Goal: Task Accomplishment & Management: Use online tool/utility

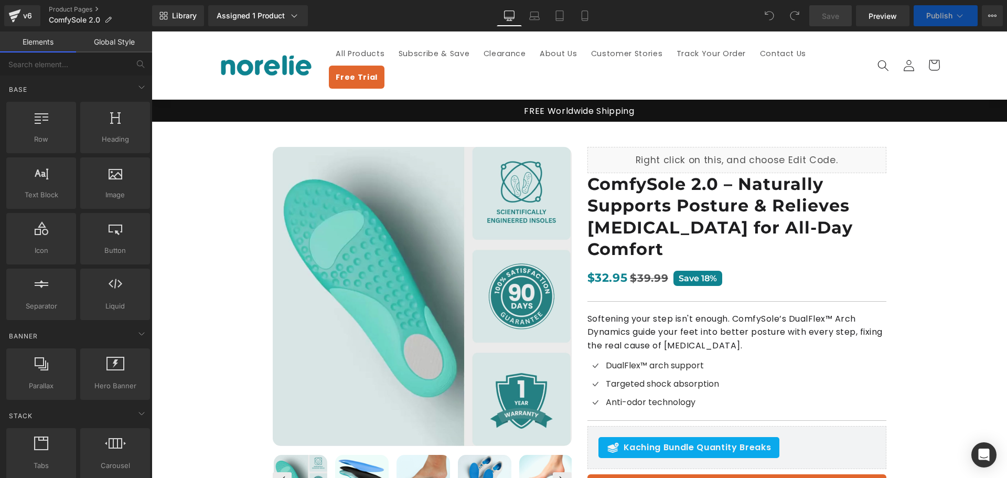
scroll to position [157, 0]
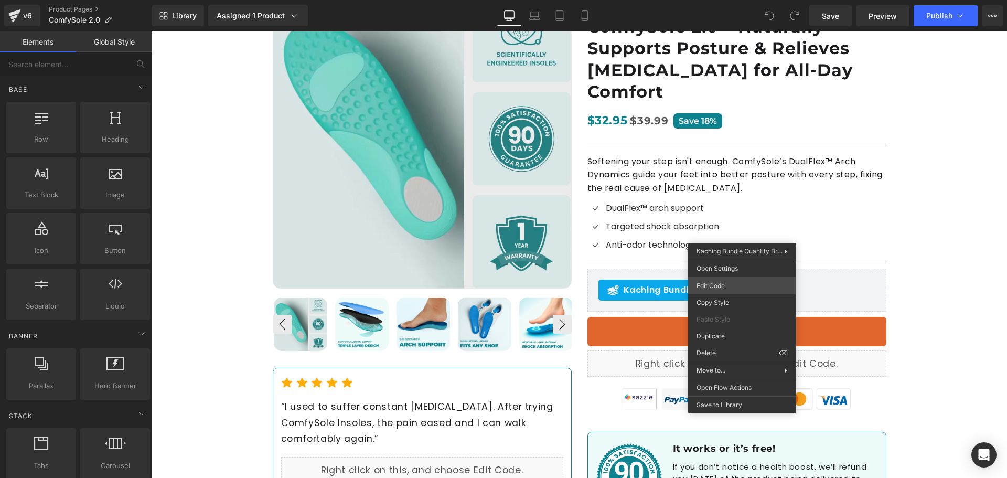
click at [727, 0] on div "You are previewing how the will restyle your page. You can not edit Elements in…" at bounding box center [503, 0] width 1007 height 0
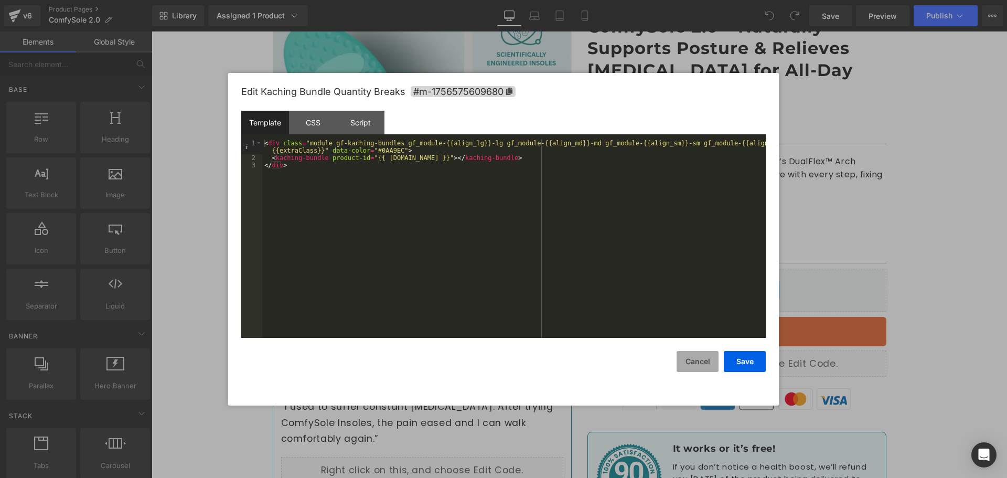
click at [698, 361] on button "Cancel" at bounding box center [698, 361] width 42 height 21
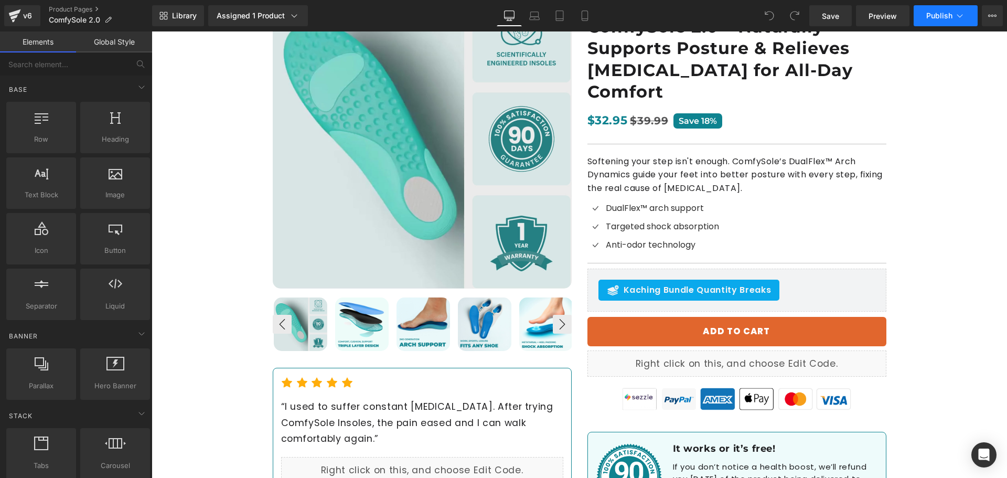
click at [929, 16] on span "Publish" at bounding box center [939, 16] width 26 height 8
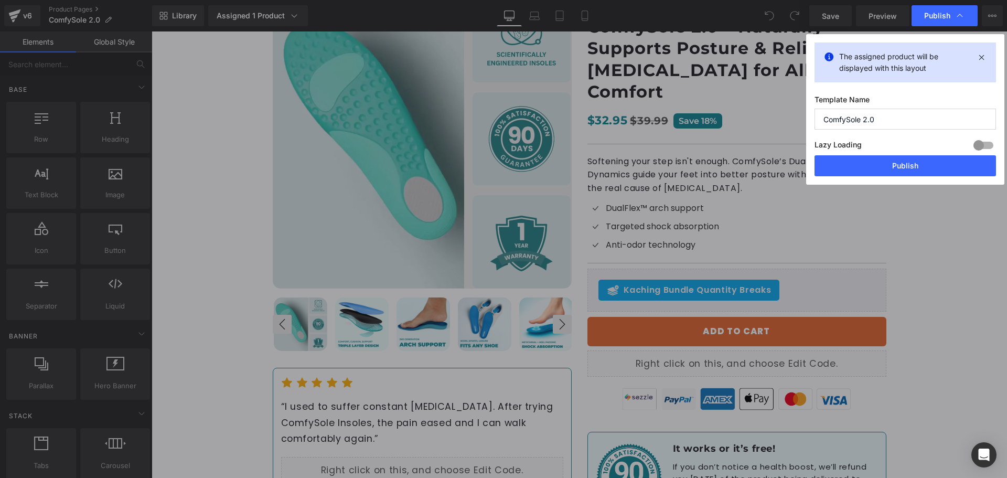
drag, startPoint x: 1081, startPoint y: 266, endPoint x: 902, endPoint y: 186, distance: 196.7
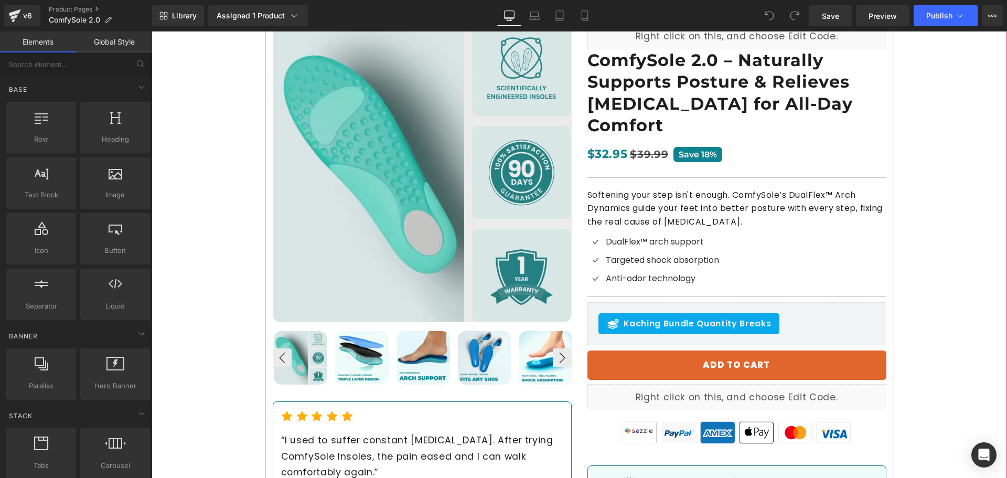
scroll to position [105, 0]
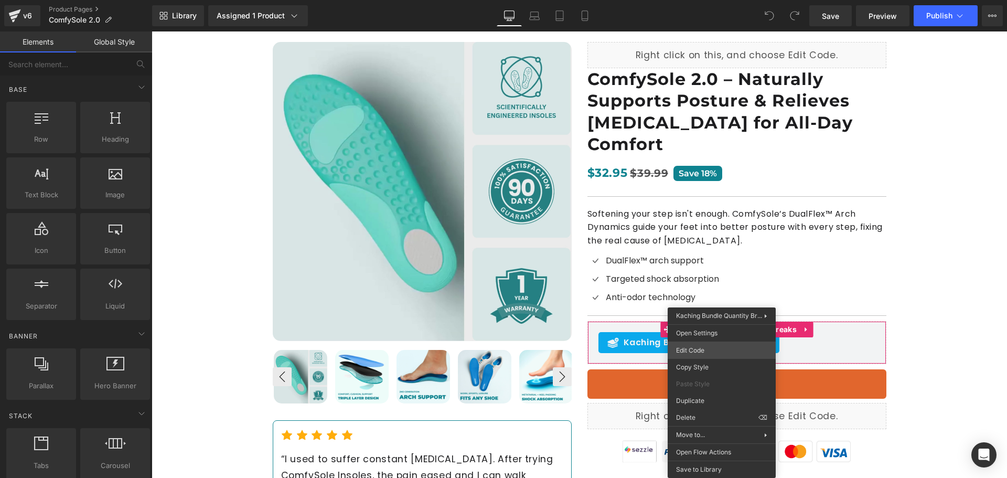
click at [705, 0] on div "You are previewing how the will restyle your page. You can not edit Elements in…" at bounding box center [503, 0] width 1007 height 0
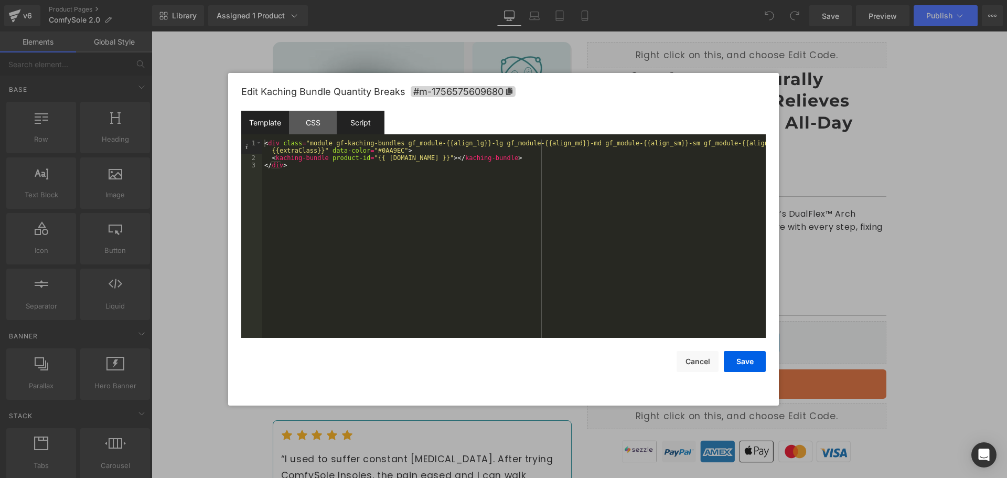
click at [361, 130] on div "Script" at bounding box center [361, 123] width 48 height 24
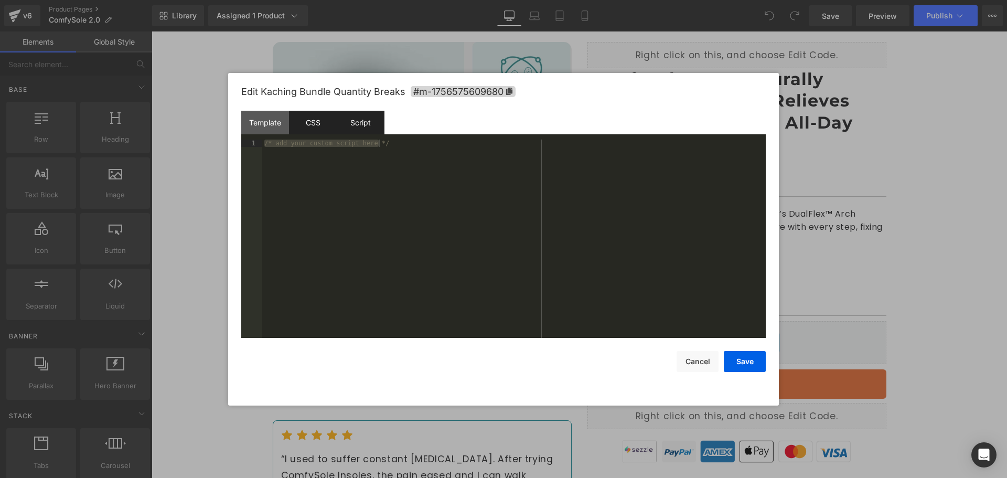
click at [329, 124] on div "CSS" at bounding box center [313, 123] width 48 height 24
click at [271, 123] on div "Template" at bounding box center [265, 123] width 48 height 24
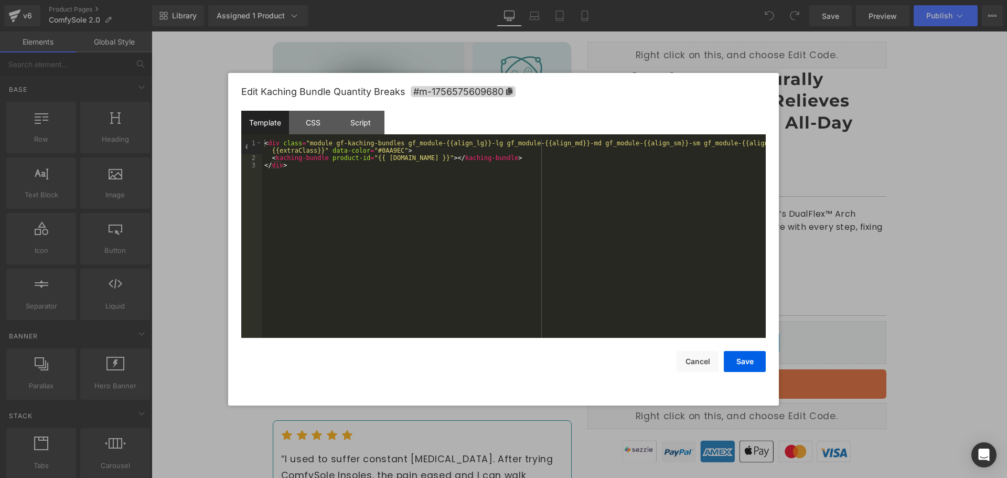
click at [360, 247] on div "< div class = "module gf-kaching-bundles gf_module-{{align_lg}}-lg gf_module-{{…" at bounding box center [514, 250] width 504 height 220
click at [693, 366] on button "Cancel" at bounding box center [698, 361] width 42 height 21
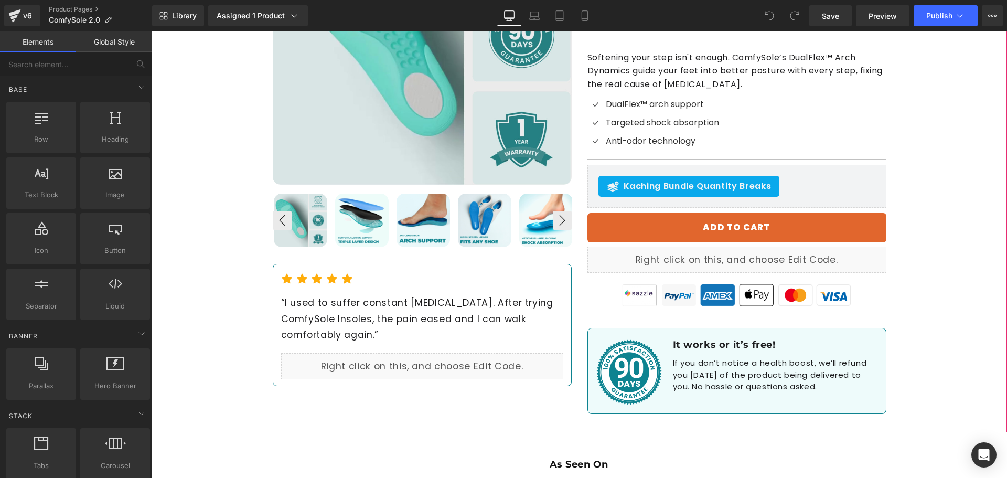
scroll to position [262, 0]
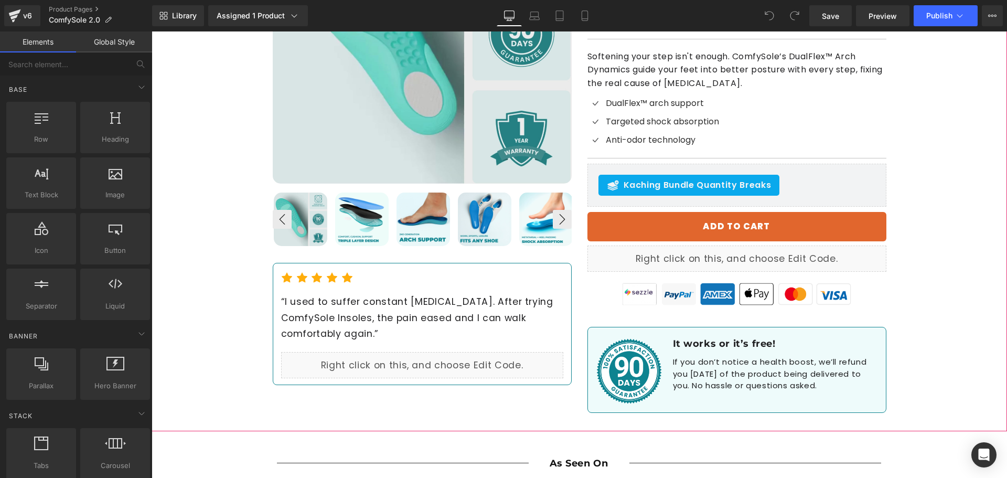
click at [919, 156] on div "Best Seller (P) Image ‹ ›" at bounding box center [579, 145] width 855 height 572
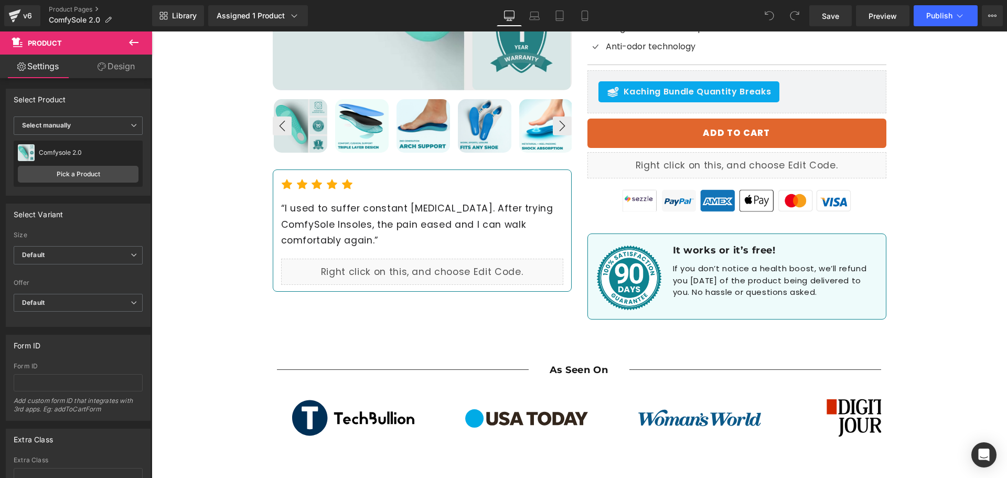
scroll to position [315, 0]
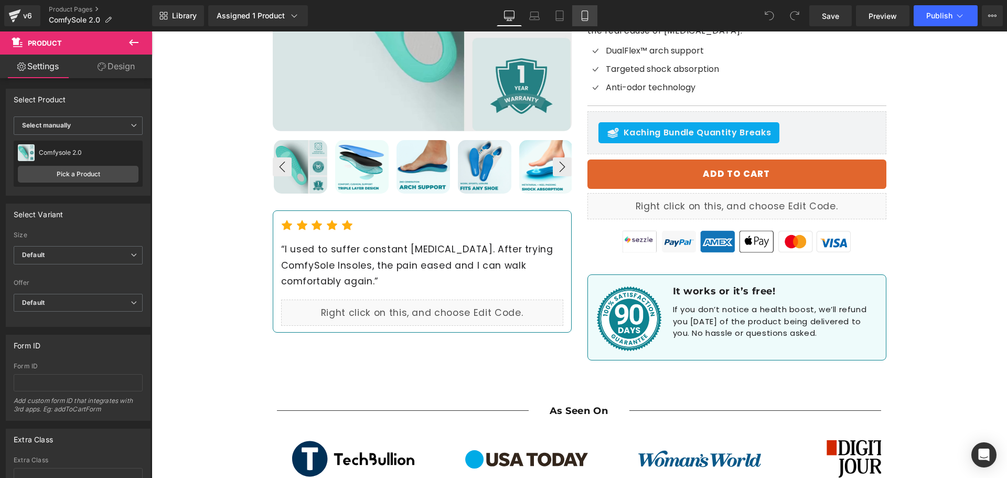
click at [580, 22] on link "Mobile" at bounding box center [584, 15] width 25 height 21
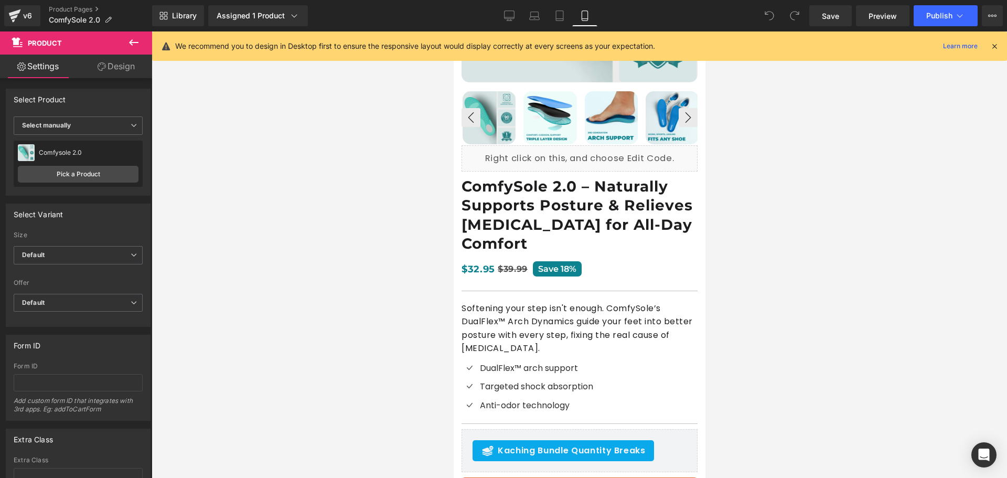
scroll to position [472, 0]
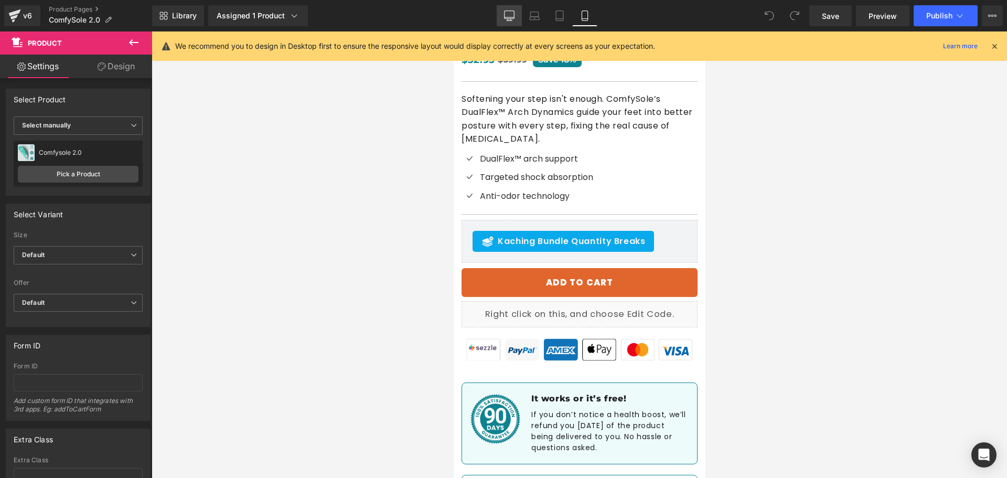
drag, startPoint x: 562, startPoint y: 23, endPoint x: 519, endPoint y: 22, distance: 43.0
click at [562, 23] on link "Tablet" at bounding box center [559, 15] width 25 height 21
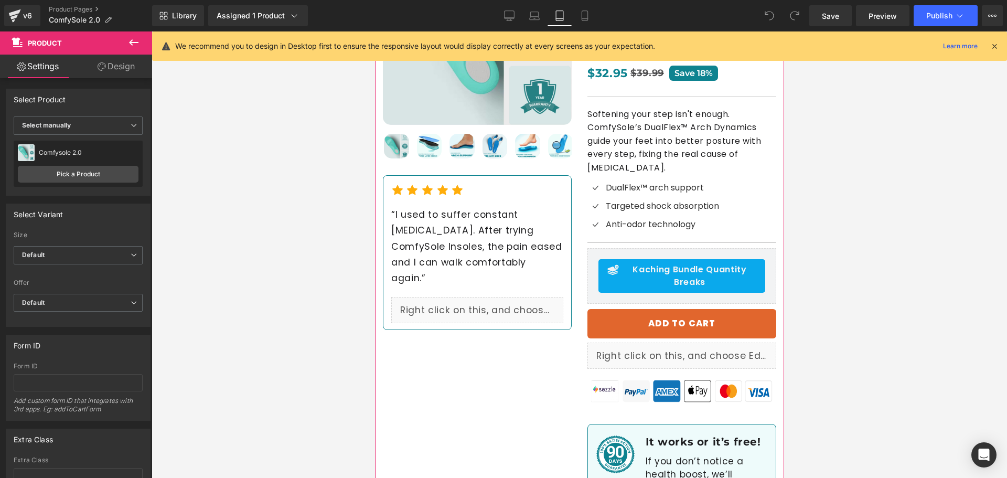
scroll to position [157, 0]
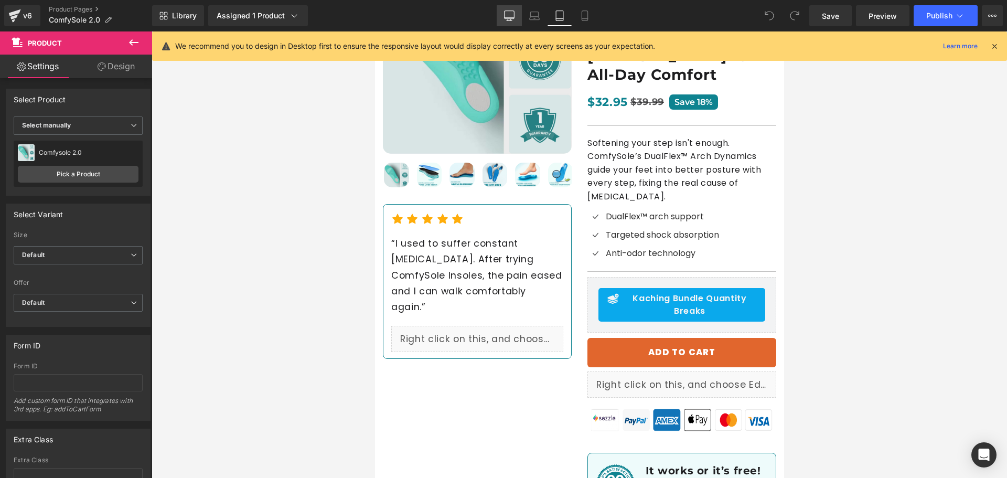
click at [512, 20] on icon at bounding box center [509, 15] width 10 height 10
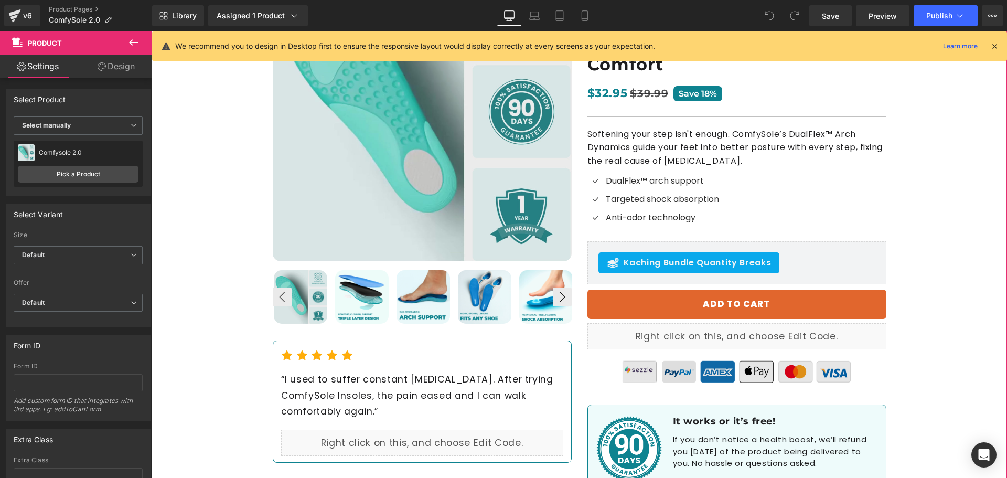
scroll to position [210, 0]
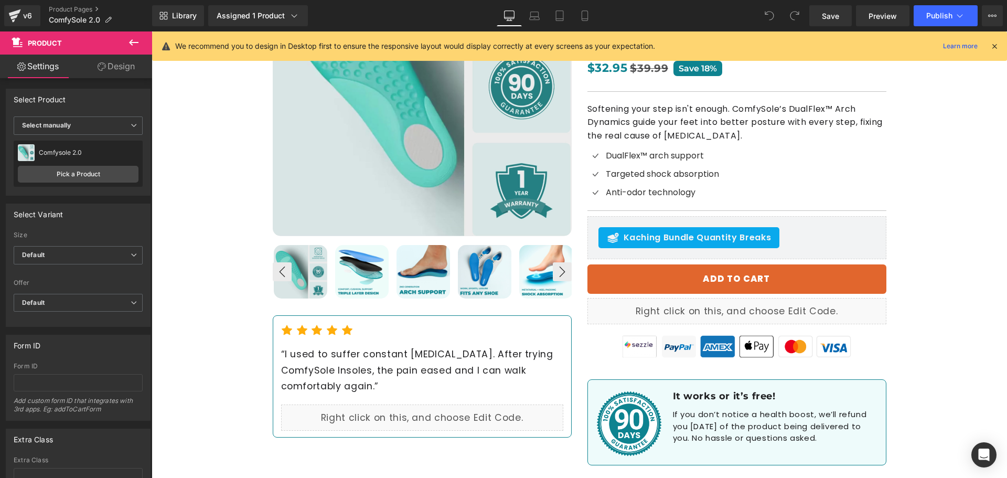
click at [133, 40] on icon at bounding box center [133, 42] width 13 height 13
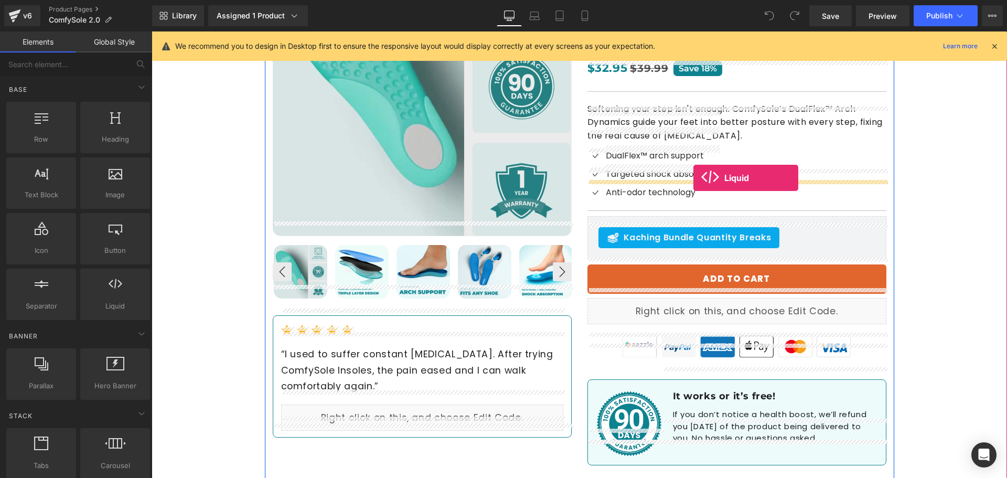
drag, startPoint x: 295, startPoint y: 329, endPoint x: 693, endPoint y: 178, distance: 425.8
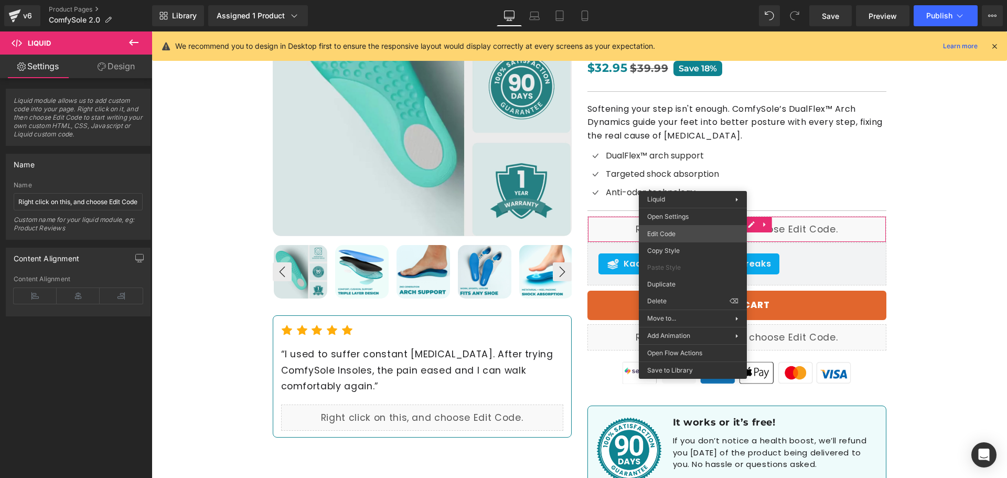
click at [686, 0] on div "Liquid You are previewing how the will restyle your page. You can not edit Elem…" at bounding box center [503, 0] width 1007 height 0
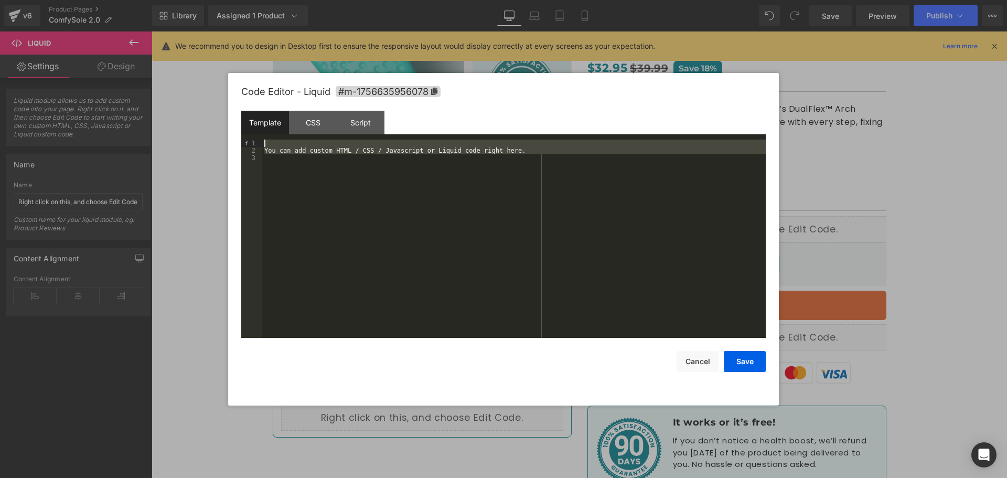
drag, startPoint x: 445, startPoint y: 185, endPoint x: 206, endPoint y: 131, distance: 245.1
click at [206, 131] on body "Liquid You are previewing how the will restyle your page. You can not edit Elem…" at bounding box center [503, 239] width 1007 height 478
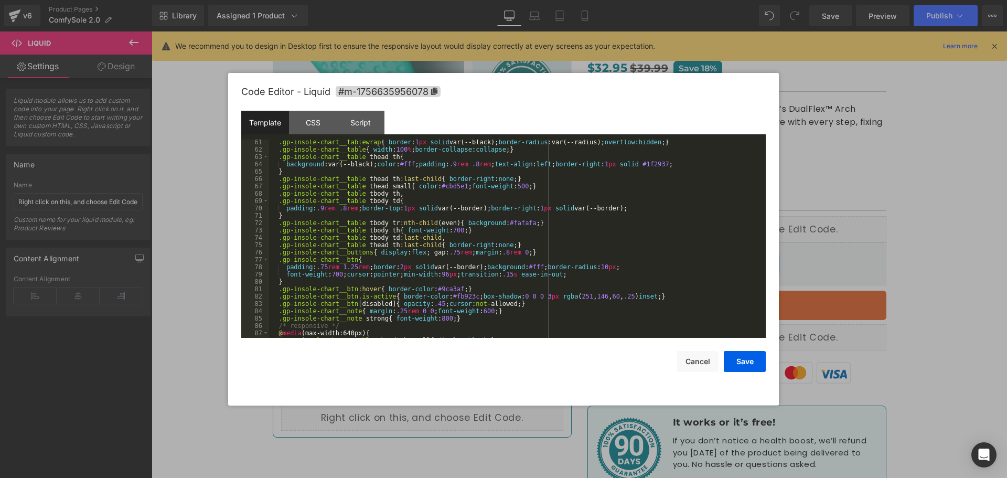
scroll to position [449, 0]
click at [741, 364] on button "Save" at bounding box center [745, 361] width 42 height 21
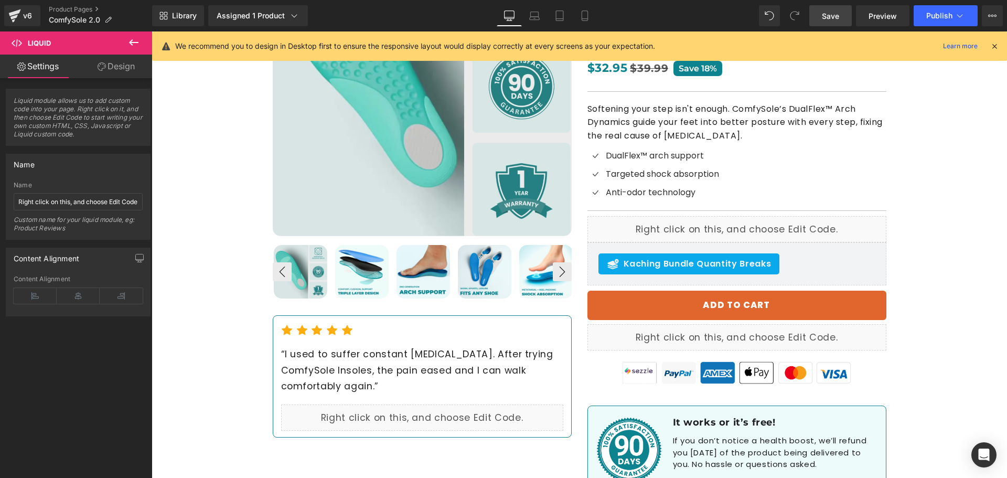
drag, startPoint x: 824, startPoint y: 22, endPoint x: 698, endPoint y: 65, distance: 133.5
click at [824, 22] on link "Save" at bounding box center [830, 15] width 42 height 21
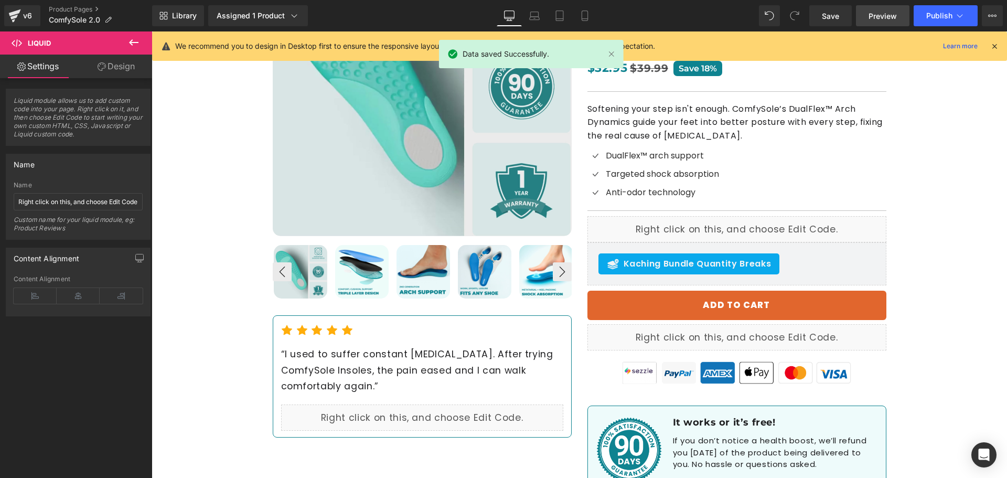
click at [868, 19] on link "Preview" at bounding box center [883, 15] width 54 height 21
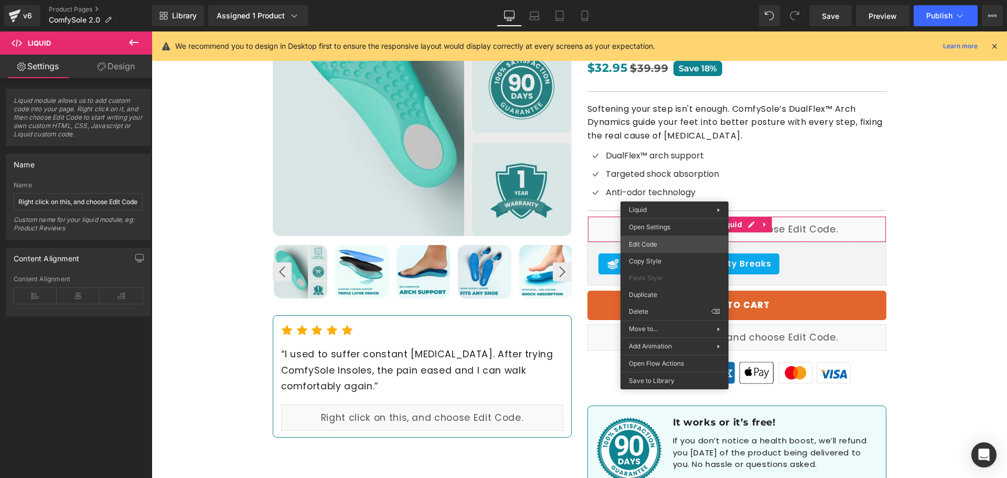
click at [665, 0] on div "Liquid You are previewing how the will restyle your page. You can not edit Elem…" at bounding box center [503, 0] width 1007 height 0
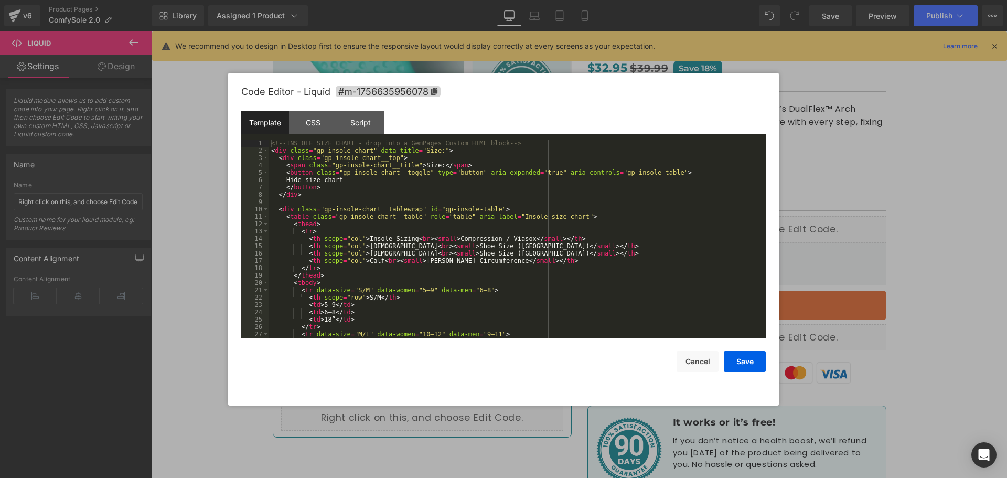
click at [475, 210] on div "<!-- INS OLE SIZE CHART - drop into a GemPages Custom HTML block --> < div clas…" at bounding box center [515, 246] width 493 height 213
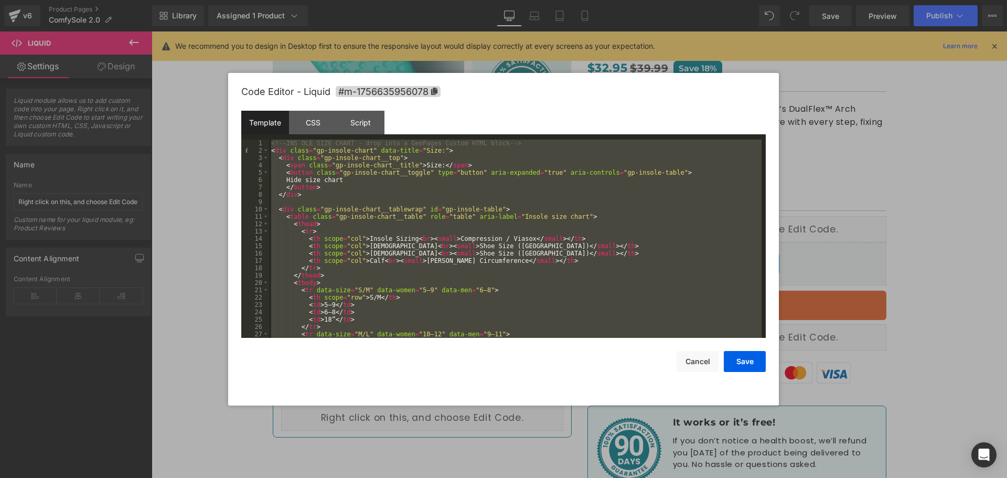
scroll to position [683, 0]
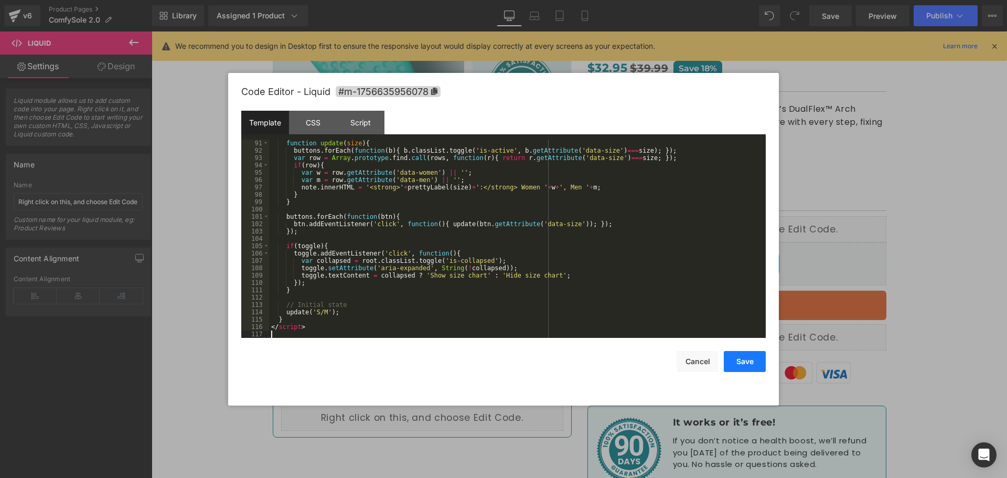
click at [739, 361] on button "Save" at bounding box center [745, 361] width 42 height 21
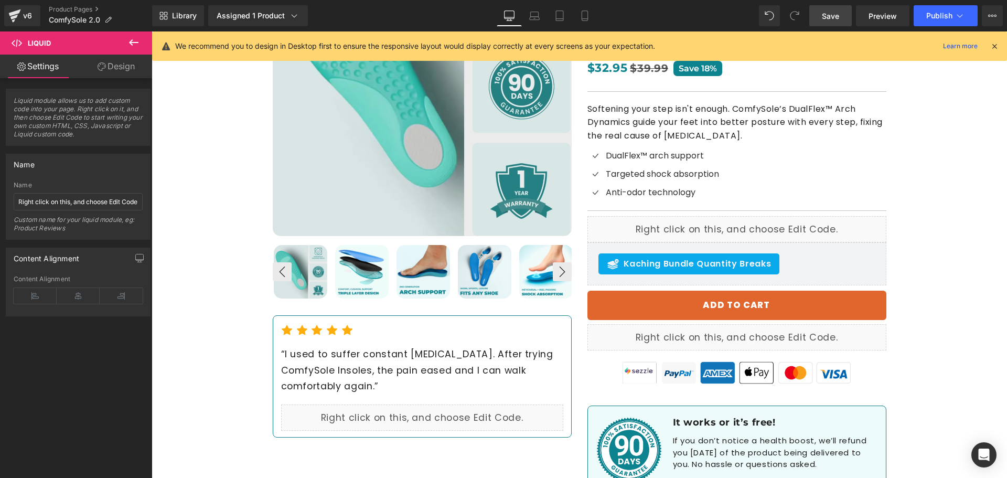
click at [840, 15] on link "Save" at bounding box center [830, 15] width 42 height 21
click at [873, 9] on link "Preview" at bounding box center [883, 15] width 54 height 21
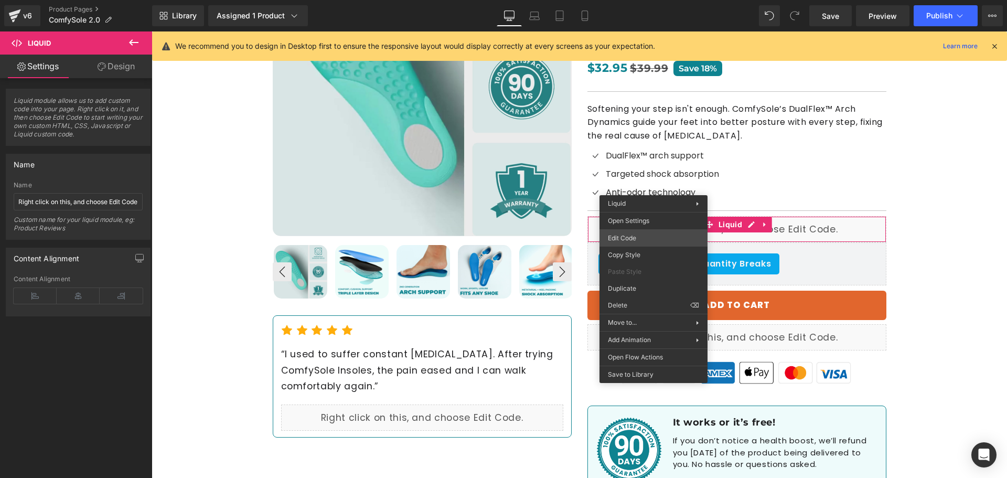
click at [639, 0] on div "Liquid You are previewing how the will restyle your page. You can not edit Elem…" at bounding box center [503, 0] width 1007 height 0
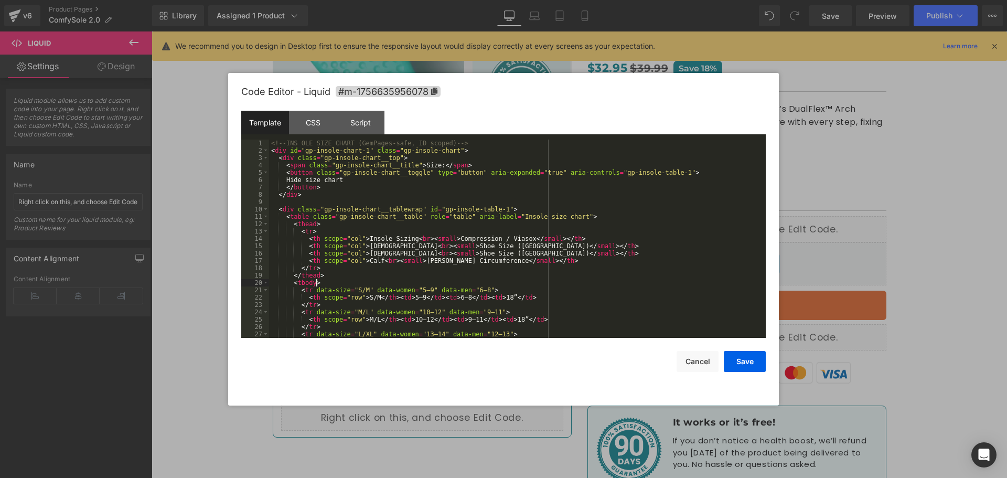
click at [538, 283] on div "<!-- INS OLE SIZE CHART (GemPages-safe, ID scoped) --> < div id = "gp-insole-ch…" at bounding box center [515, 246] width 493 height 213
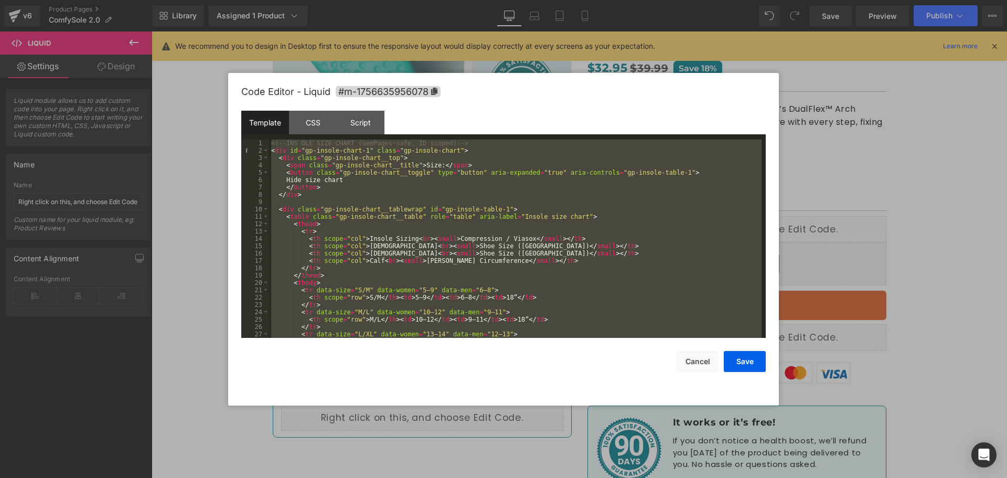
scroll to position [800, 0]
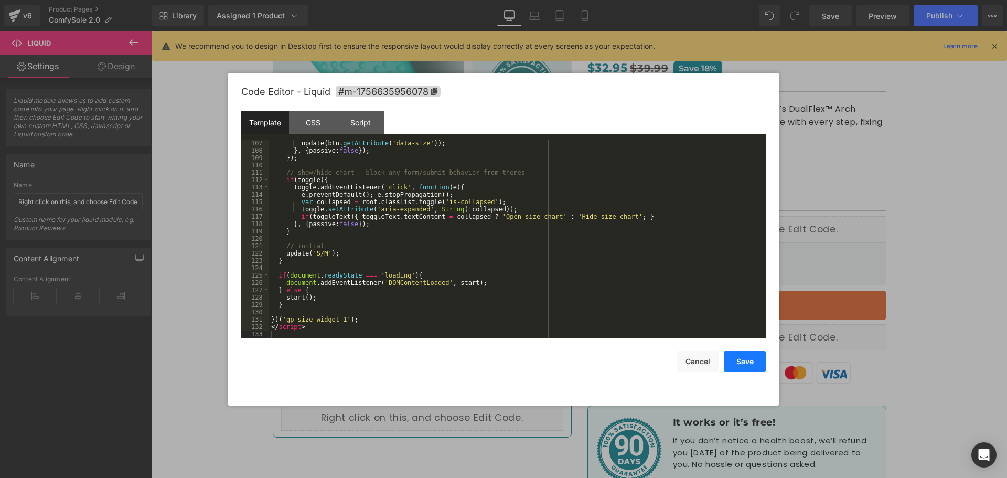
drag, startPoint x: 734, startPoint y: 361, endPoint x: 735, endPoint y: 352, distance: 8.5
click at [734, 360] on button "Save" at bounding box center [745, 361] width 42 height 21
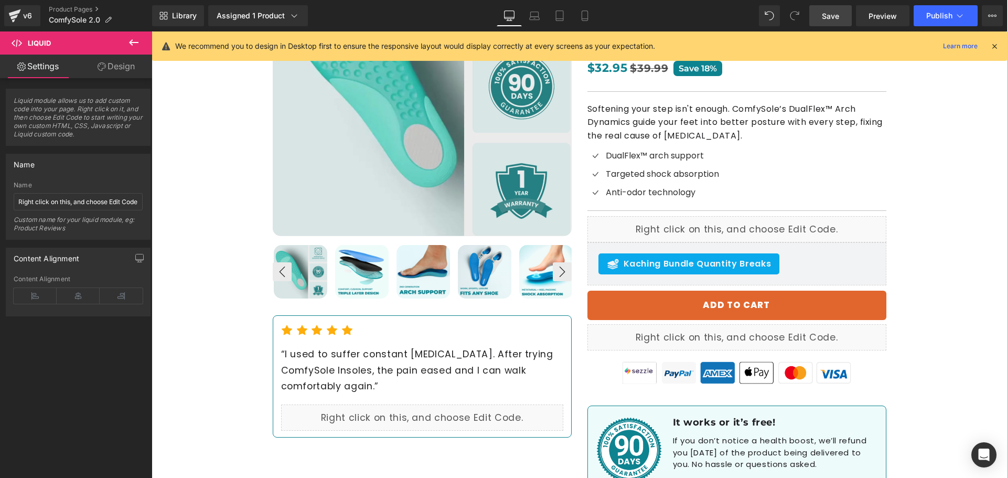
click at [835, 11] on span "Save" at bounding box center [830, 15] width 17 height 11
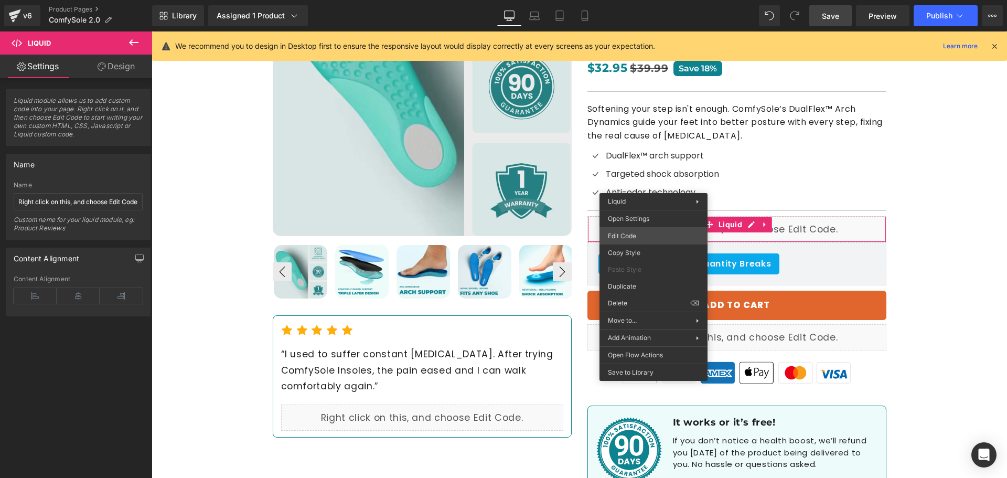
click at [646, 0] on div "Liquid You are previewing how the will restyle your page. You can not edit Elem…" at bounding box center [503, 0] width 1007 height 0
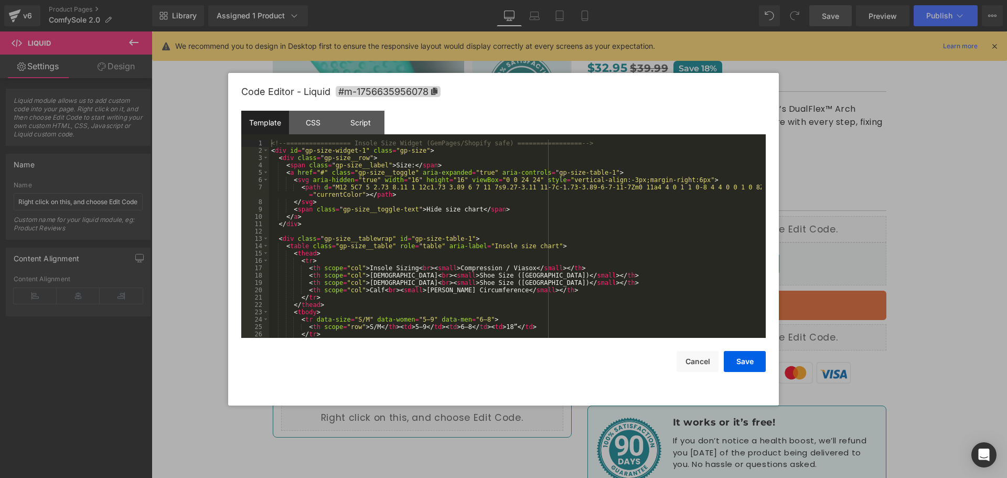
click at [505, 180] on div "<!-- ================= Insole Size Widget (GemPages/Shopify safe) =============…" at bounding box center [515, 246] width 493 height 213
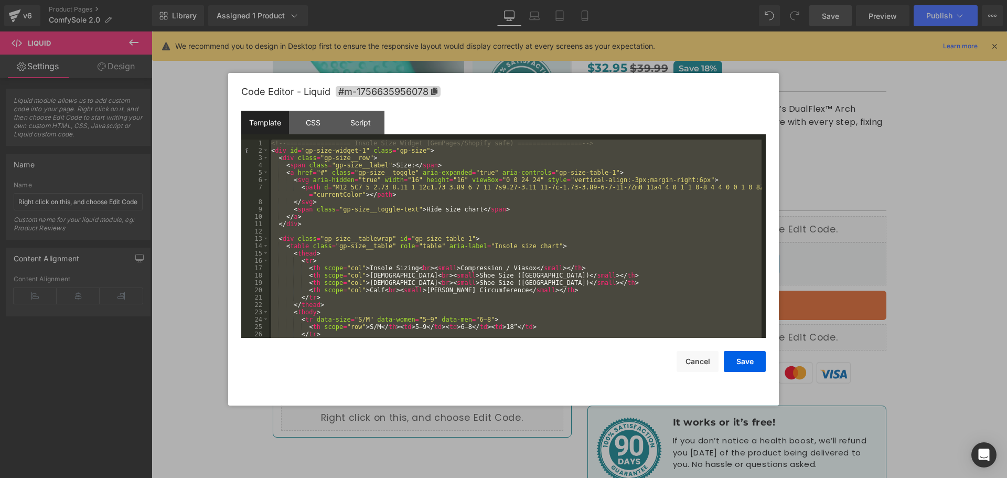
scroll to position [1057, 0]
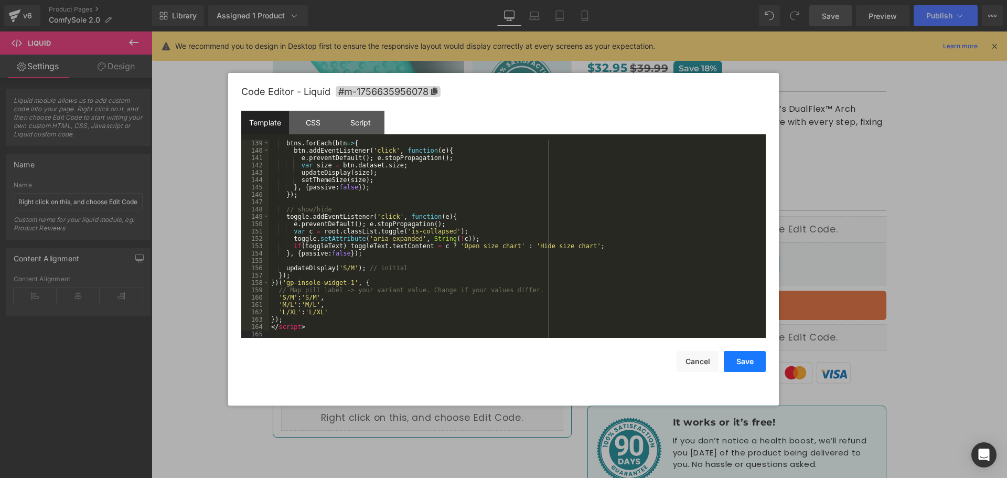
click at [731, 361] on button "Save" at bounding box center [745, 361] width 42 height 21
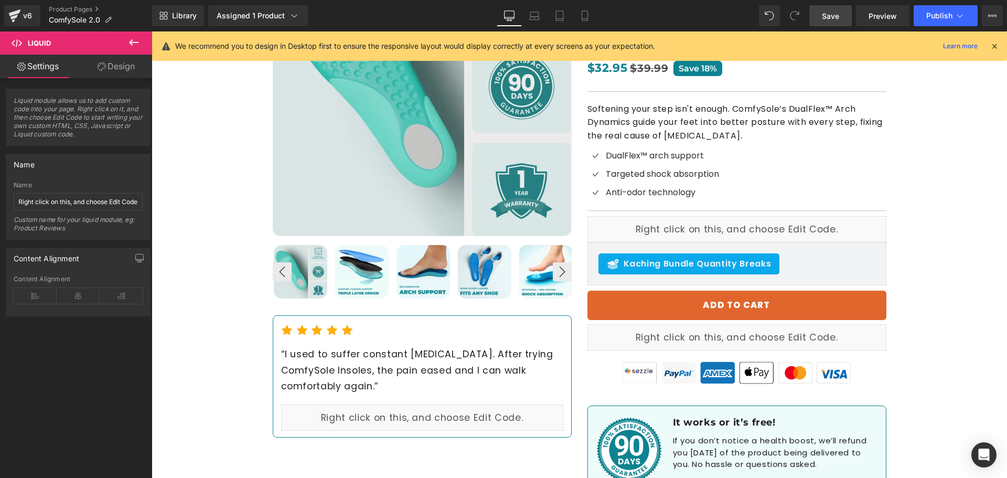
click at [830, 17] on span "Save" at bounding box center [830, 15] width 17 height 11
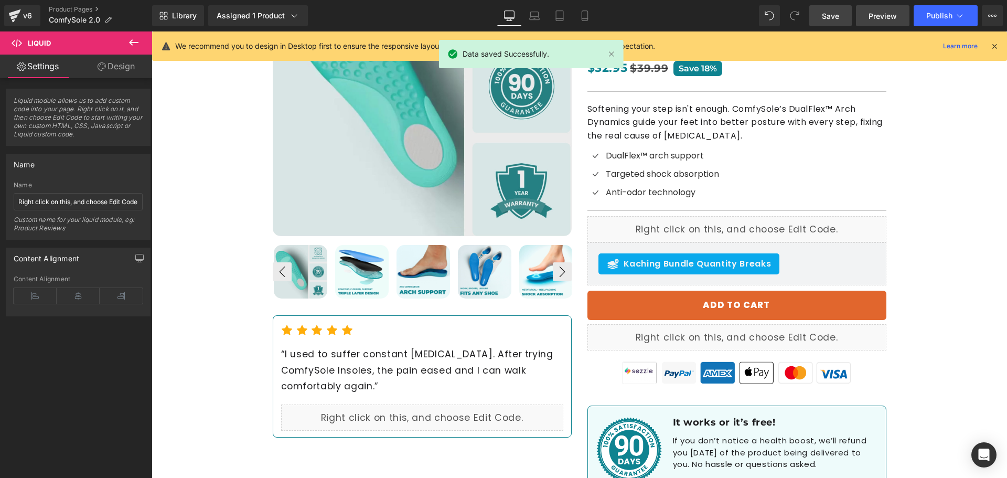
click at [876, 14] on span "Preview" at bounding box center [883, 15] width 28 height 11
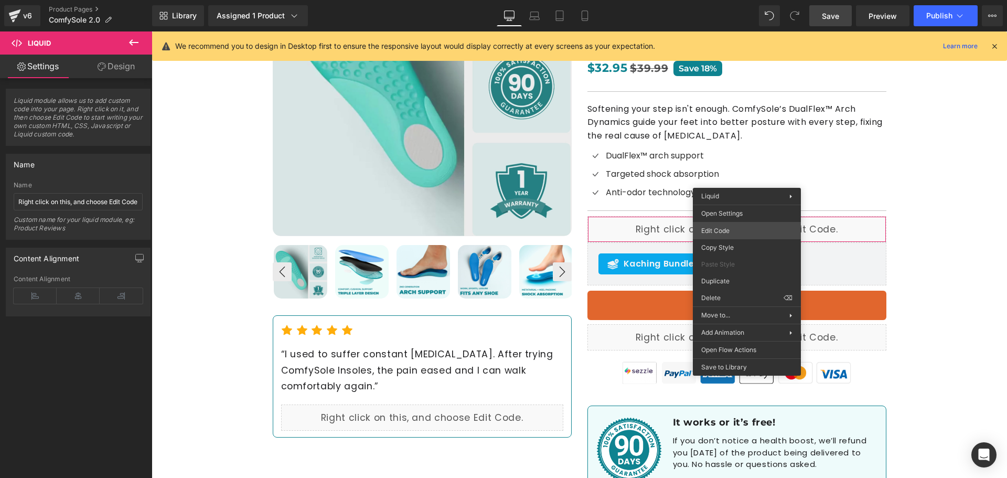
click at [727, 0] on div "Liquid You are previewing how the will restyle your page. You can not edit Elem…" at bounding box center [503, 0] width 1007 height 0
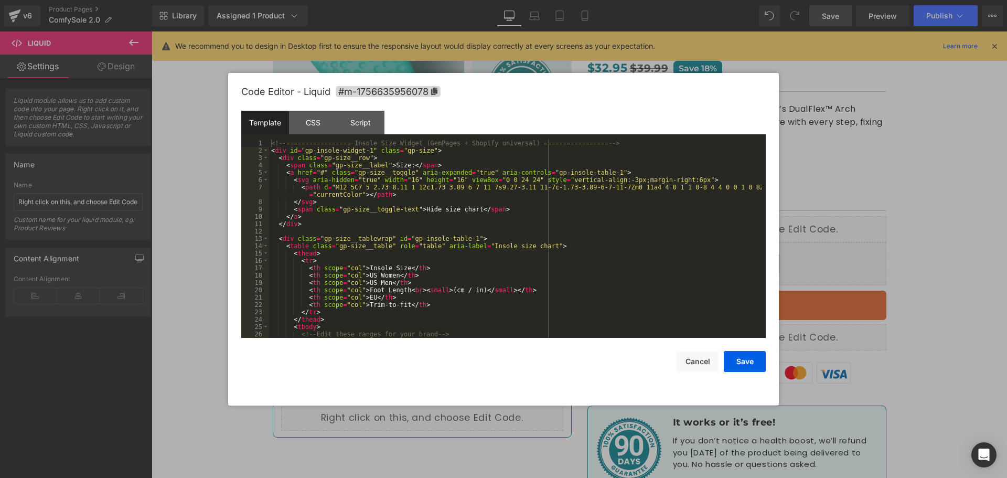
click at [575, 230] on div "<!-- ================= Insole Size Widget (GemPages + Shopify universal) ======…" at bounding box center [515, 246] width 493 height 213
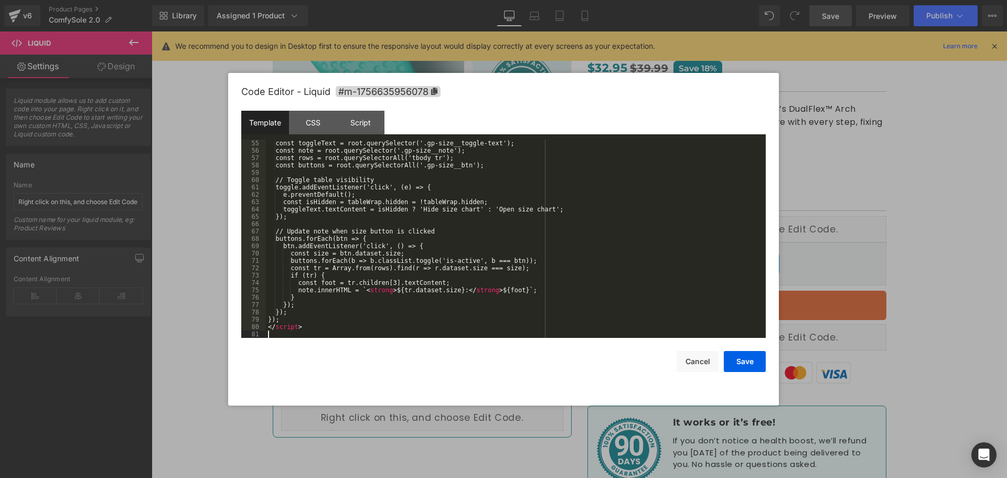
scroll to position [397, 0]
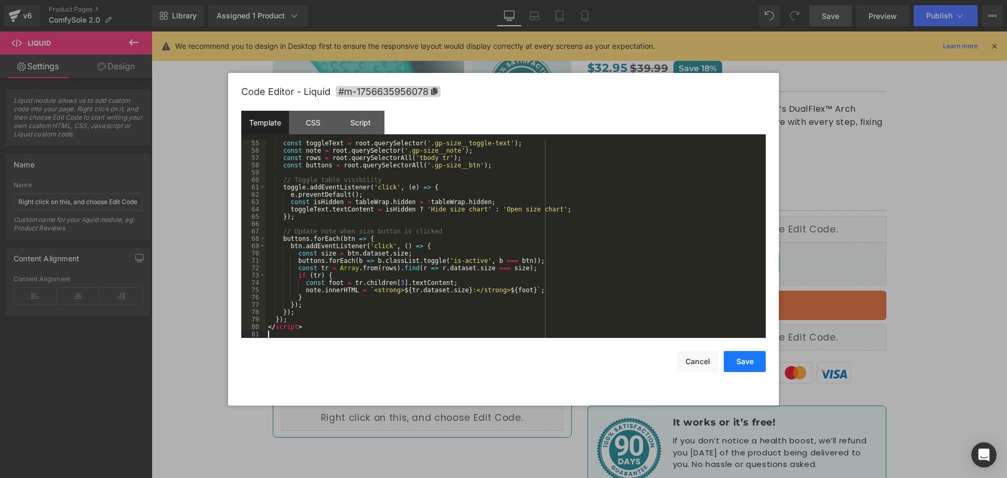
click at [743, 363] on button "Save" at bounding box center [745, 361] width 42 height 21
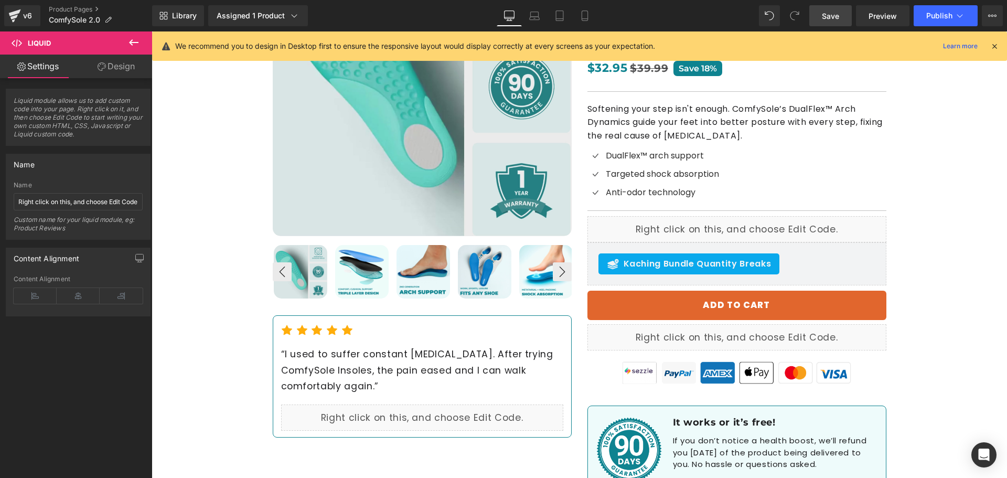
click at [833, 20] on span "Save" at bounding box center [830, 15] width 17 height 11
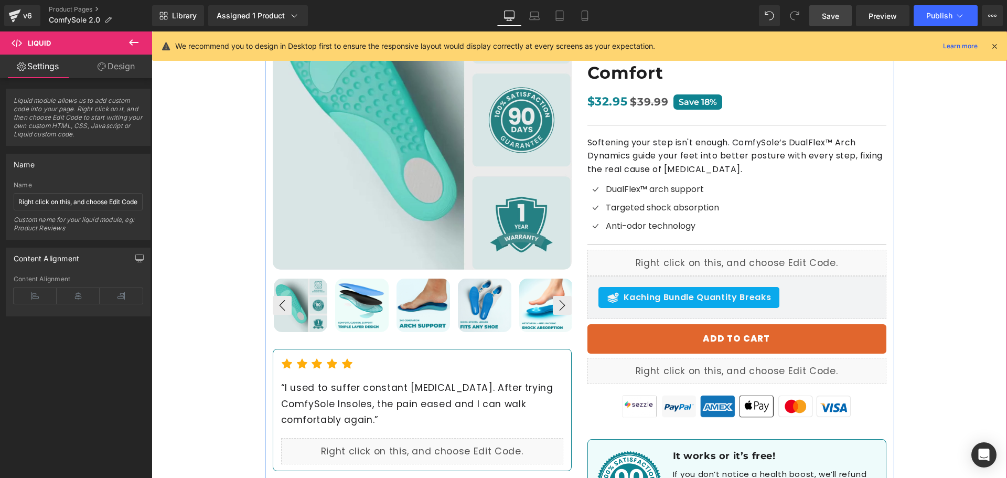
scroll to position [157, 0]
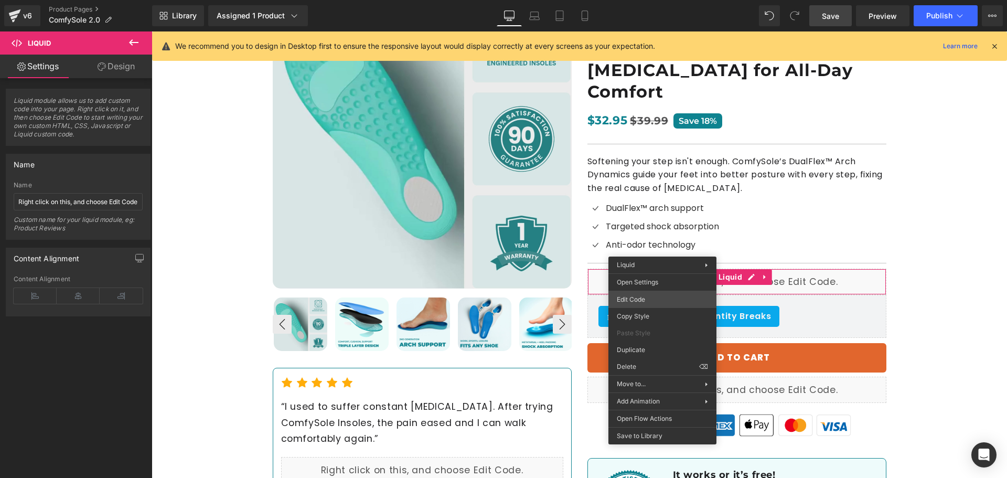
click at [648, 0] on div "Liquid You are previewing how the will restyle your page. You can not edit Elem…" at bounding box center [503, 0] width 1007 height 0
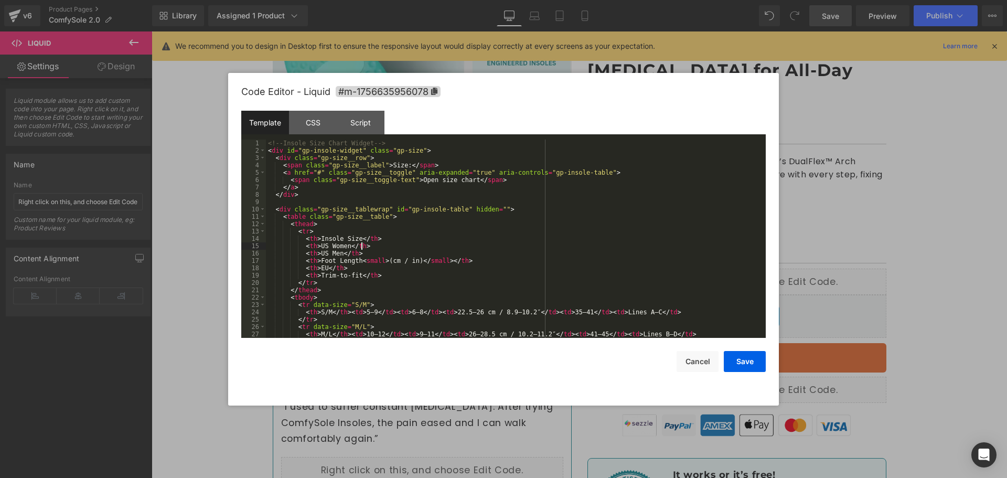
click at [612, 245] on div "<!-- Insole Size Chart Widget --> < div id = "gp-insole-widget" class = "gp-siz…" at bounding box center [514, 246] width 496 height 213
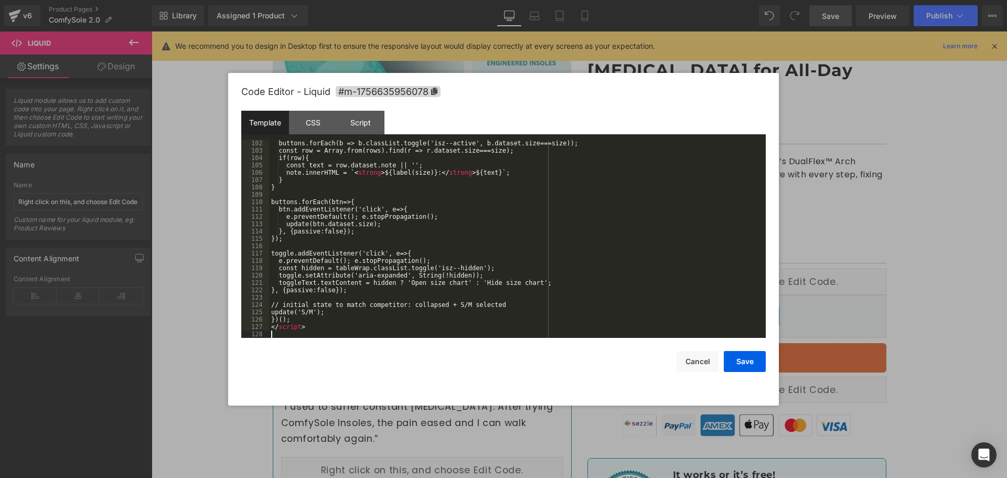
scroll to position [764, 0]
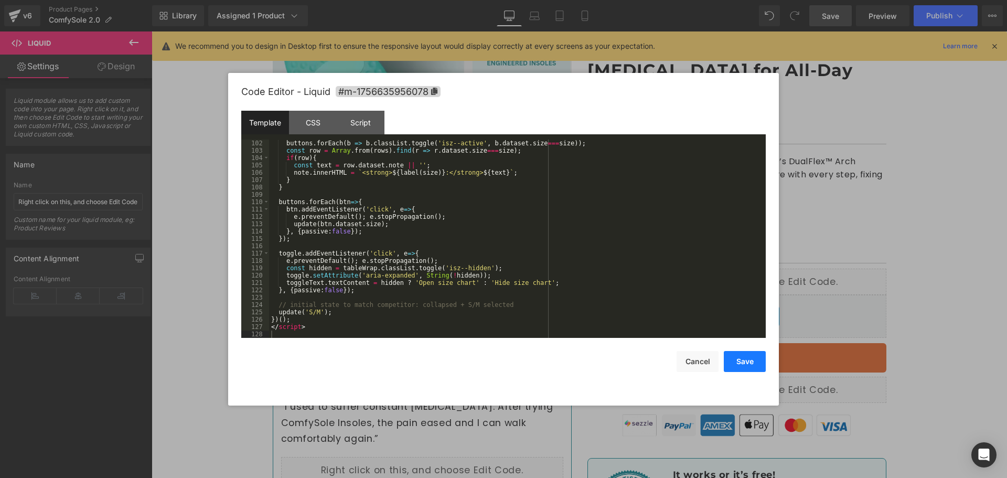
click at [740, 356] on button "Save" at bounding box center [745, 361] width 42 height 21
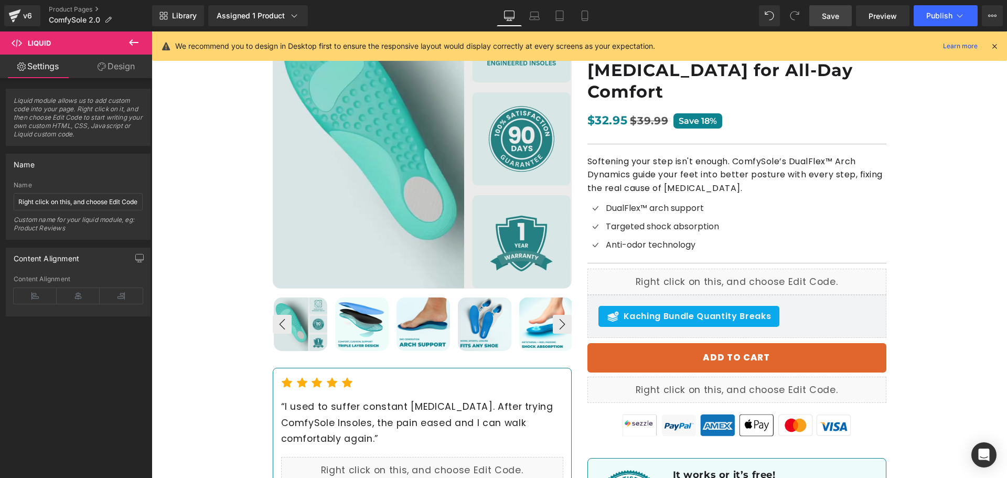
click at [830, 12] on span "Save" at bounding box center [830, 15] width 17 height 11
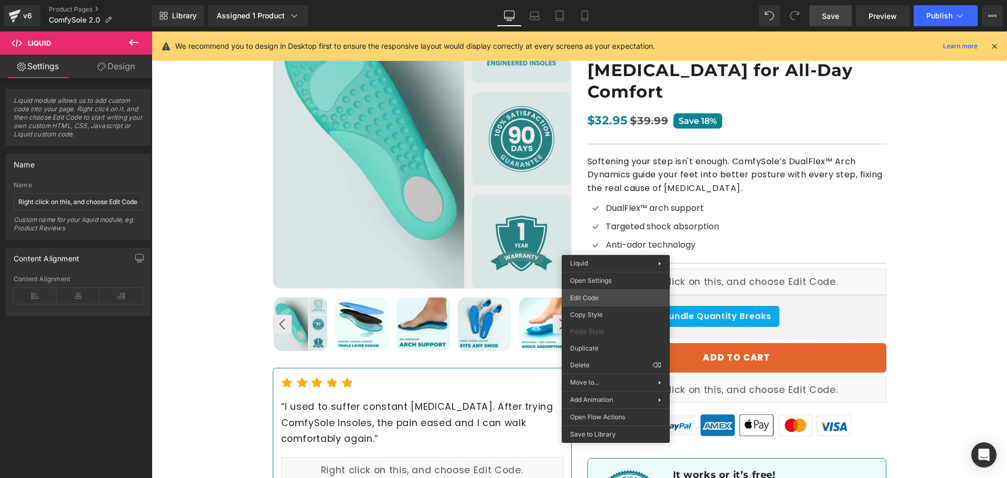
click at [601, 0] on div "Liquid You are previewing how the will restyle your page. You can not edit Elem…" at bounding box center [503, 0] width 1007 height 0
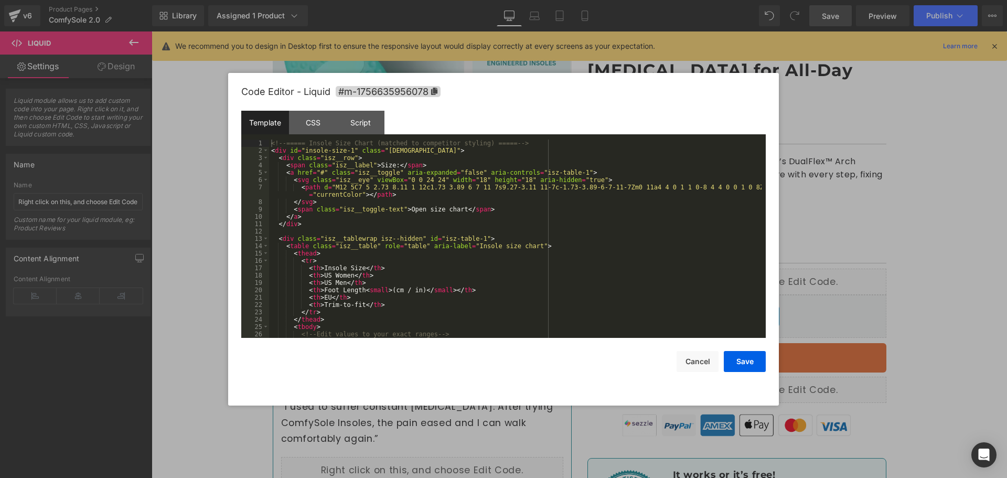
click at [463, 243] on div "<!-- ===== Insole Size Chart (matched to competitor styling) ===== --> < div id…" at bounding box center [515, 246] width 493 height 213
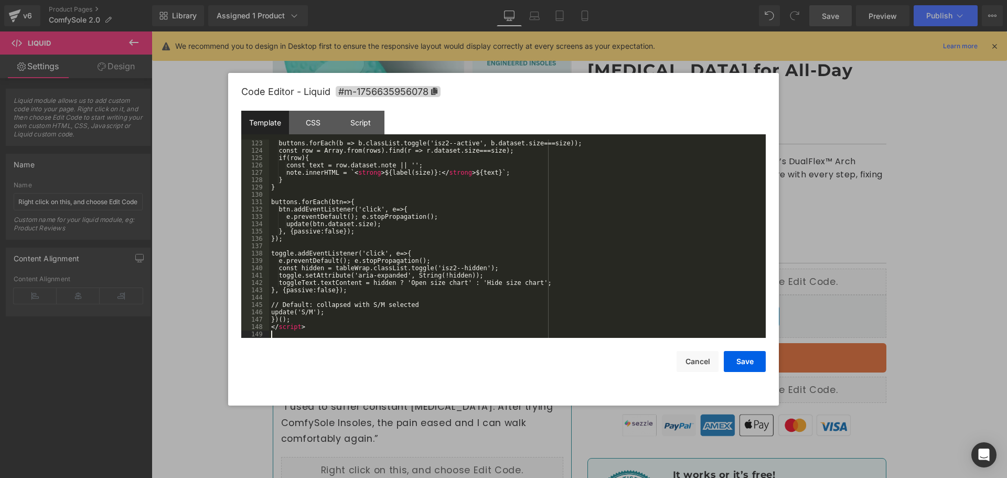
scroll to position [925, 0]
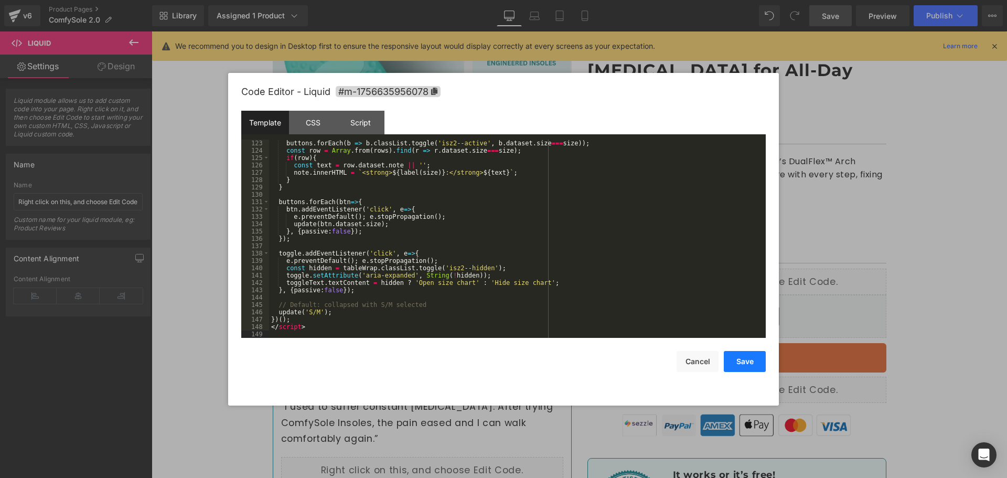
click at [733, 365] on button "Save" at bounding box center [745, 361] width 42 height 21
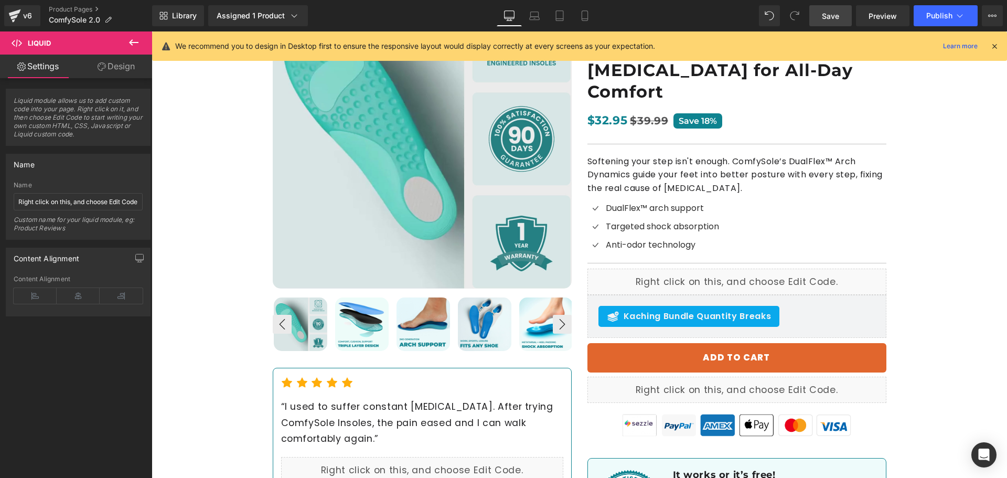
click at [843, 13] on link "Save" at bounding box center [830, 15] width 42 height 21
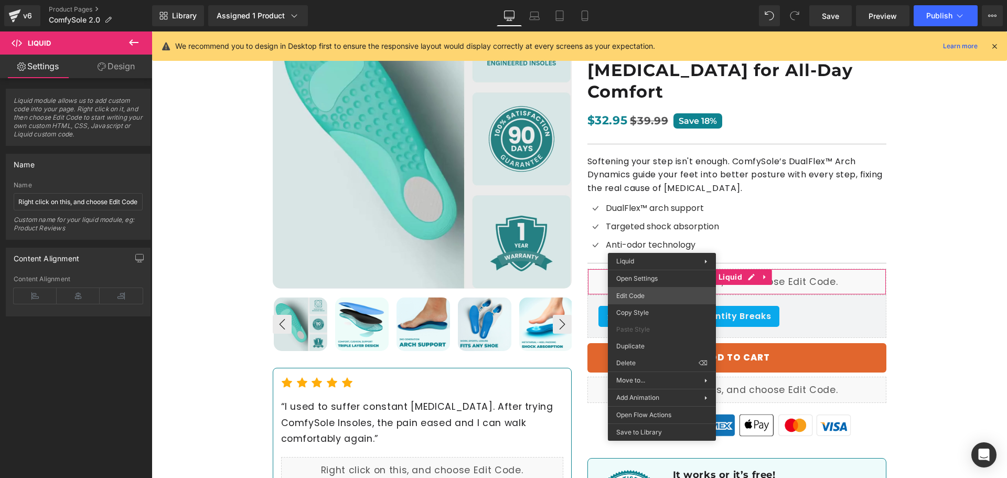
click at [633, 0] on div "Liquid You are previewing how the will restyle your page. You can not edit Elem…" at bounding box center [503, 0] width 1007 height 0
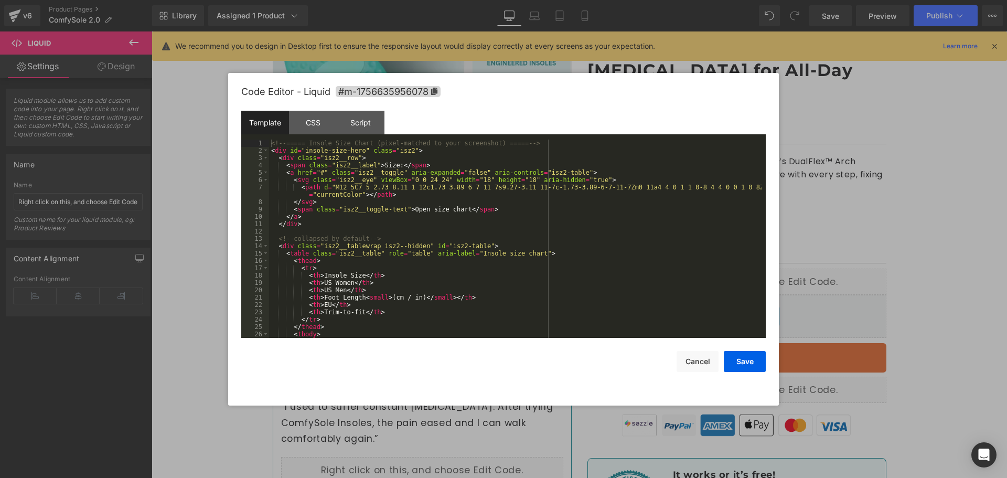
click at [512, 263] on div "<!-- ===== Insole Size Chart (pixel-matched to your screenshot) ===== --> < div…" at bounding box center [515, 246] width 493 height 213
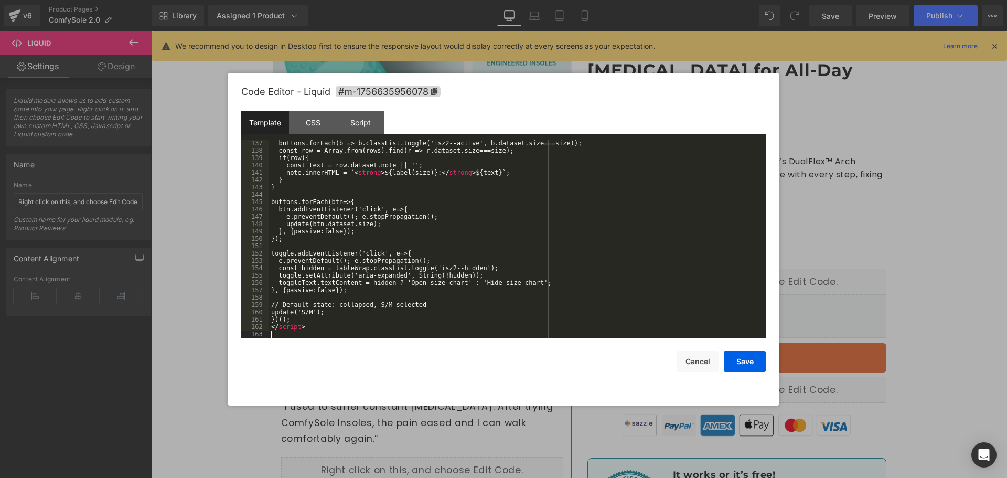
scroll to position [1006, 0]
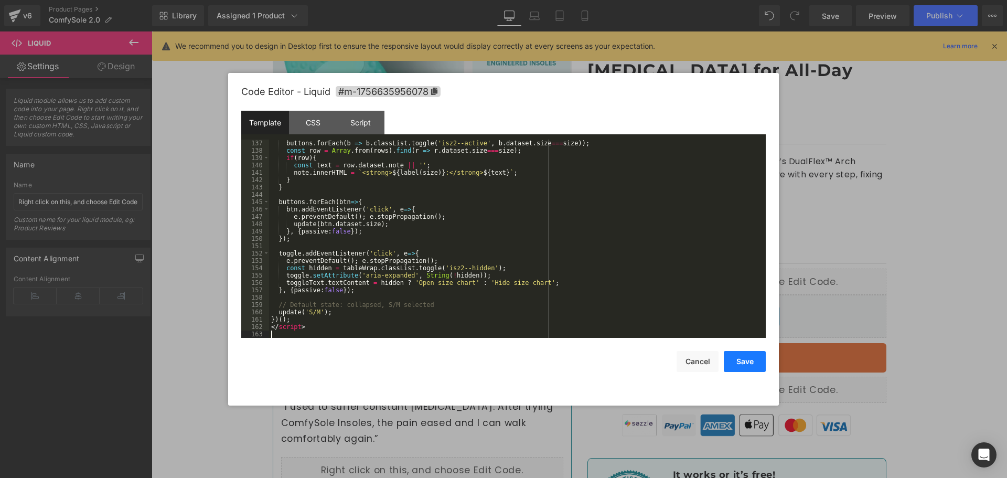
click at [737, 360] on button "Save" at bounding box center [745, 361] width 42 height 21
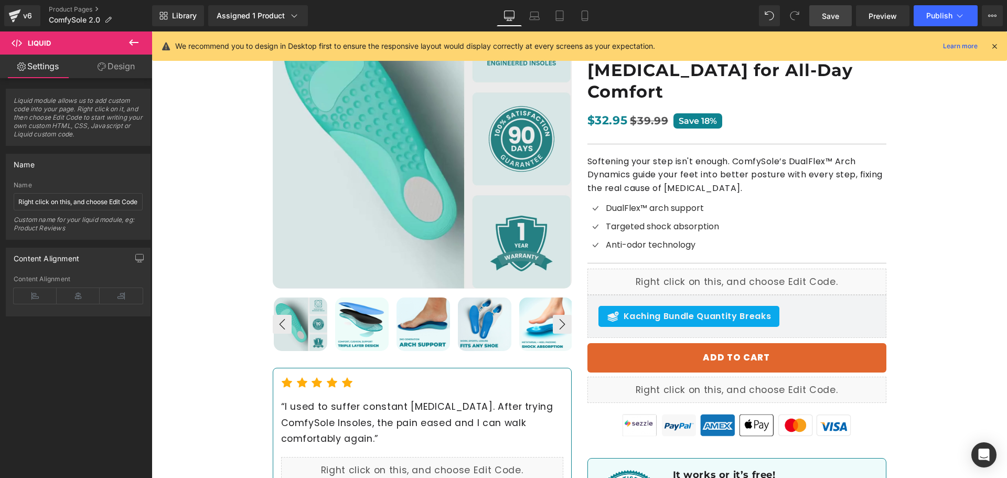
drag, startPoint x: 842, startPoint y: 15, endPoint x: 685, endPoint y: 48, distance: 160.9
click at [842, 15] on link "Save" at bounding box center [830, 15] width 42 height 21
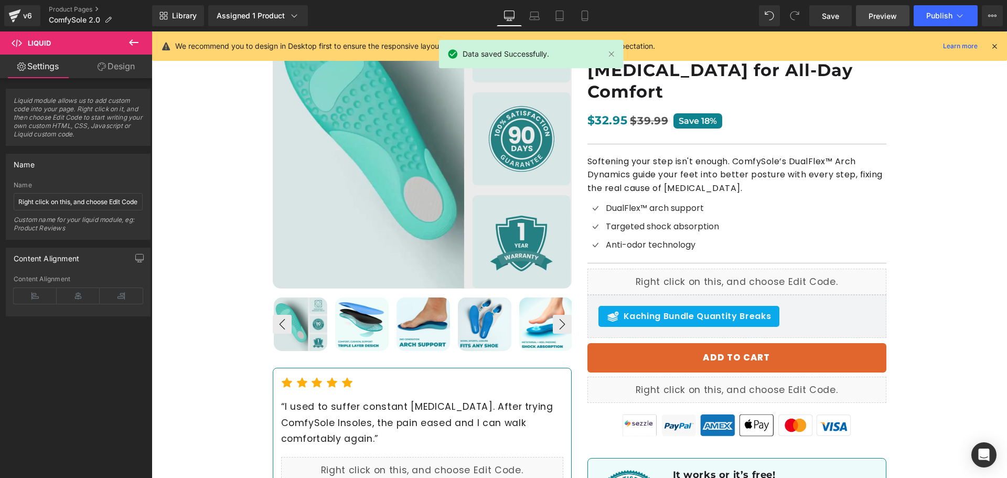
click at [878, 16] on span "Preview" at bounding box center [883, 15] width 28 height 11
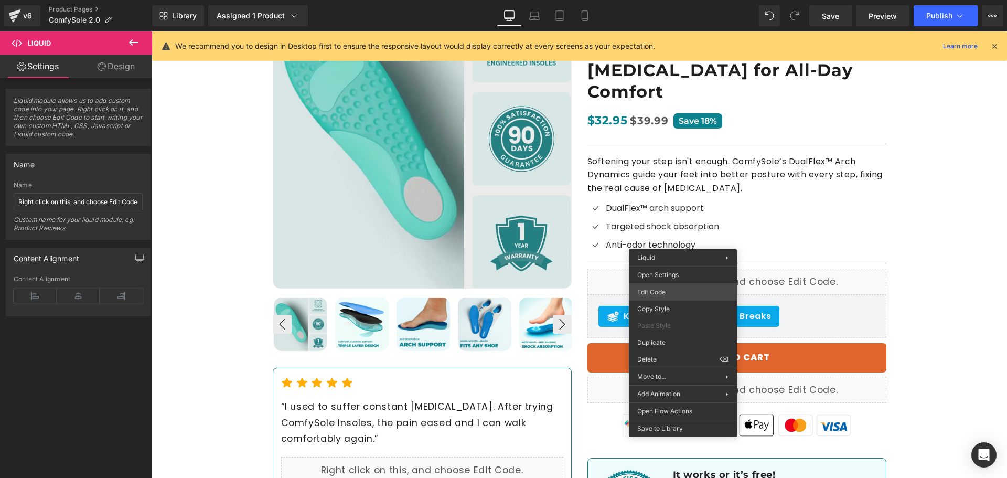
click at [687, 0] on div "Liquid You are previewing how the will restyle your page. You can not edit Elem…" at bounding box center [503, 0] width 1007 height 0
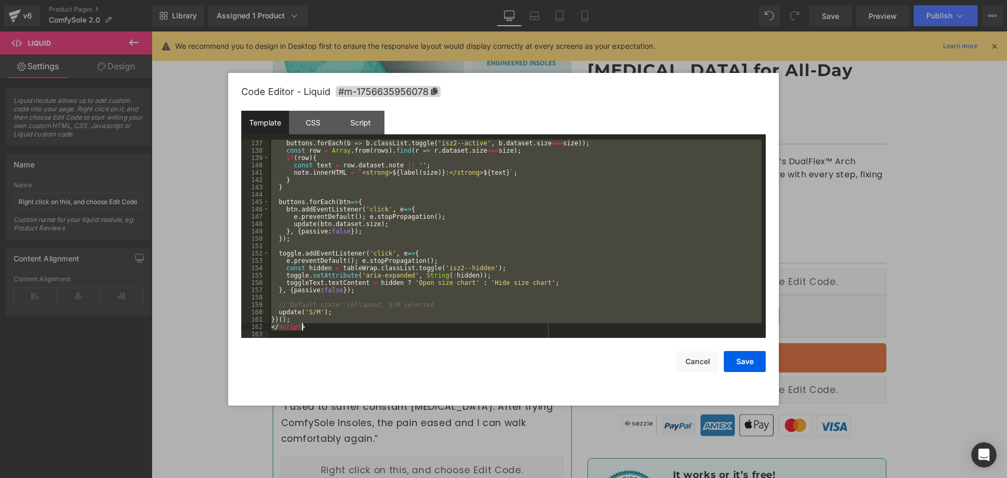
drag, startPoint x: 273, startPoint y: 223, endPoint x: 352, endPoint y: 324, distance: 128.1
click at [352, 324] on div "buttons . forEach ( b => b . classList . toggle ( 'isz2--active' , b . dataset …" at bounding box center [515, 246] width 493 height 213
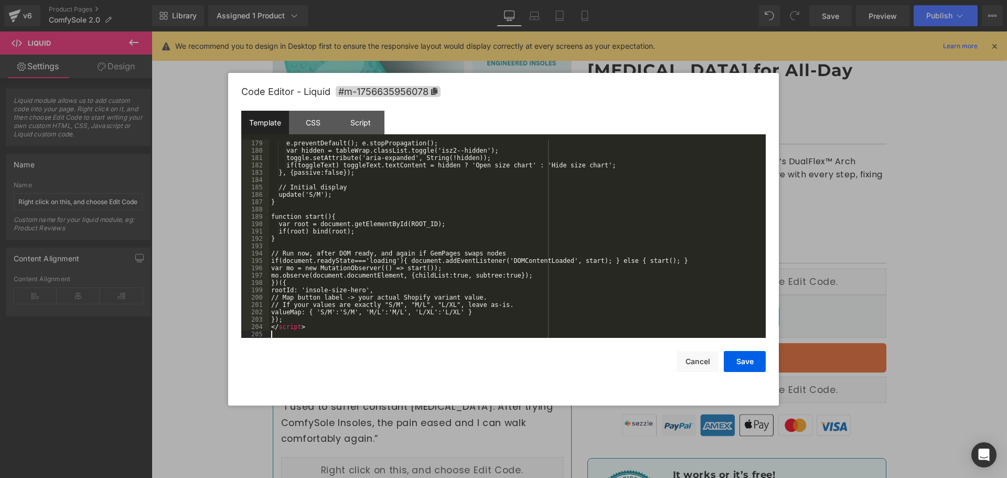
scroll to position [1322, 0]
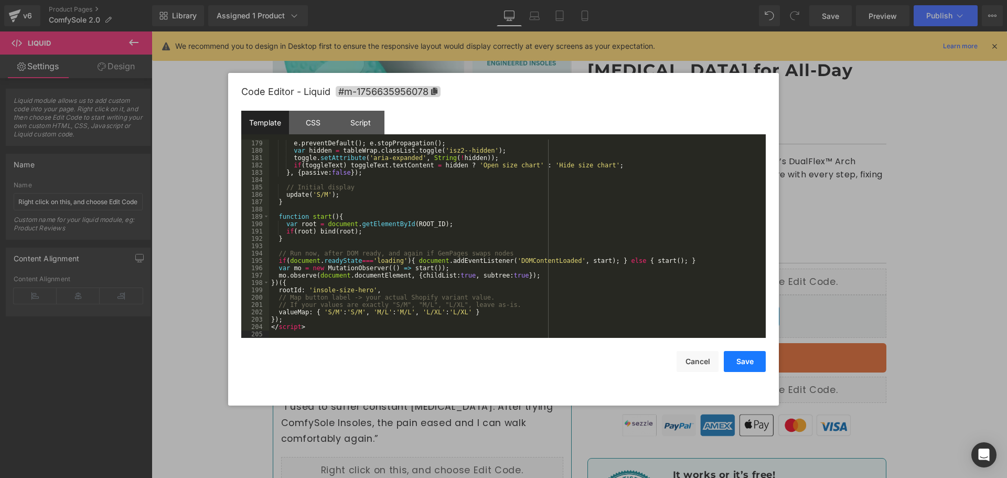
click at [748, 363] on button "Save" at bounding box center [745, 361] width 42 height 21
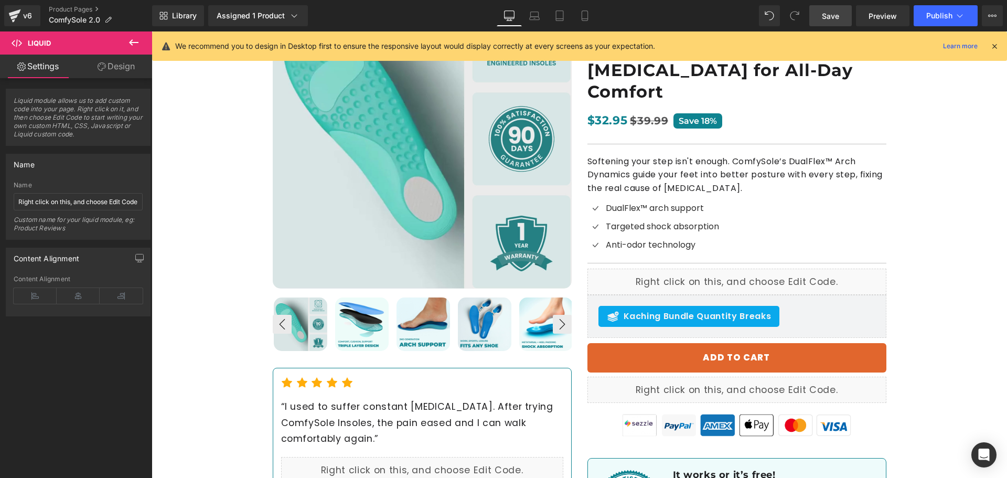
click at [830, 14] on span "Save" at bounding box center [830, 15] width 17 height 11
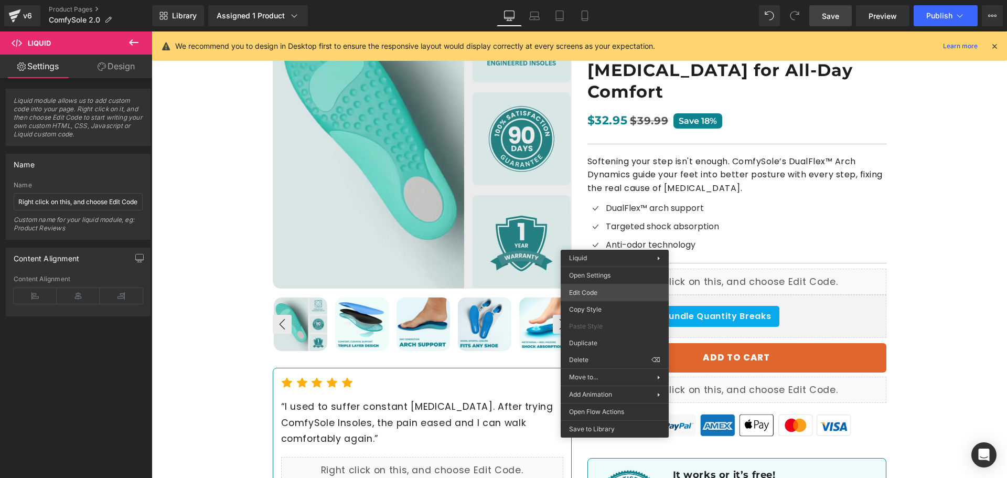
click at [605, 0] on div "Liquid You are previewing how the will restyle your page. You can not edit Elem…" at bounding box center [503, 0] width 1007 height 0
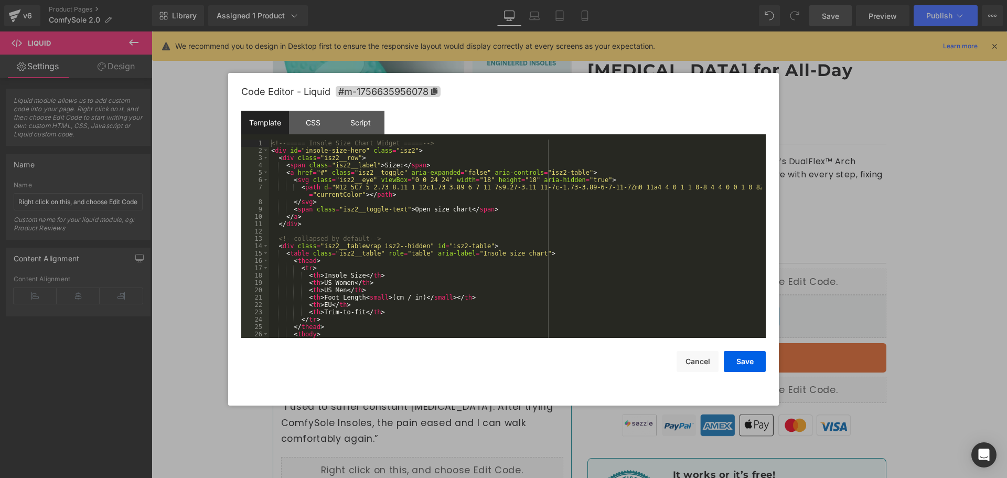
click at [470, 180] on div "<!-- ===== Insole Size Chart Widget ===== --> < div id = "insole-size-hero" cla…" at bounding box center [515, 246] width 493 height 213
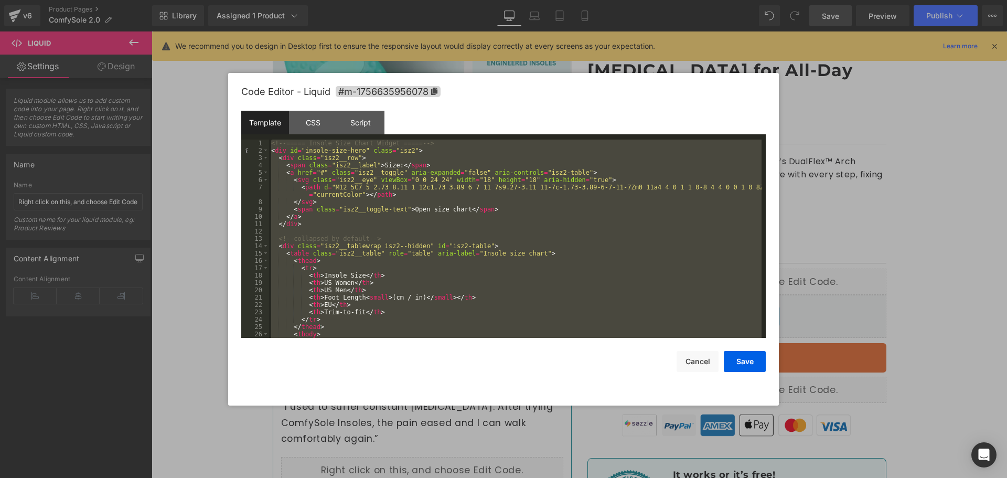
scroll to position [977, 0]
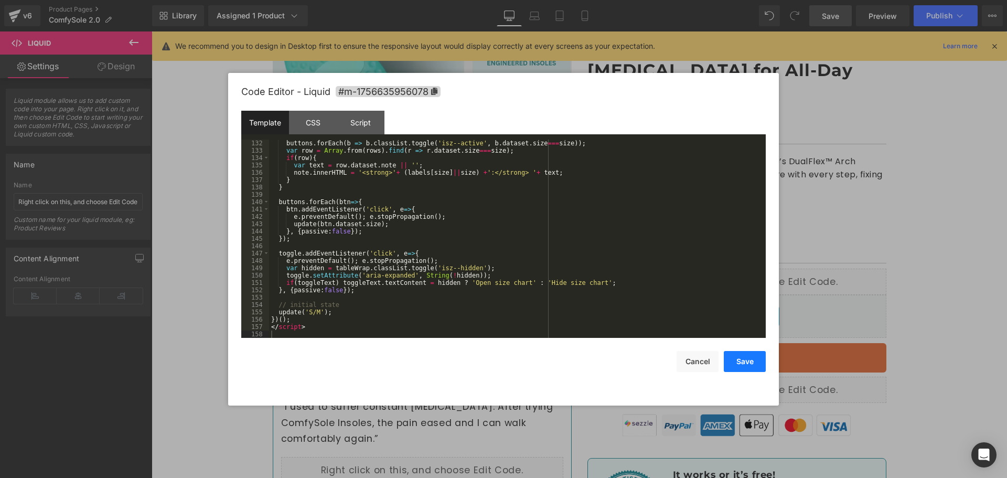
click at [760, 355] on button "Save" at bounding box center [745, 361] width 42 height 21
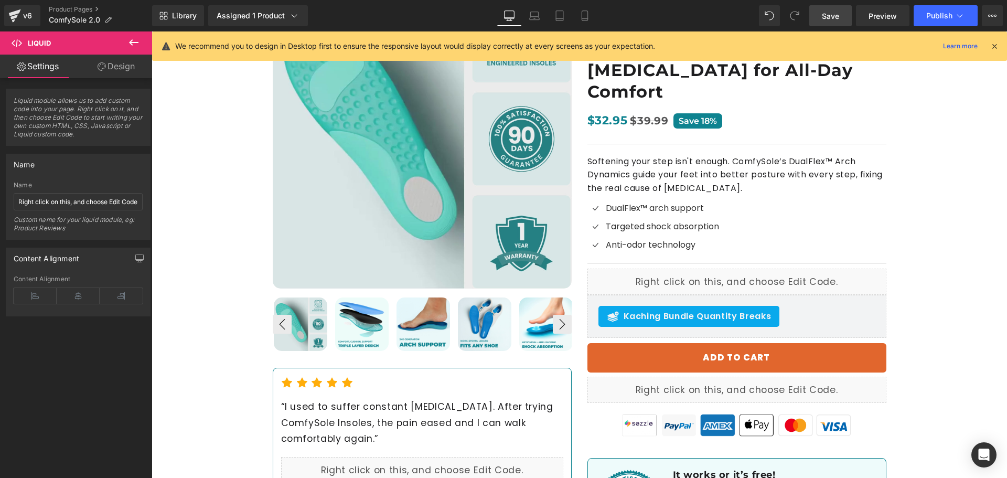
click at [826, 14] on span "Save" at bounding box center [830, 15] width 17 height 11
click at [994, 46] on icon at bounding box center [994, 45] width 9 height 9
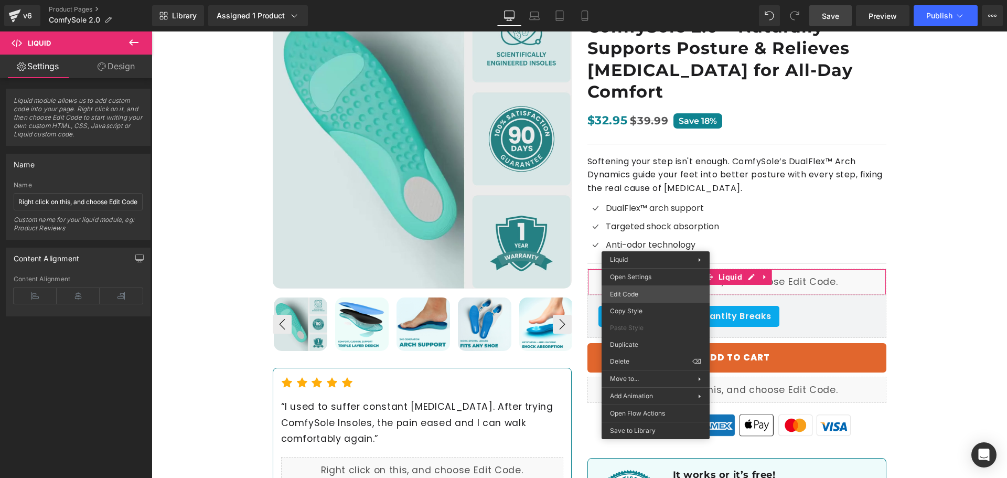
click at [658, 0] on div "Liquid You are previewing how the will restyle your page. You can not edit Elem…" at bounding box center [503, 0] width 1007 height 0
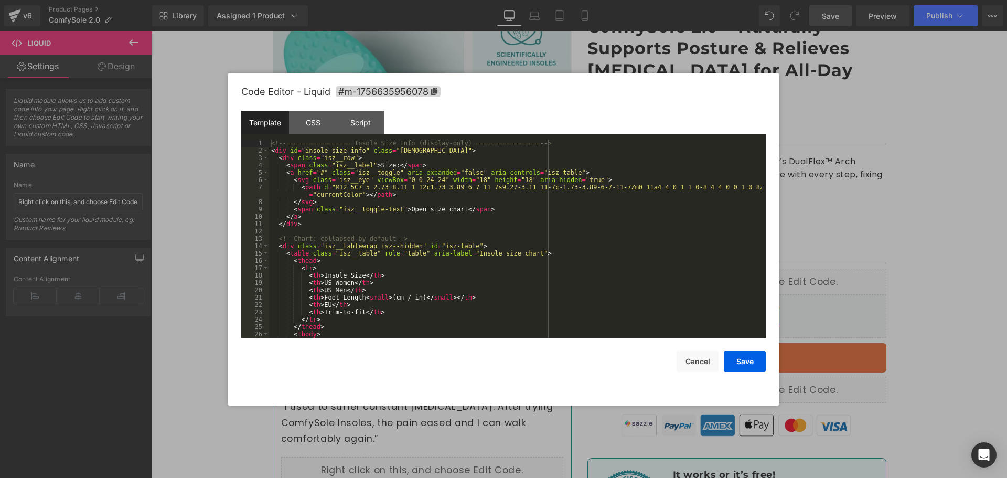
click at [507, 217] on div "<!-- ================= Insole Size Info (display-only) ================= --> < …" at bounding box center [515, 246] width 493 height 213
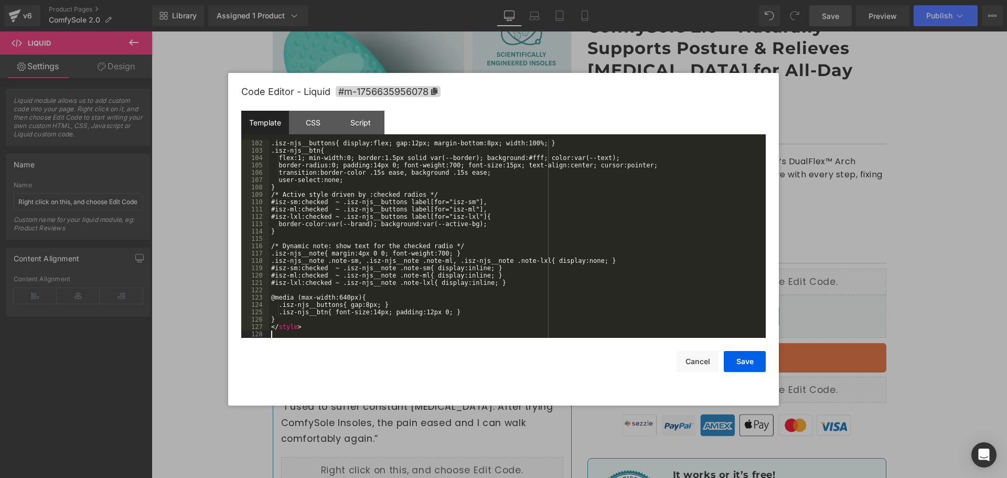
scroll to position [756, 0]
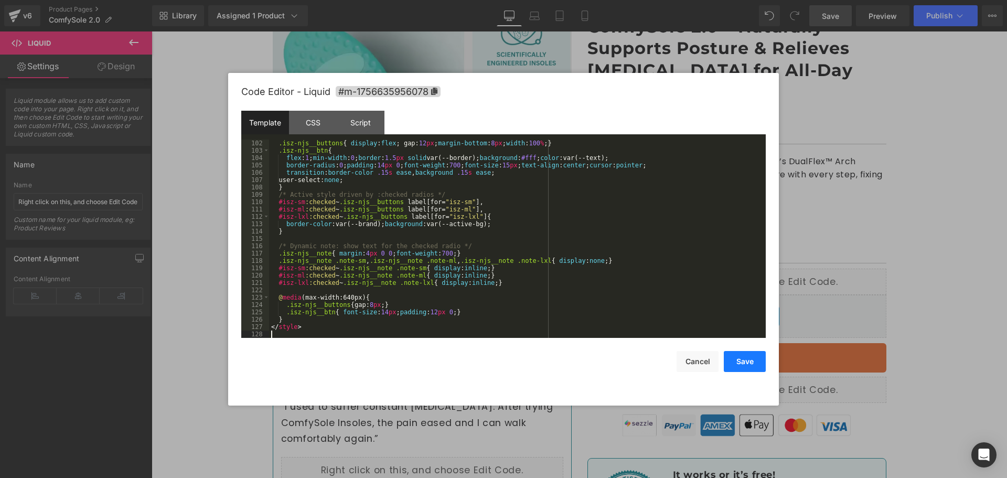
click at [734, 357] on button "Save" at bounding box center [745, 361] width 42 height 21
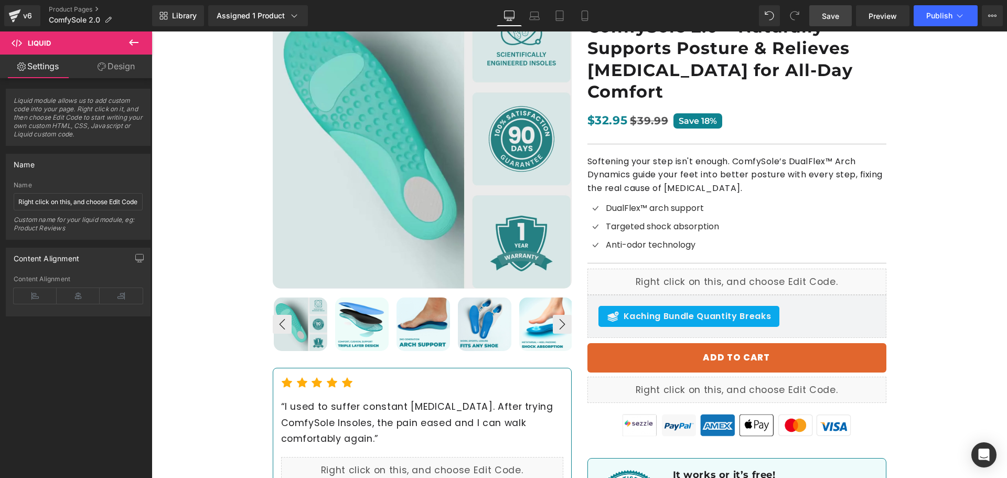
drag, startPoint x: 834, startPoint y: 15, endPoint x: 673, endPoint y: 15, distance: 161.0
click at [834, 15] on span "Save" at bounding box center [830, 15] width 17 height 11
click at [873, 15] on span "Preview" at bounding box center [883, 15] width 28 height 11
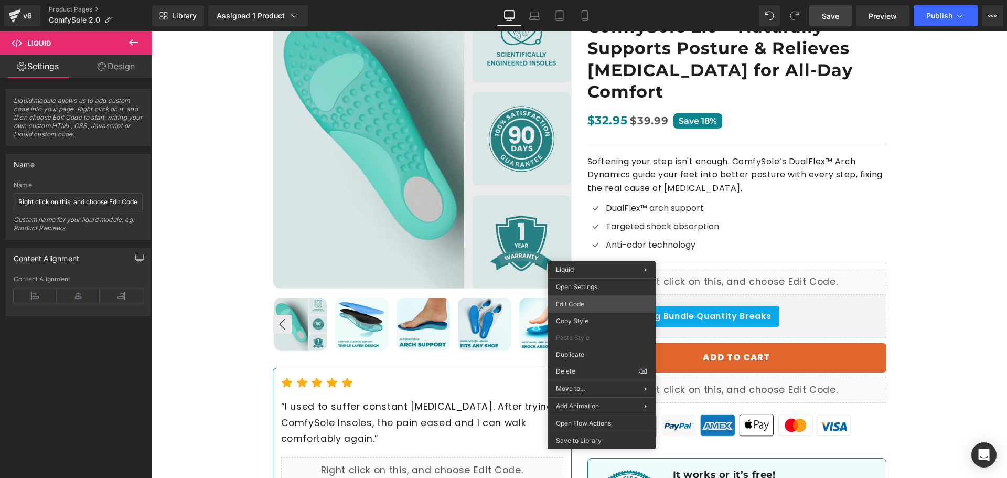
click at [596, 0] on div "Liquid You are previewing how the will restyle your page. You can not edit Elem…" at bounding box center [503, 0] width 1007 height 0
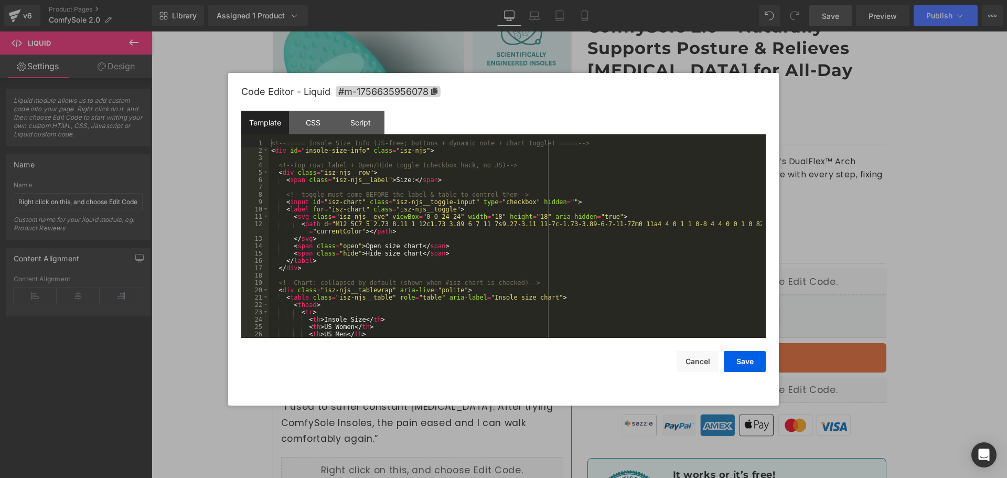
click at [502, 239] on div "<!-- ===== Insole Size Info (JS-free; buttons + dynamic note + chart toggle) ==…" at bounding box center [515, 246] width 493 height 213
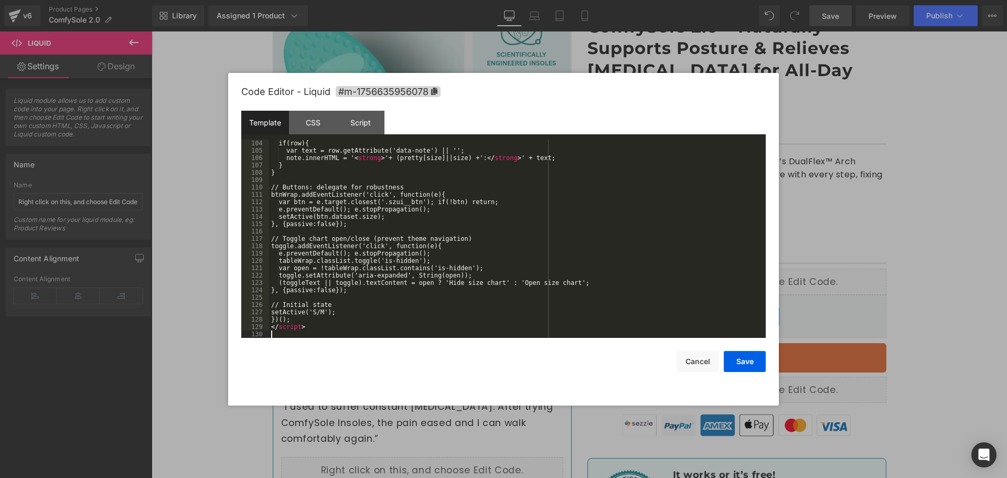
scroll to position [771, 0]
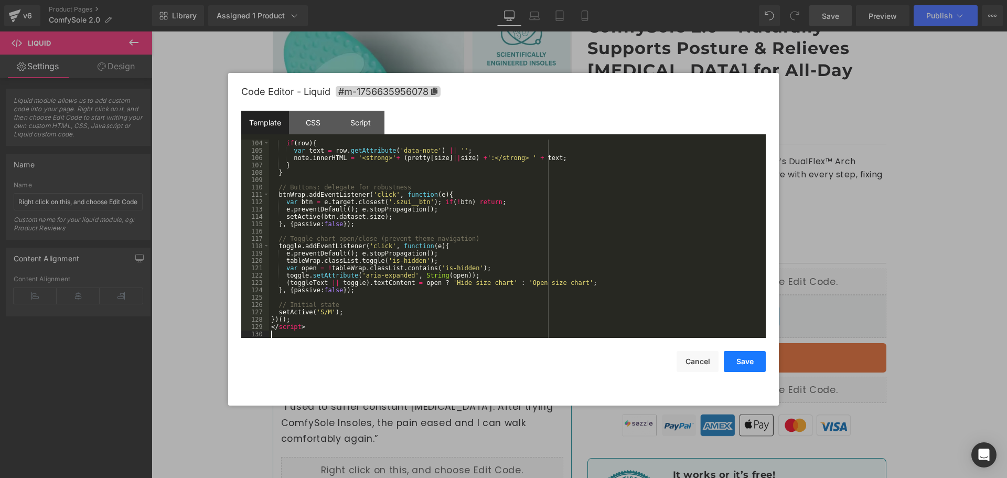
click at [759, 362] on button "Save" at bounding box center [745, 361] width 42 height 21
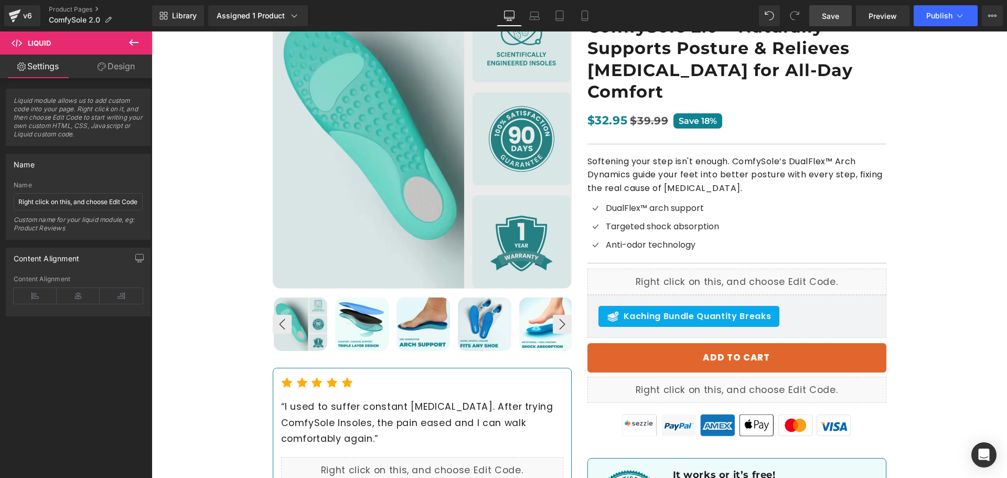
drag, startPoint x: 824, startPoint y: 19, endPoint x: 479, endPoint y: 445, distance: 547.9
click at [824, 19] on span "Save" at bounding box center [830, 15] width 17 height 11
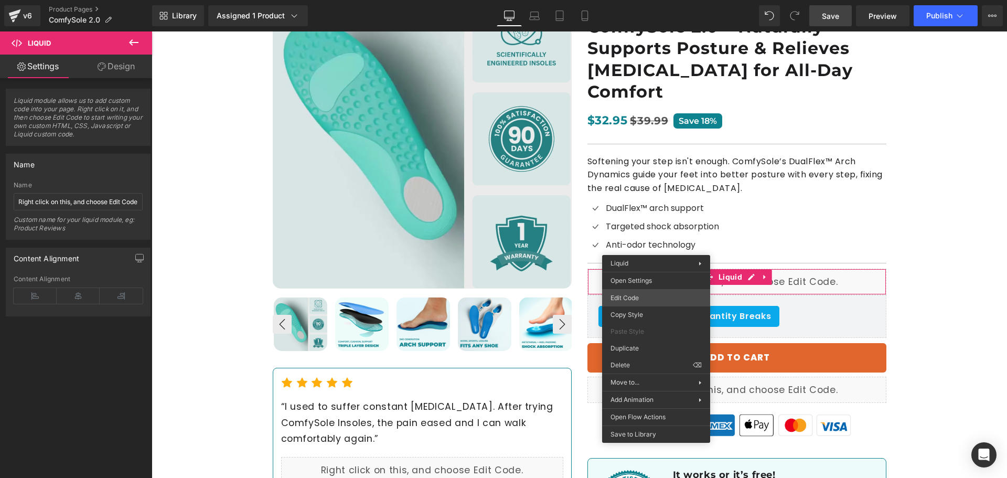
click at [644, 0] on div "Liquid You are previewing how the will restyle your page. You can not edit Elem…" at bounding box center [503, 0] width 1007 height 0
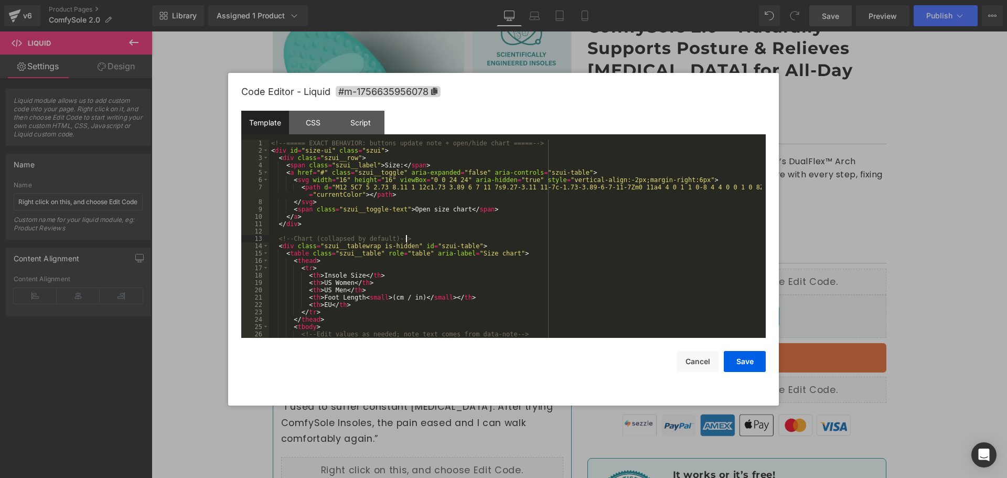
click at [606, 236] on div "<!-- ===== EXACT BEHAVIOR: buttons update note + open/hide chart ===== --> < di…" at bounding box center [515, 246] width 493 height 213
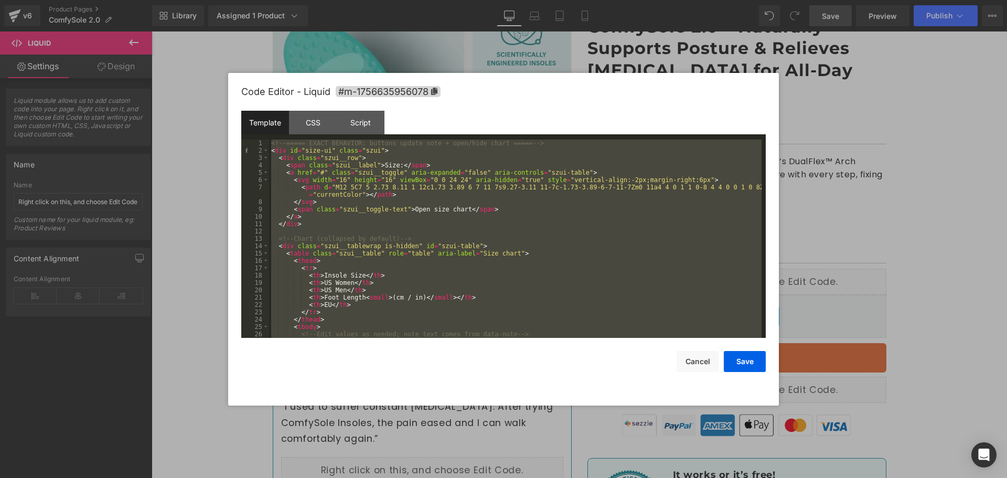
scroll to position [676, 0]
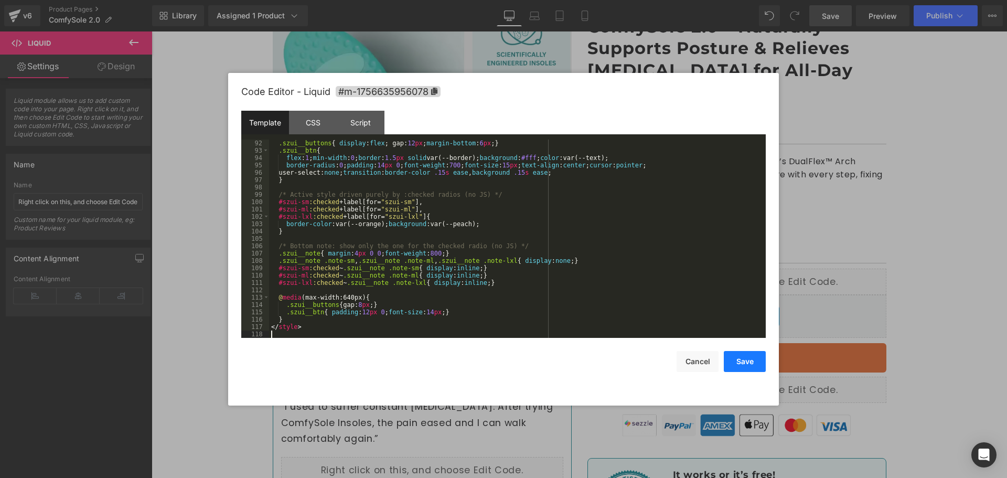
click at [738, 361] on button "Save" at bounding box center [745, 361] width 42 height 21
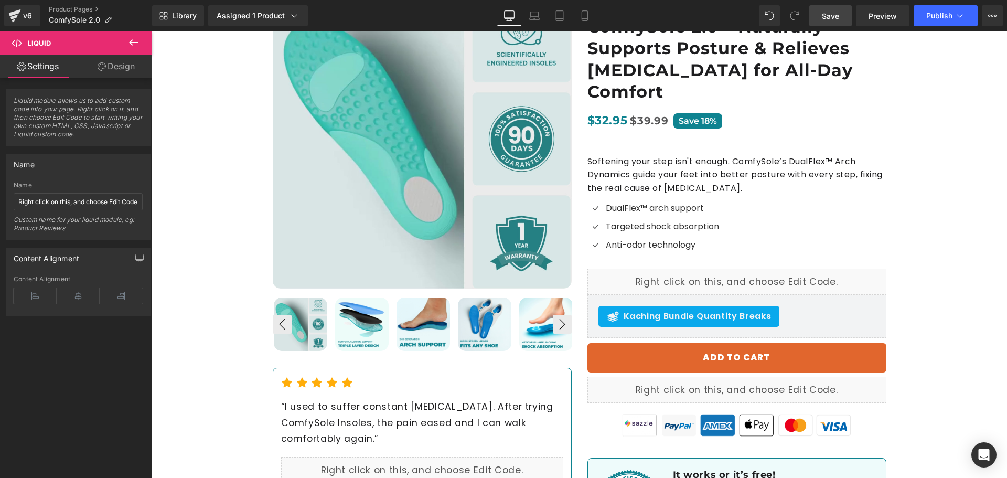
click at [839, 17] on span "Save" at bounding box center [830, 15] width 17 height 11
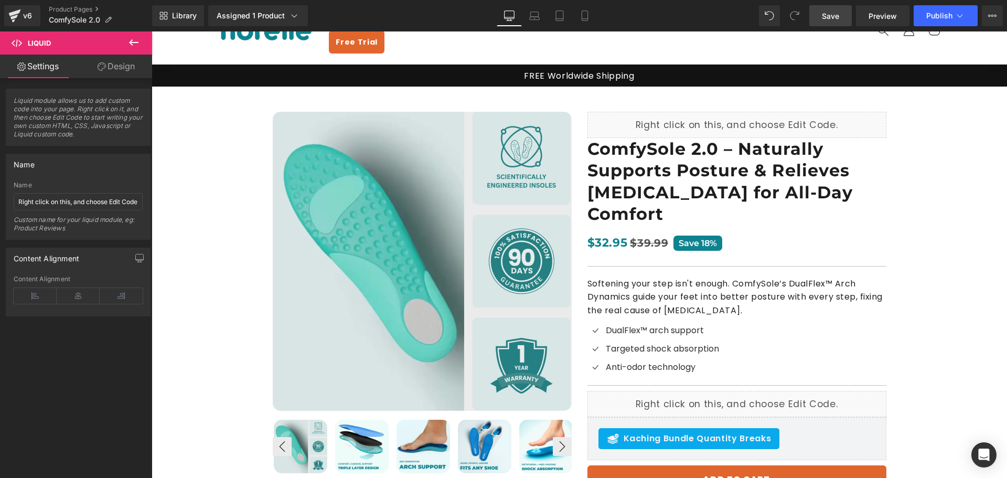
scroll to position [0, 0]
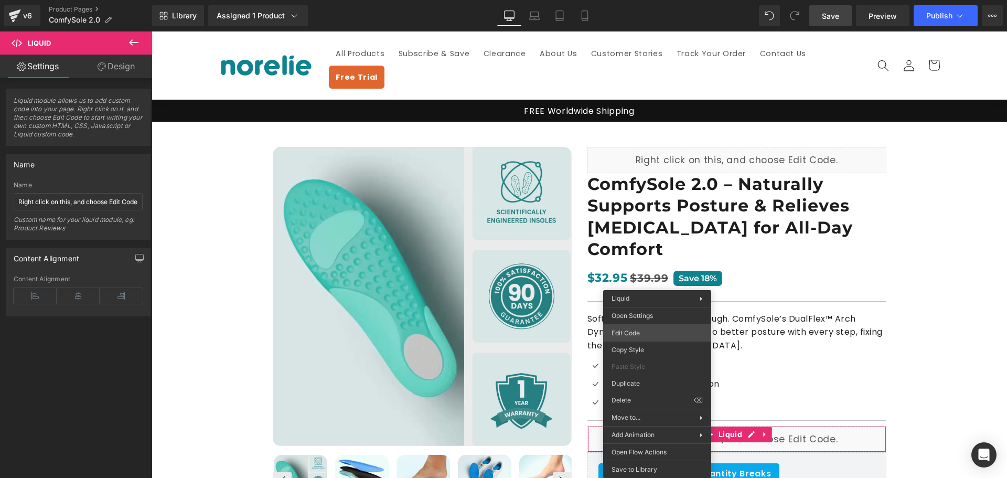
click at [644, 0] on div "Liquid You are previewing how the will restyle your page. You can not edit Elem…" at bounding box center [503, 0] width 1007 height 0
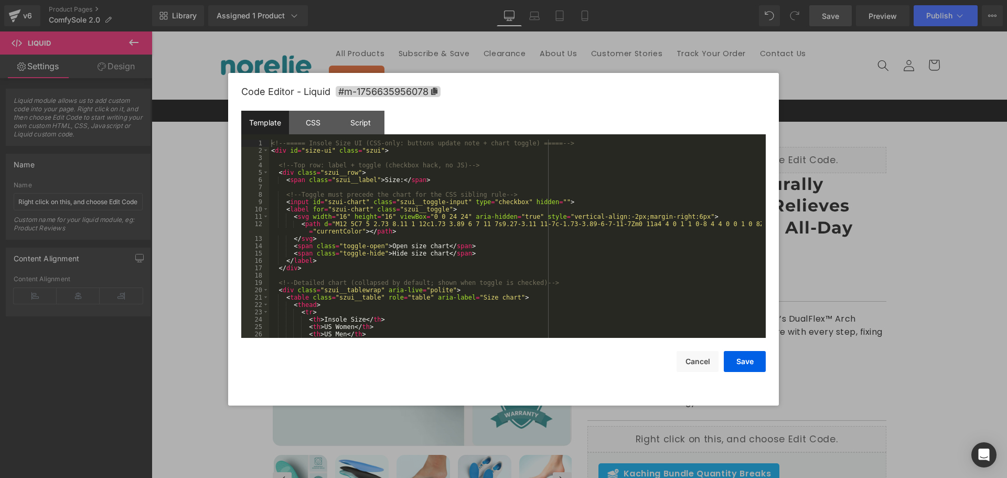
click at [528, 263] on div "<!-- ===== Insole Size UI (CSS-only: buttons update note + chart toggle) ===== …" at bounding box center [515, 246] width 493 height 213
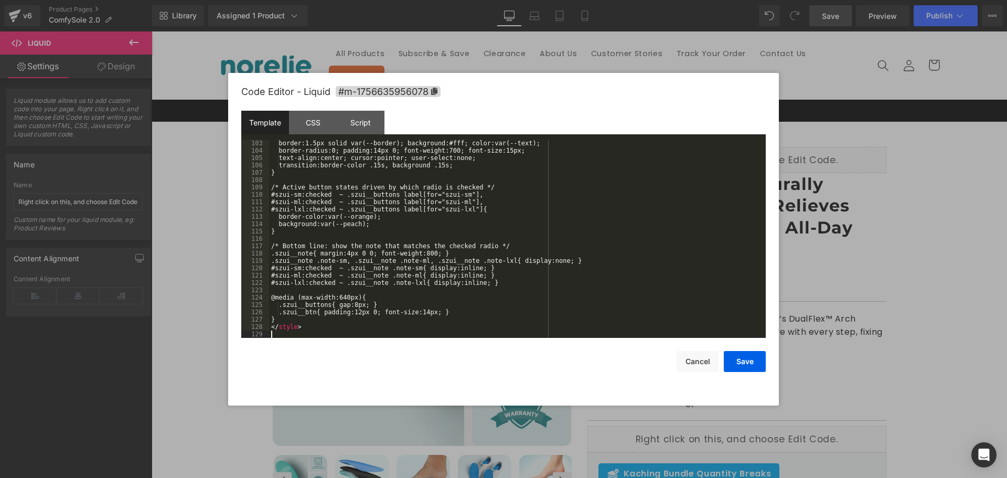
scroll to position [756, 0]
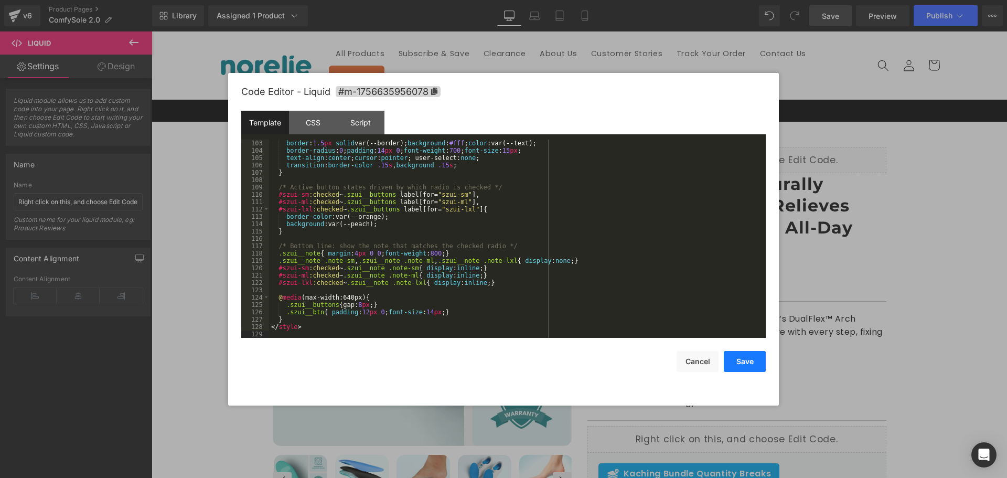
click at [745, 358] on button "Save" at bounding box center [745, 361] width 42 height 21
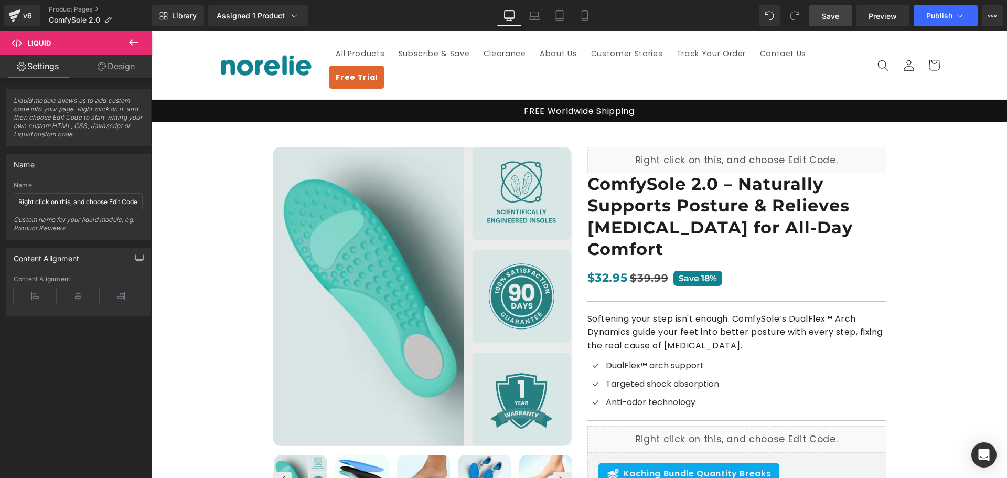
click at [846, 7] on link "Save" at bounding box center [830, 15] width 42 height 21
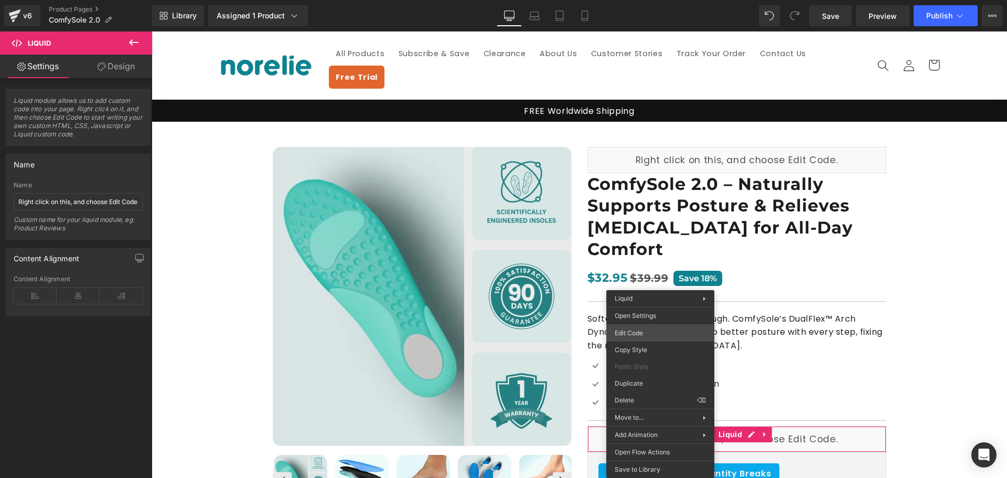
click at [648, 0] on div "Liquid You are previewing how the will restyle your page. You can not edit Elem…" at bounding box center [503, 0] width 1007 height 0
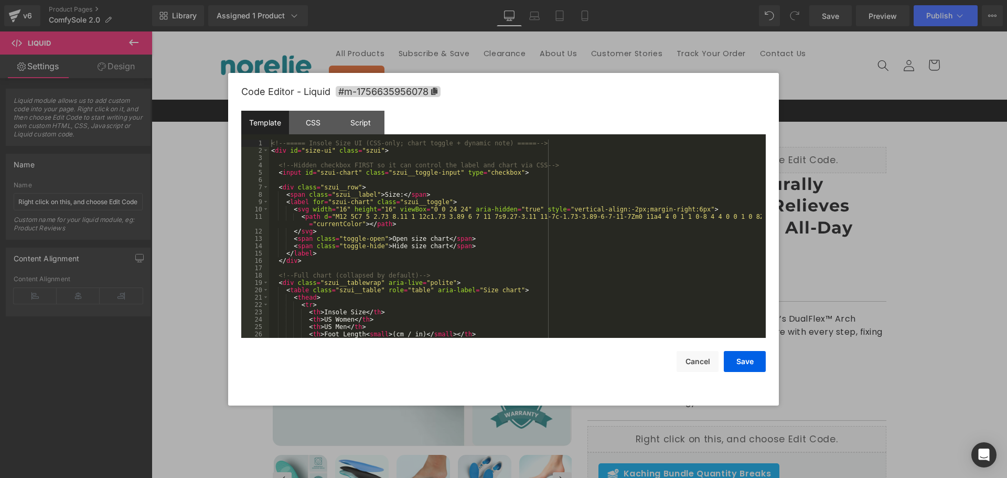
click at [539, 253] on div "<!-- ===== Insole Size UI (CSS-only; chart toggle + dynamic note) ===== --> < d…" at bounding box center [515, 246] width 493 height 213
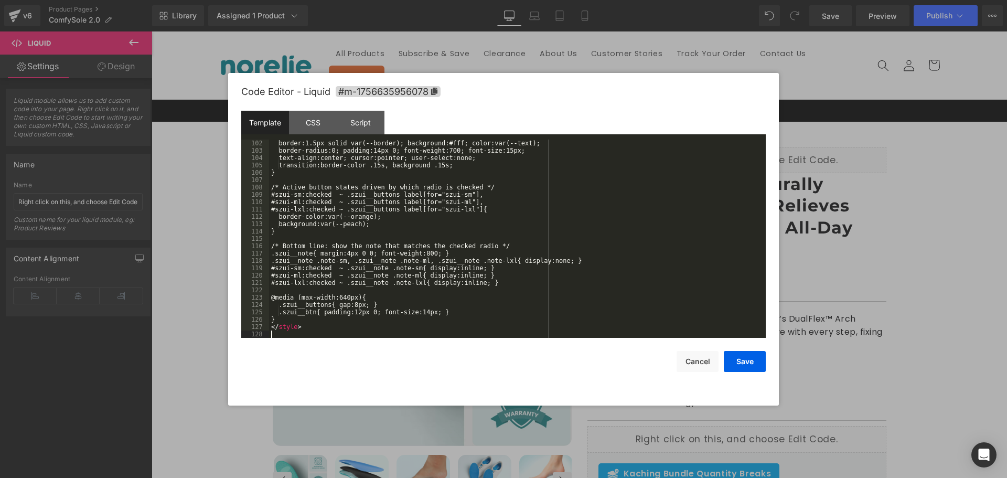
scroll to position [749, 0]
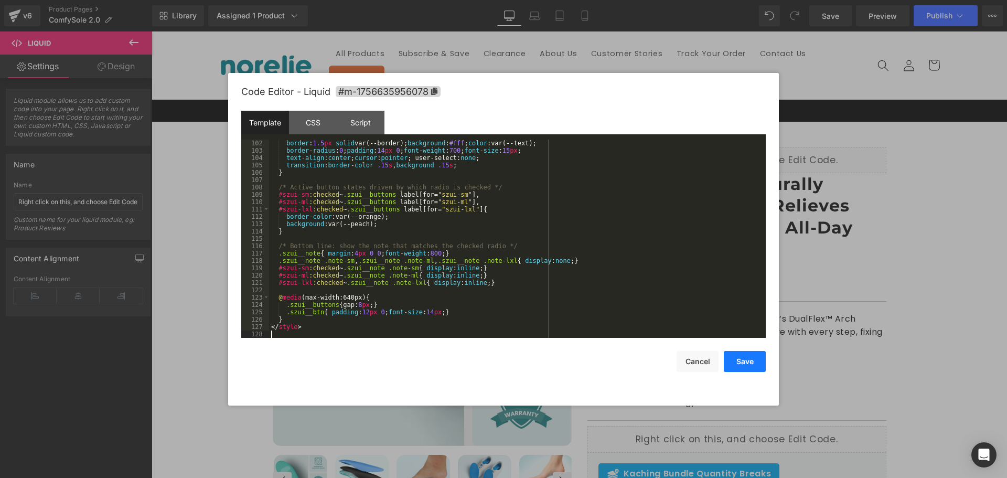
click at [734, 365] on button "Save" at bounding box center [745, 361] width 42 height 21
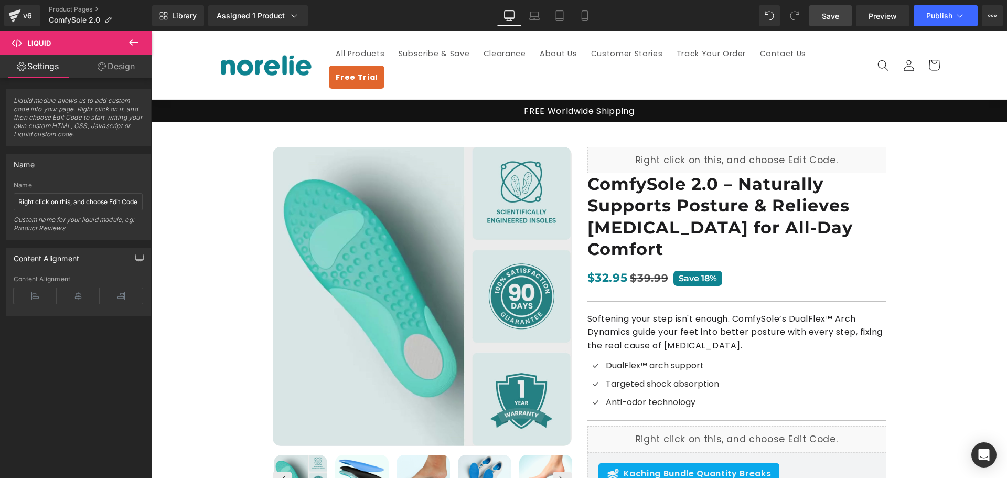
click at [844, 14] on link "Save" at bounding box center [830, 15] width 42 height 21
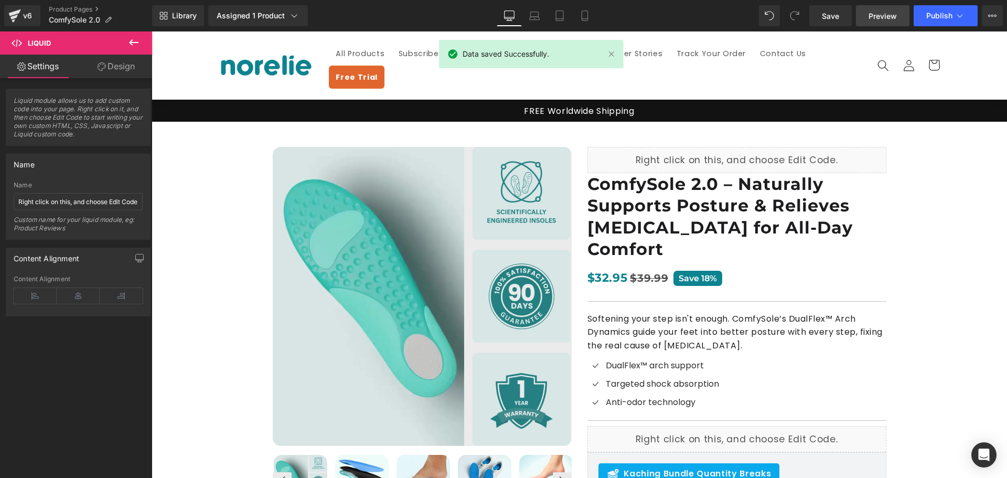
click at [896, 15] on span "Preview" at bounding box center [883, 15] width 28 height 11
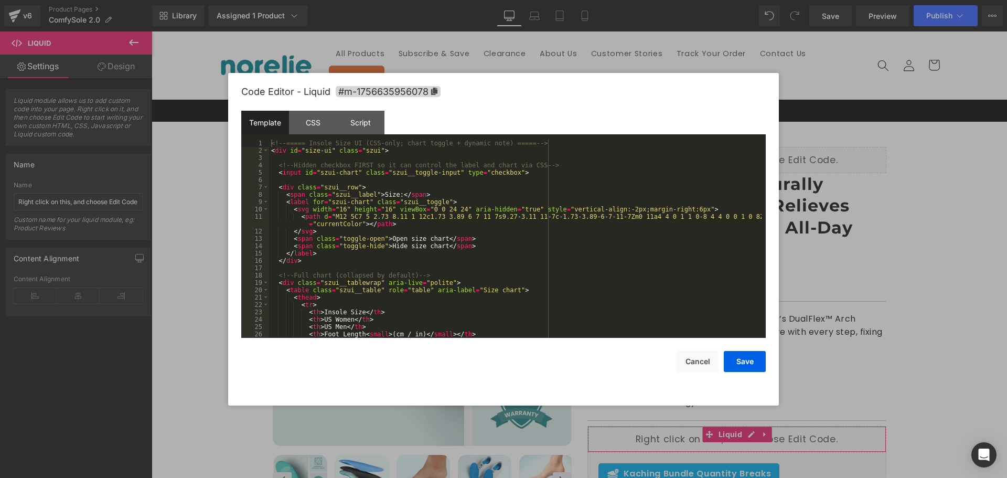
click at [647, 0] on div "Liquid You are previewing how the will restyle your page. You can not edit Elem…" at bounding box center [503, 0] width 1007 height 0
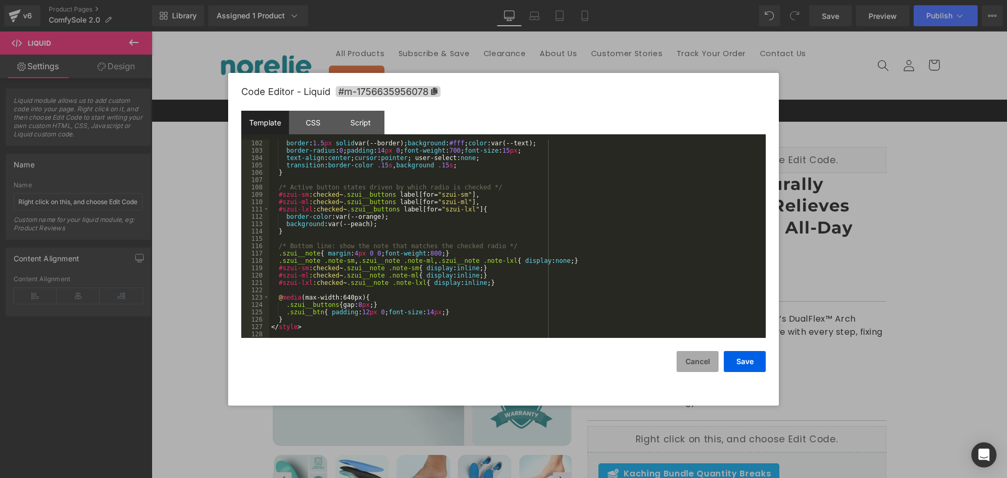
click at [709, 366] on button "Cancel" at bounding box center [698, 361] width 42 height 21
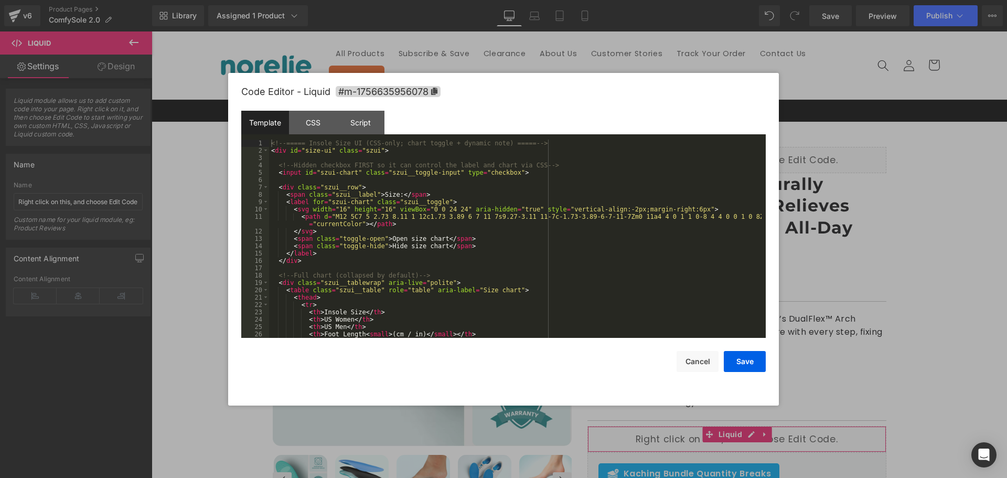
click at [657, 0] on div "Liquid You are previewing how the will restyle your page. You can not edit Elem…" at bounding box center [503, 0] width 1007 height 0
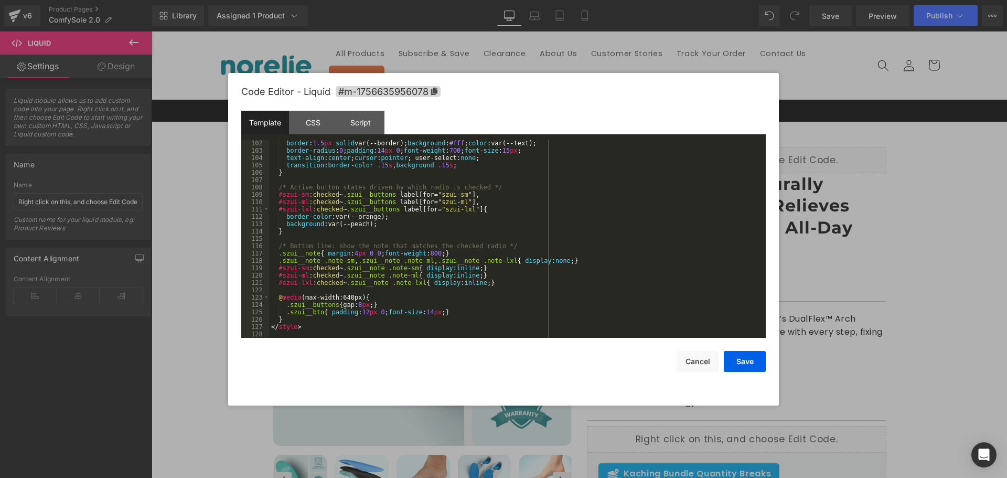
click at [370, 328] on div "border : 1.5 px solid var(--border); background : #fff ; color :var(--text); bo…" at bounding box center [515, 246] width 493 height 213
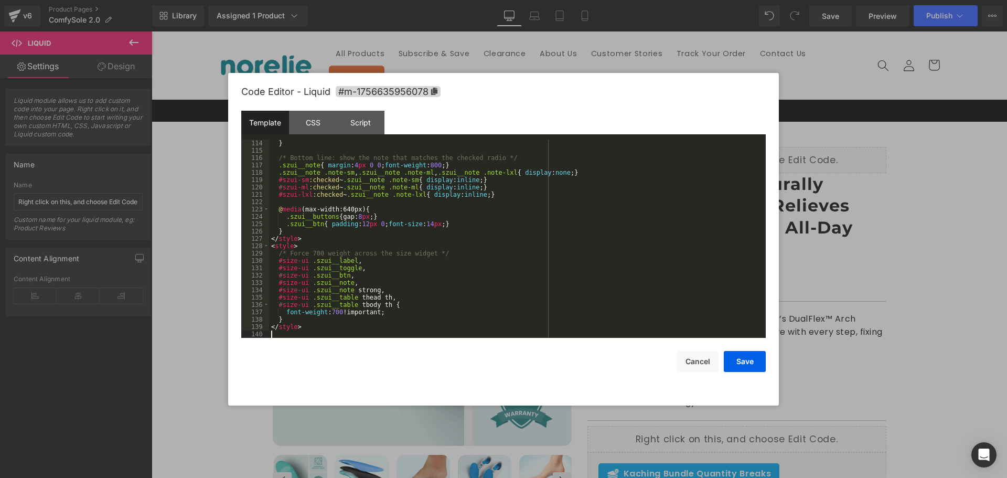
scroll to position [837, 0]
click at [751, 356] on button "Save" at bounding box center [745, 361] width 42 height 21
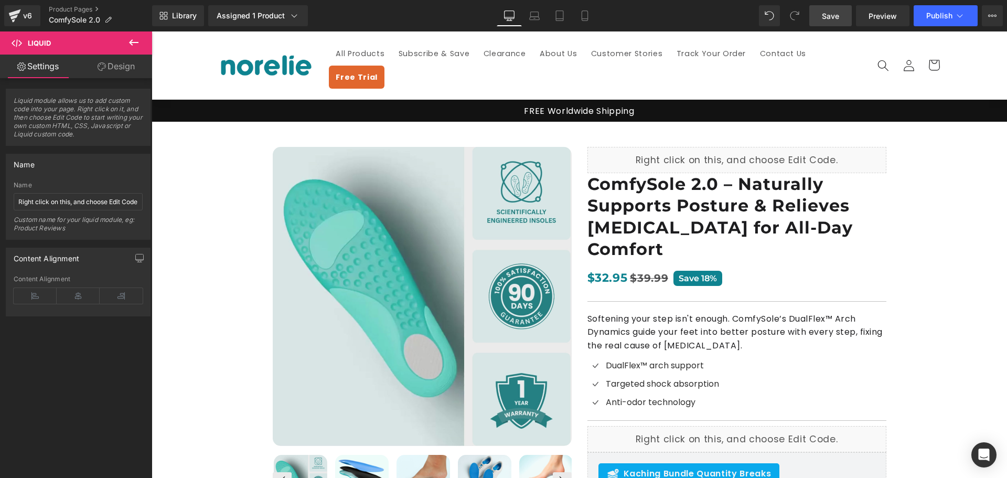
click at [852, 9] on link "Save" at bounding box center [830, 15] width 42 height 21
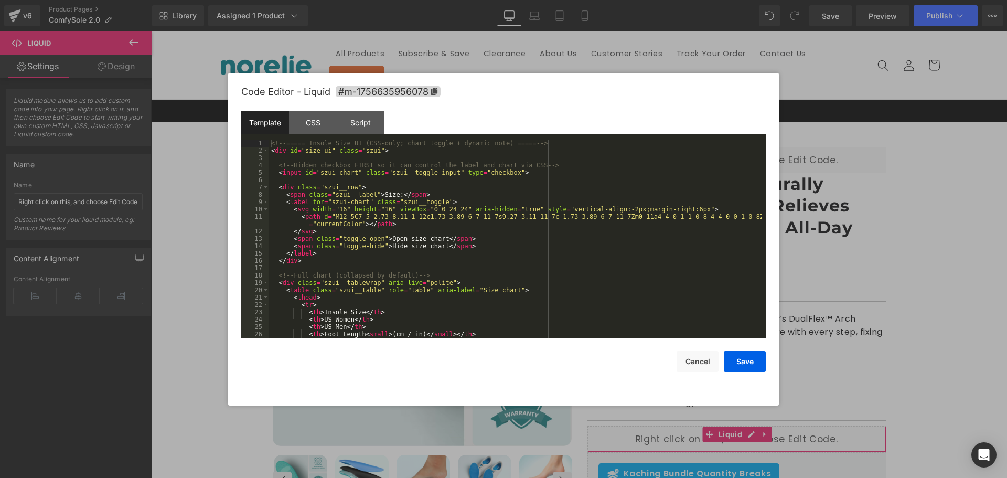
click at [651, 0] on div "Liquid You are previewing how the will restyle your page. You can not edit Elem…" at bounding box center [503, 0] width 1007 height 0
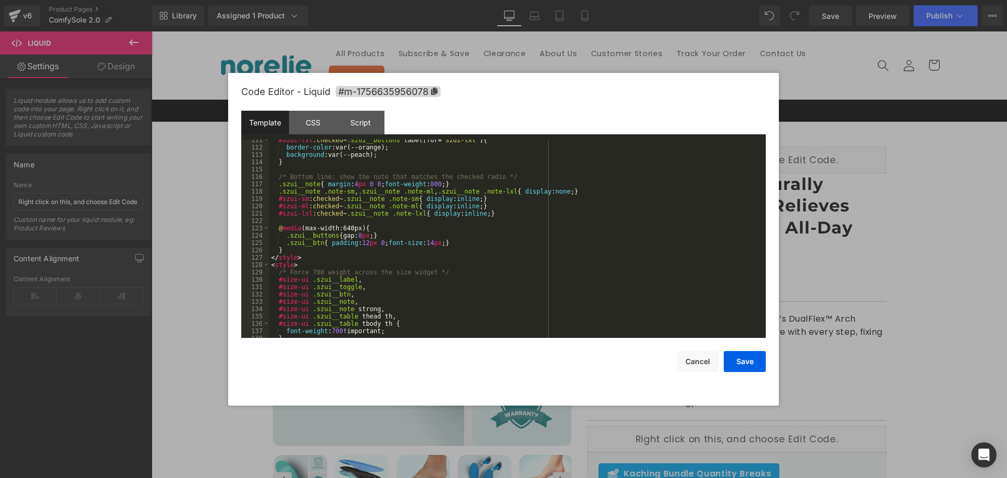
scroll to position [844, 0]
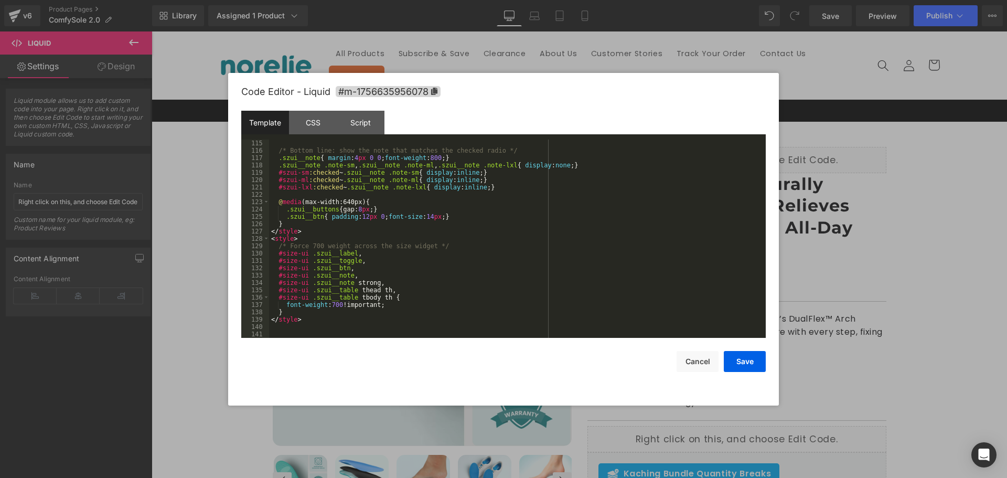
click at [316, 329] on div "/* Bottom line: show the note that matches the checked radio */ .szui__note { m…" at bounding box center [515, 246] width 493 height 213
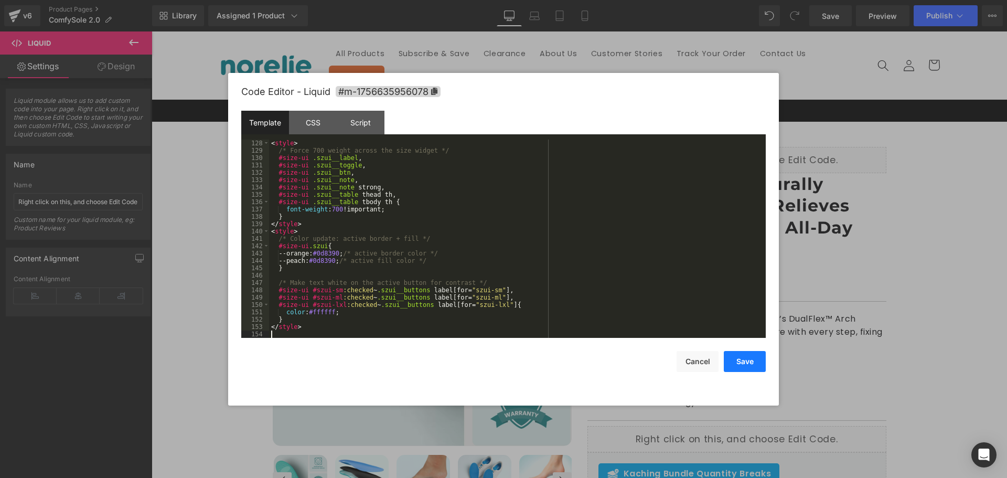
click at [753, 359] on button "Save" at bounding box center [745, 361] width 42 height 21
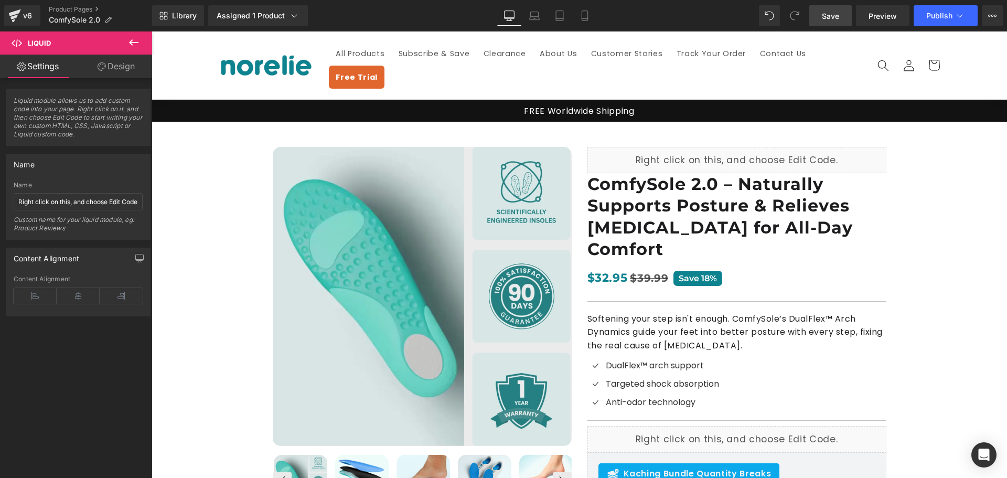
click at [825, 17] on span "Save" at bounding box center [830, 15] width 17 height 11
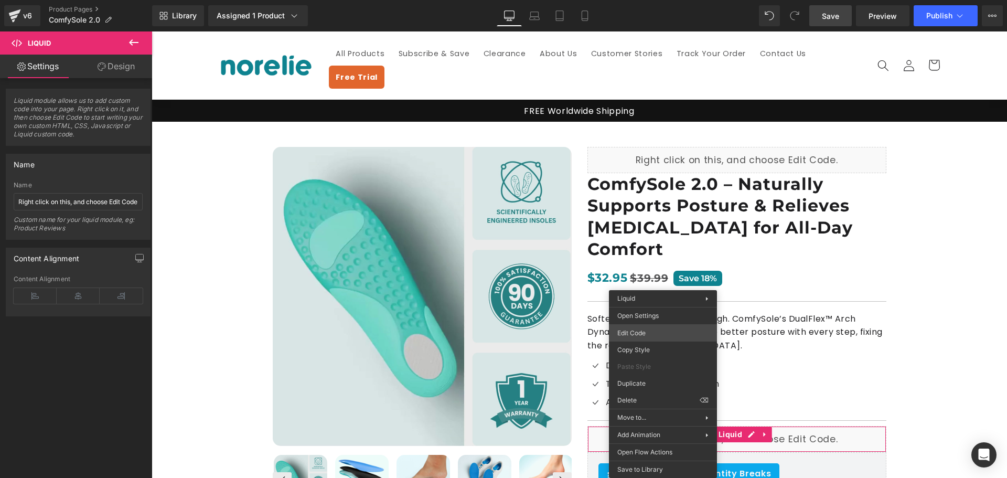
click at [640, 0] on div "Liquid You are previewing how the will restyle your page. You can not edit Elem…" at bounding box center [503, 0] width 1007 height 0
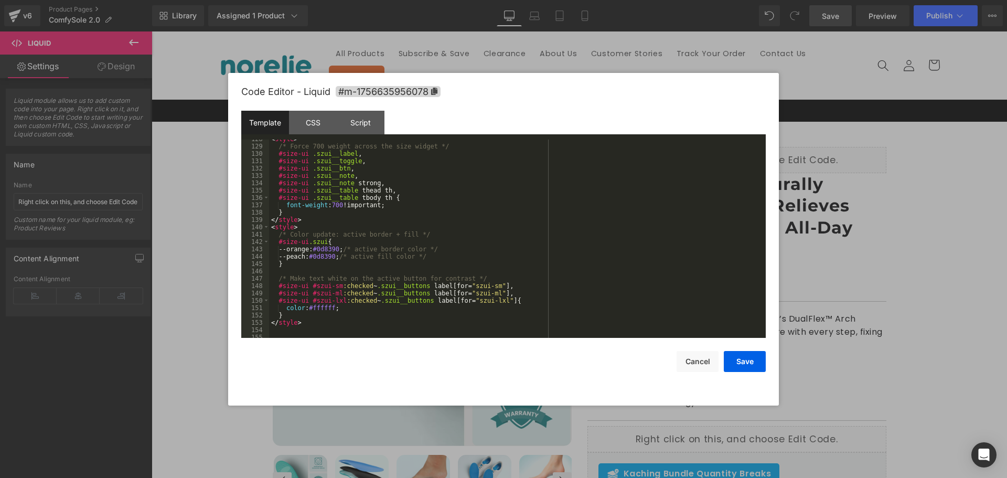
scroll to position [947, 0]
drag, startPoint x: 320, startPoint y: 252, endPoint x: 344, endPoint y: 255, distance: 24.3
click at [344, 255] on div "/* Force 700 weight across the size widget */ #size-ui .szui__label , #size-ui …" at bounding box center [515, 246] width 493 height 213
click at [735, 359] on button "Save" at bounding box center [745, 361] width 42 height 21
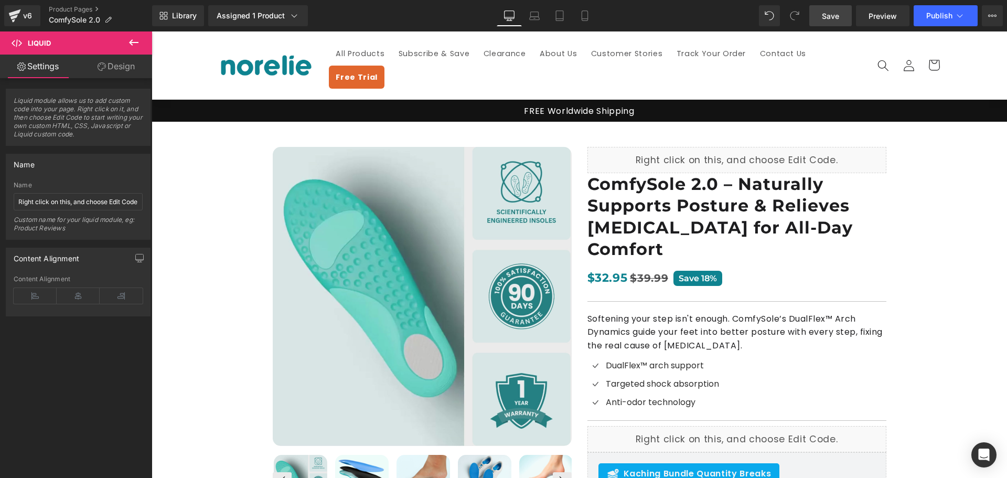
click at [826, 18] on span "Save" at bounding box center [830, 15] width 17 height 11
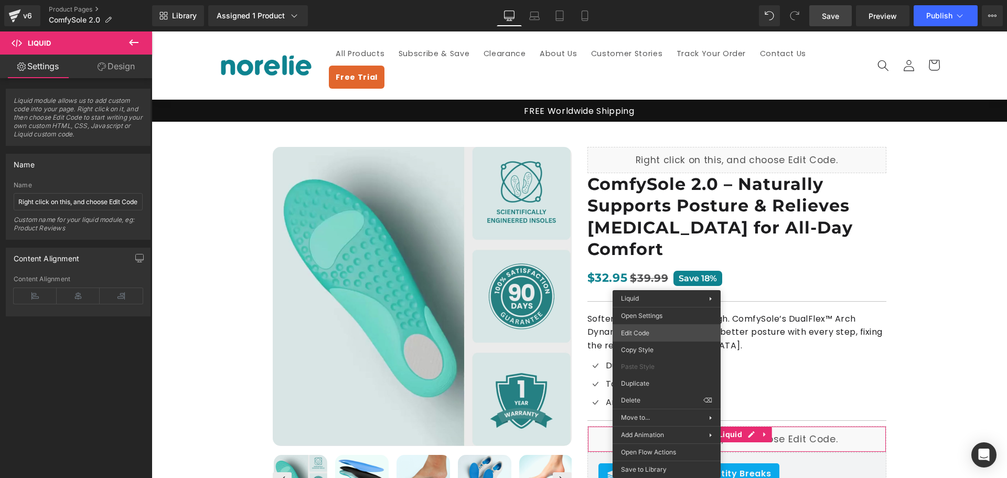
click at [652, 0] on div "Liquid You are previewing how the will restyle your page. You can not edit Elem…" at bounding box center [503, 0] width 1007 height 0
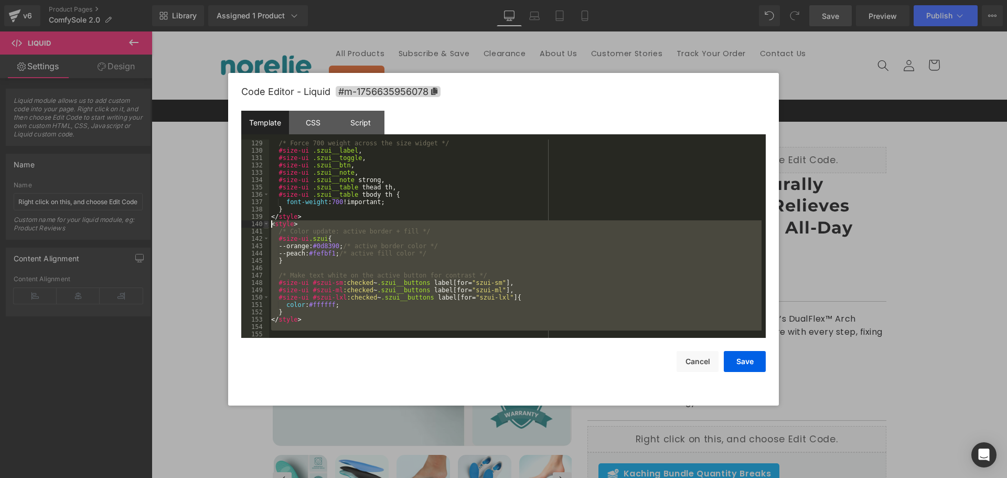
drag, startPoint x: 312, startPoint y: 333, endPoint x: 266, endPoint y: 224, distance: 117.1
click at [266, 224] on pre "129 130 131 132 133 134 135 136 137 138 139 140 141 142 143 144 145 146 147 148…" at bounding box center [503, 239] width 525 height 198
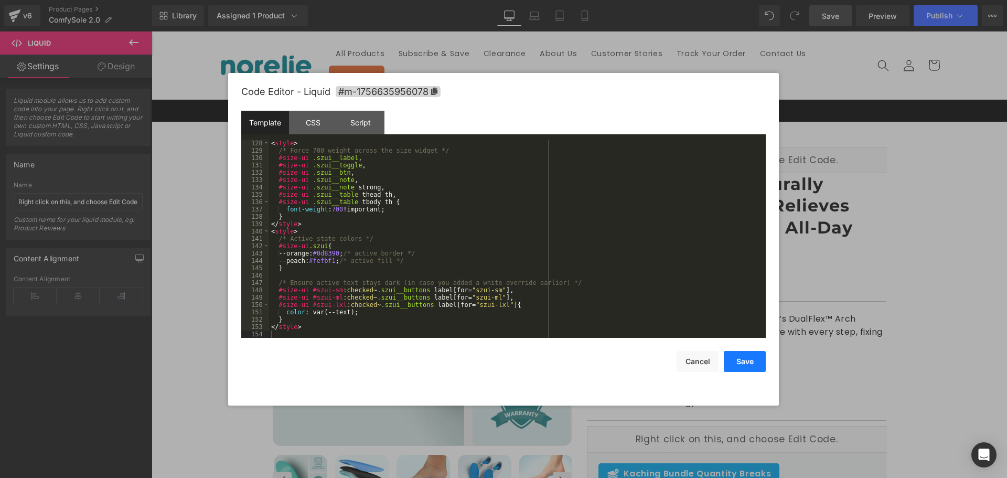
drag, startPoint x: 739, startPoint y: 365, endPoint x: 756, endPoint y: 352, distance: 21.4
click at [740, 365] on button "Save" at bounding box center [745, 361] width 42 height 21
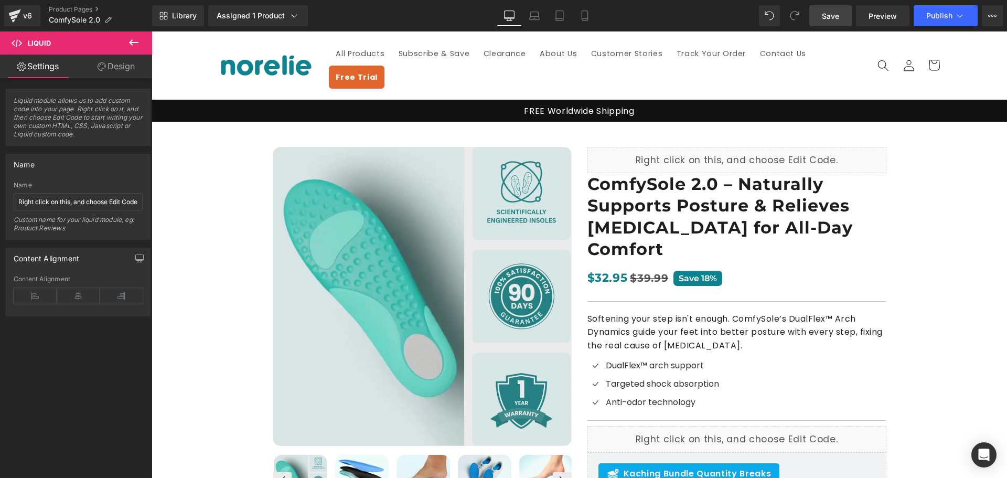
click at [843, 14] on link "Save" at bounding box center [830, 15] width 42 height 21
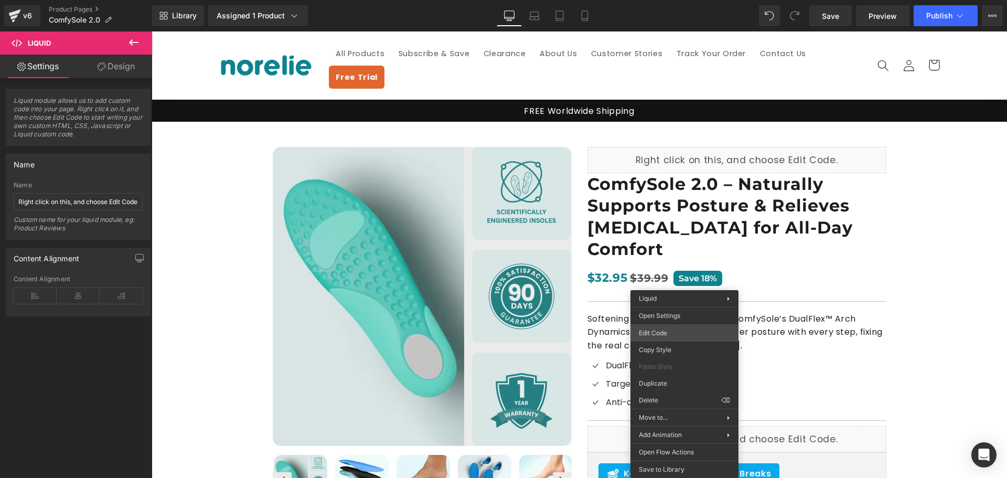
click at [673, 0] on div "Liquid You are previewing how the will restyle your page. You can not edit Elem…" at bounding box center [503, 0] width 1007 height 0
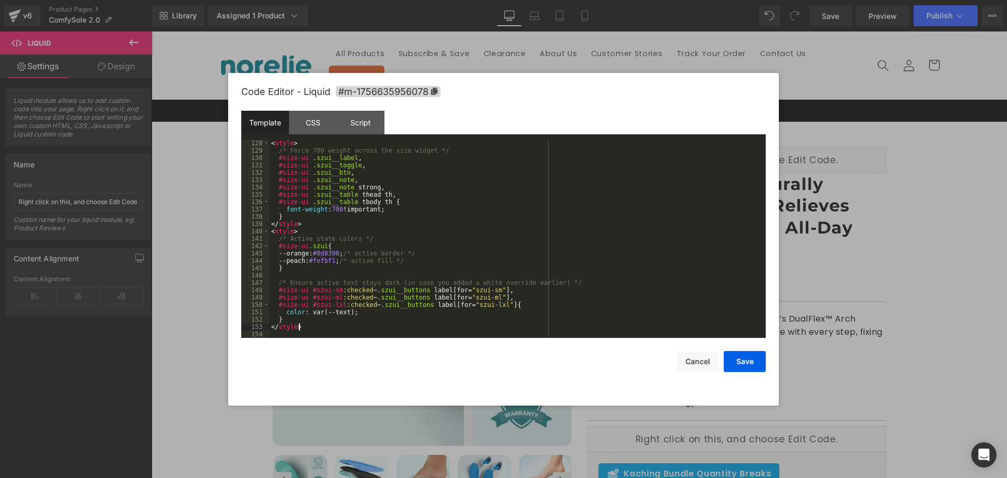
click at [310, 329] on div "< style > /* Force 700 weight across the size widget */ #size-ui .szui__label ,…" at bounding box center [515, 246] width 493 height 213
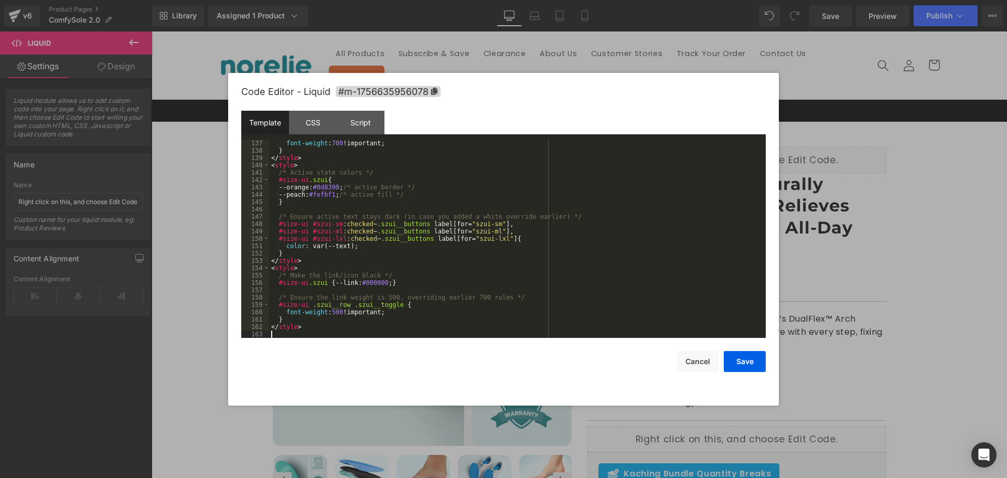
scroll to position [1006, 0]
click at [731, 359] on button "Save" at bounding box center [745, 361] width 42 height 21
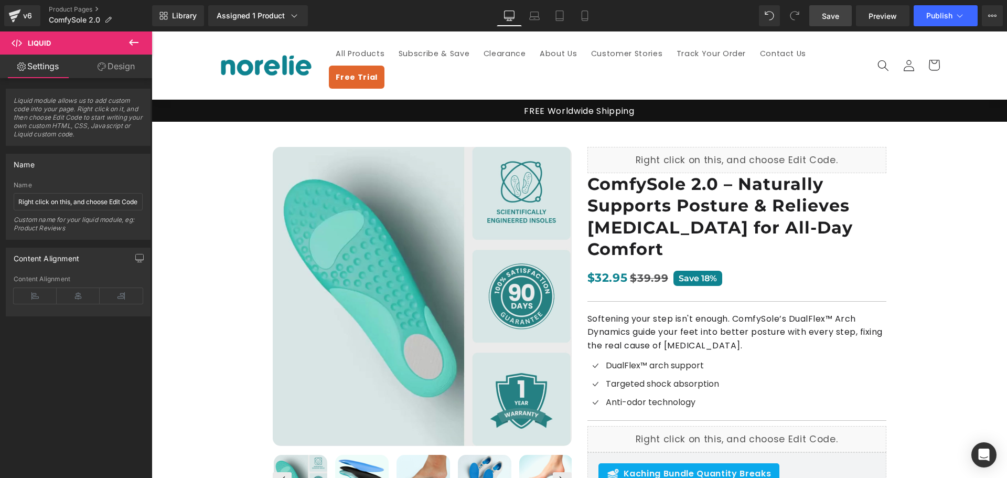
click at [837, 7] on link "Save" at bounding box center [830, 15] width 42 height 21
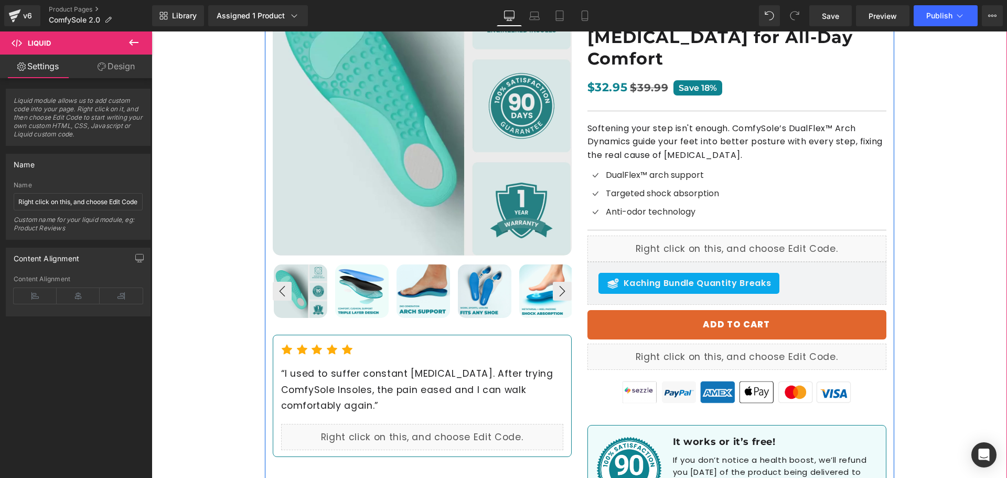
scroll to position [210, 0]
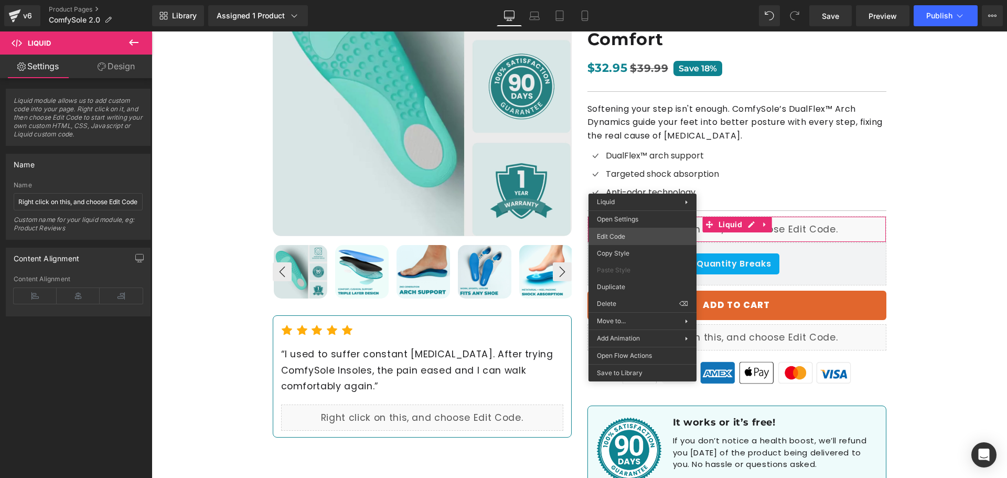
click at [628, 0] on div "Liquid You are previewing how the will restyle your page. You can not edit Elem…" at bounding box center [503, 0] width 1007 height 0
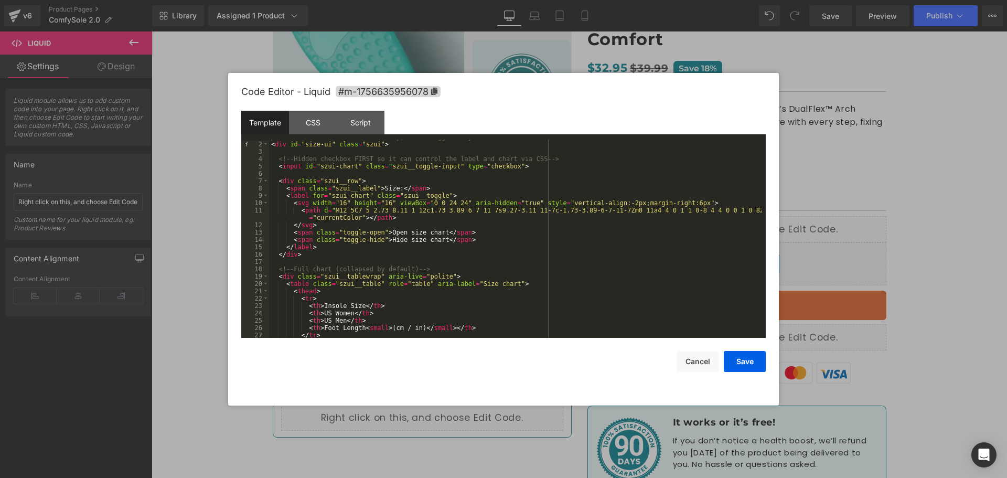
scroll to position [6, 0]
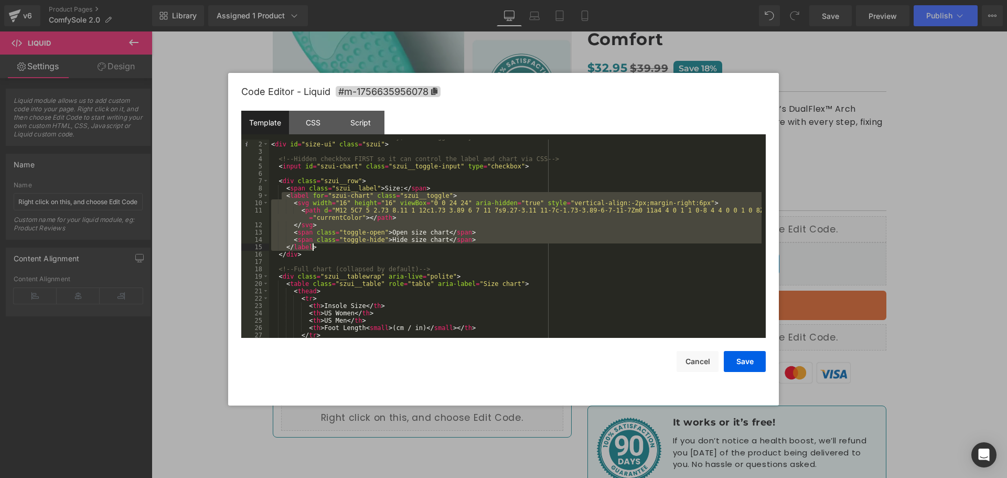
drag, startPoint x: 283, startPoint y: 199, endPoint x: 348, endPoint y: 247, distance: 81.0
click at [348, 247] on div "<!-- ===== Insole Size UI (CSS-only; chart toggle + dynamic note) ===== --> < d…" at bounding box center [515, 239] width 493 height 213
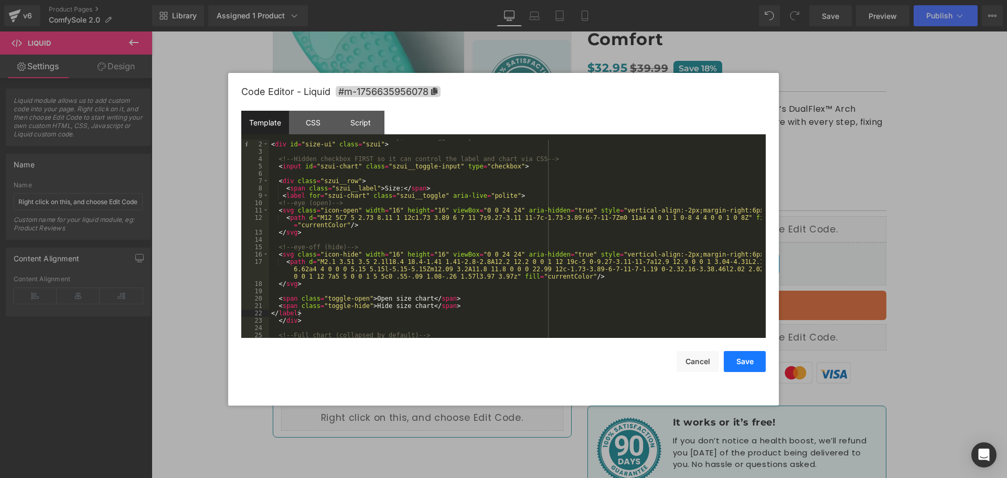
click at [745, 360] on button "Save" at bounding box center [745, 361] width 42 height 21
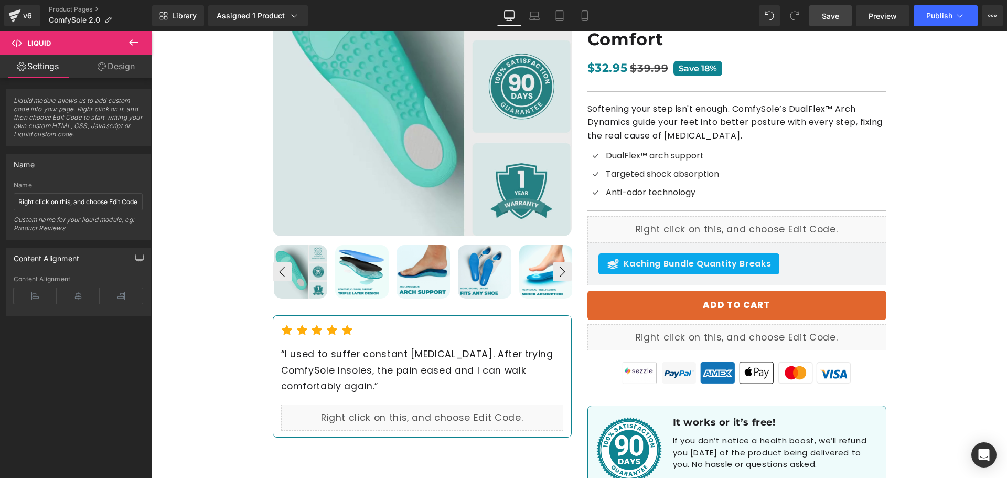
click at [838, 14] on span "Save" at bounding box center [830, 15] width 17 height 11
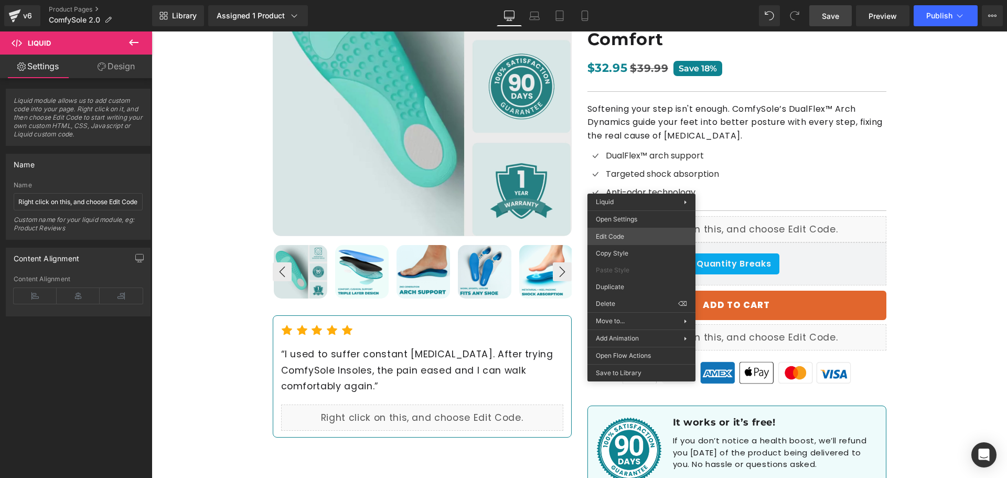
click at [627, 0] on div "Liquid You are previewing how the will restyle your page. You can not edit Elem…" at bounding box center [503, 0] width 1007 height 0
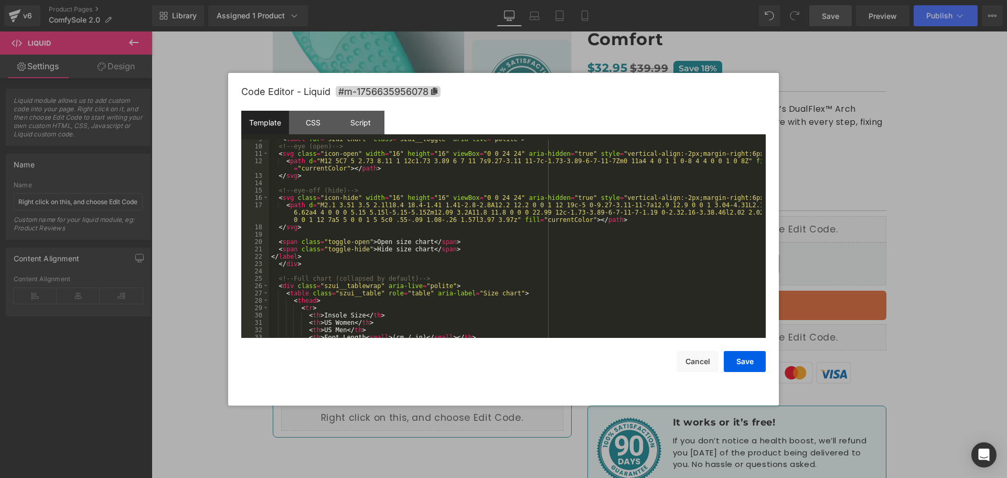
scroll to position [31, 0]
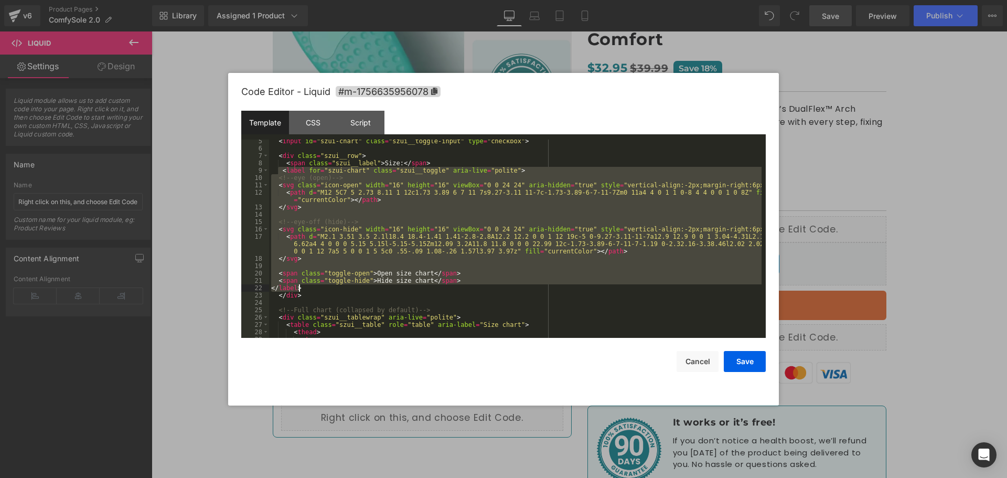
drag, startPoint x: 280, startPoint y: 171, endPoint x: 335, endPoint y: 288, distance: 129.8
click at [335, 288] on div "< input id = "szui-chart" class = "szui__toggle-input" type = "checkbox" > < di…" at bounding box center [515, 243] width 493 height 213
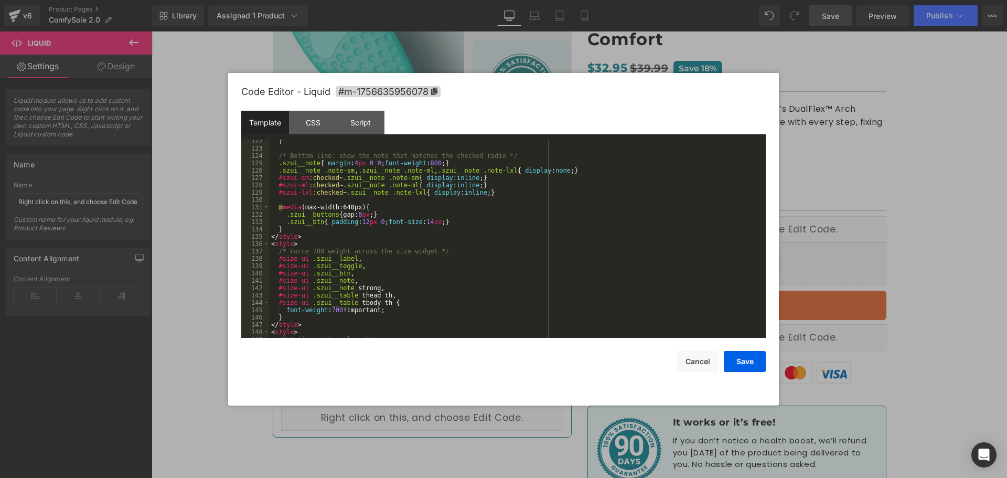
scroll to position [1087, 0]
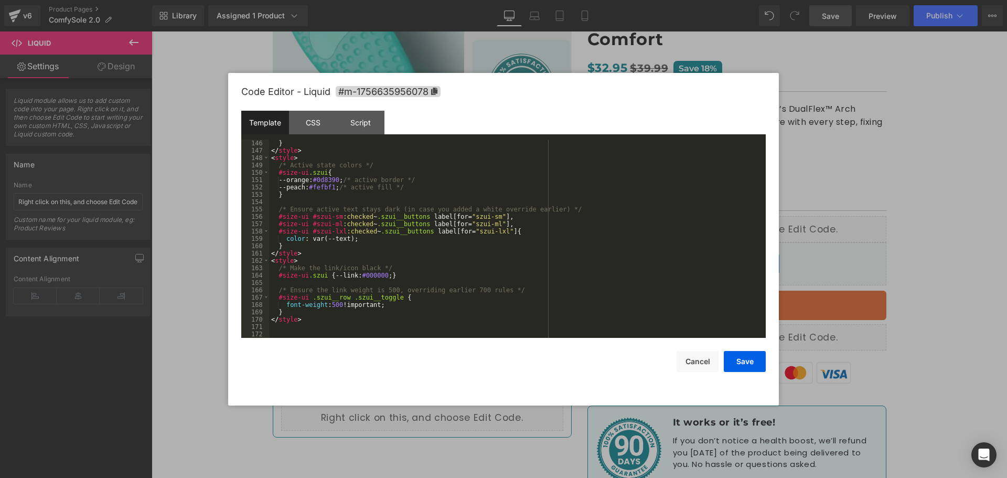
click at [367, 324] on div "} </ style > < style > /* Active state colors */ #size-ui .szui { --orange: #0d…" at bounding box center [515, 246] width 493 height 213
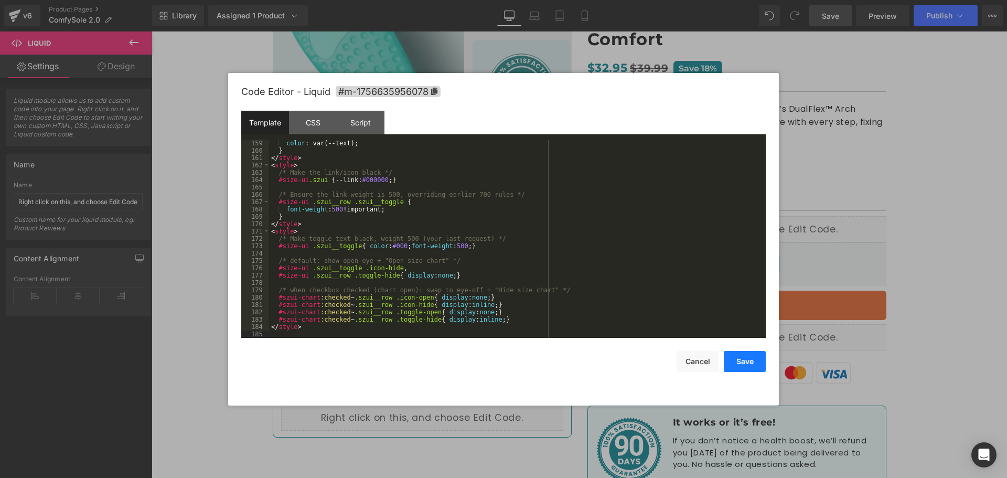
click at [731, 364] on button "Save" at bounding box center [745, 361] width 42 height 21
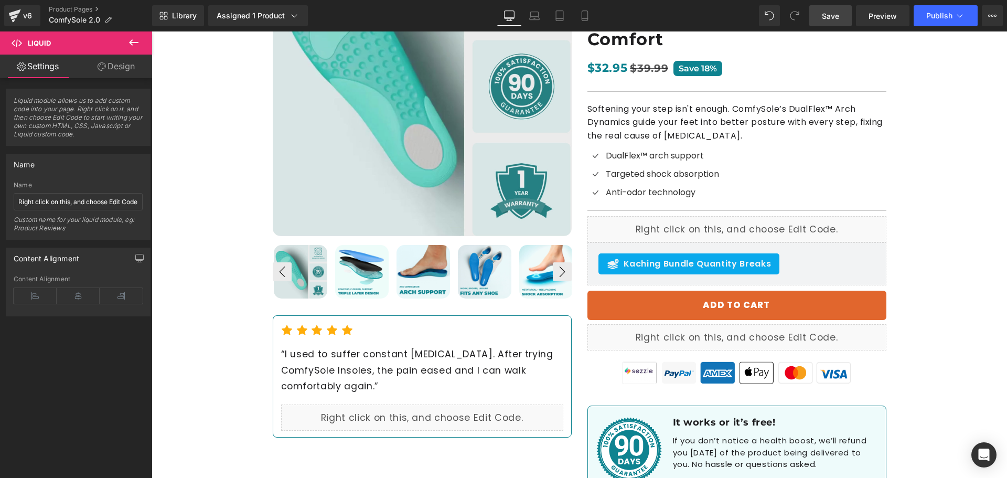
click at [828, 11] on span "Save" at bounding box center [830, 15] width 17 height 11
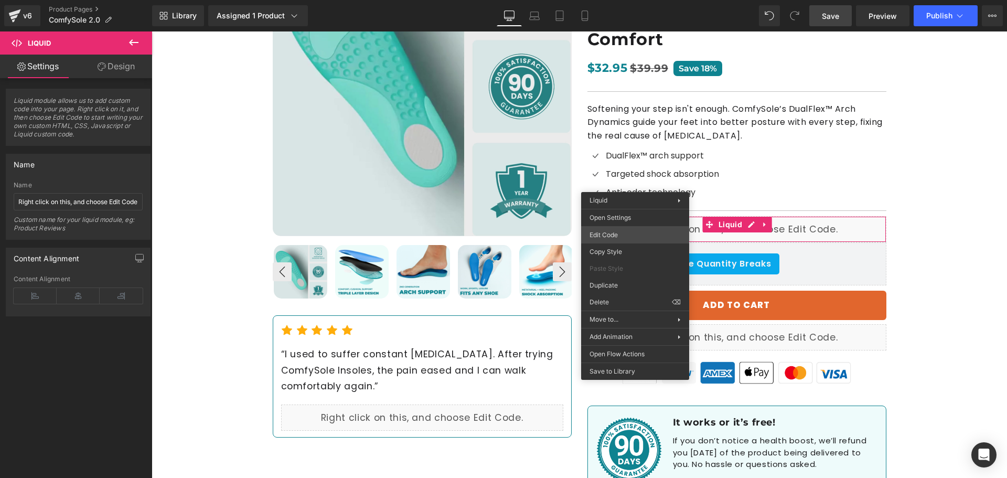
click at [618, 0] on div "Liquid You are previewing how the will restyle your page. You can not edit Elem…" at bounding box center [503, 0] width 1007 height 0
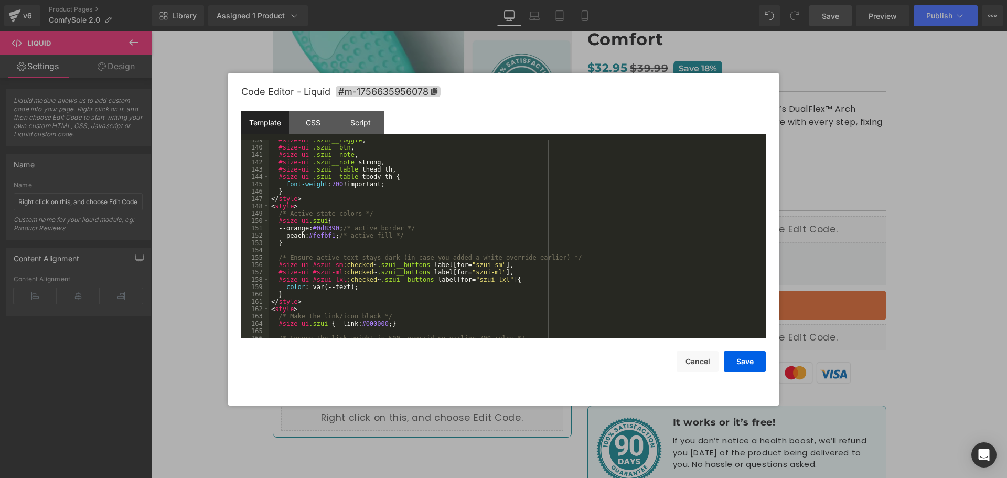
scroll to position [1190, 0]
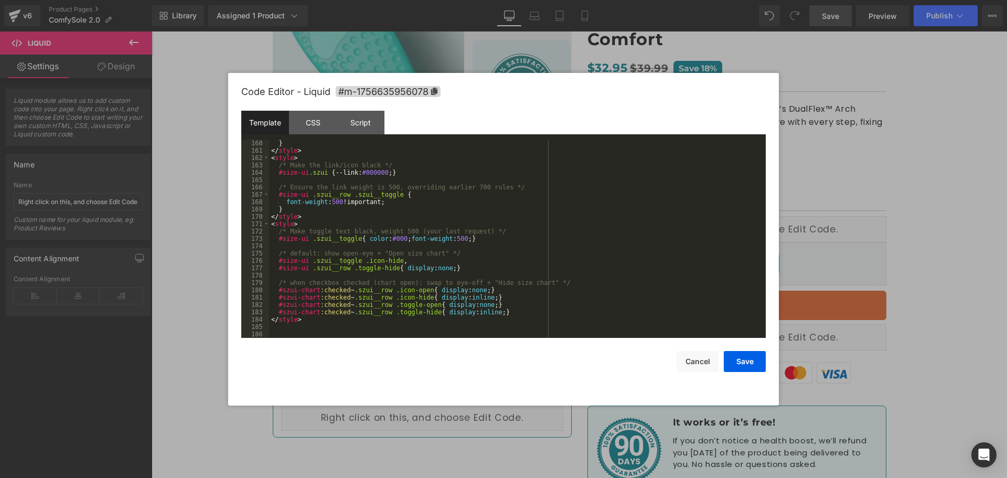
click at [284, 330] on div "} </ style > < style > /* Make the link/icon black */ #size-ui .szui { --link: …" at bounding box center [515, 246] width 493 height 213
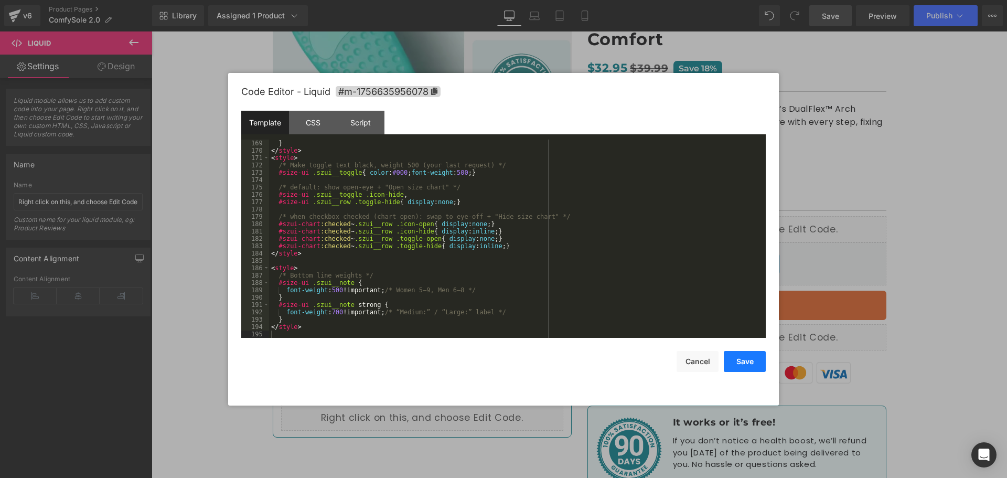
click at [751, 358] on button "Save" at bounding box center [745, 361] width 42 height 21
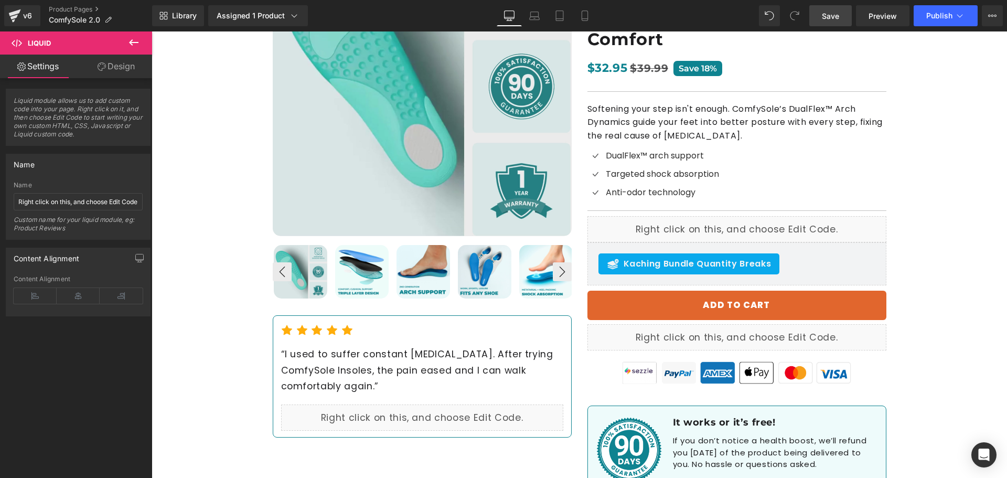
click at [831, 18] on span "Save" at bounding box center [830, 15] width 17 height 11
click at [944, 16] on span "Publish" at bounding box center [939, 16] width 26 height 8
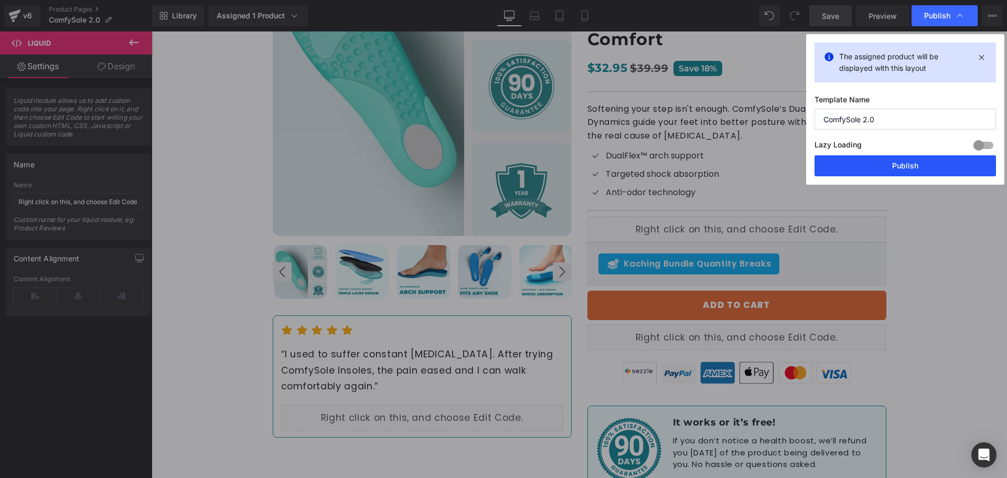
click at [885, 163] on button "Publish" at bounding box center [905, 165] width 181 height 21
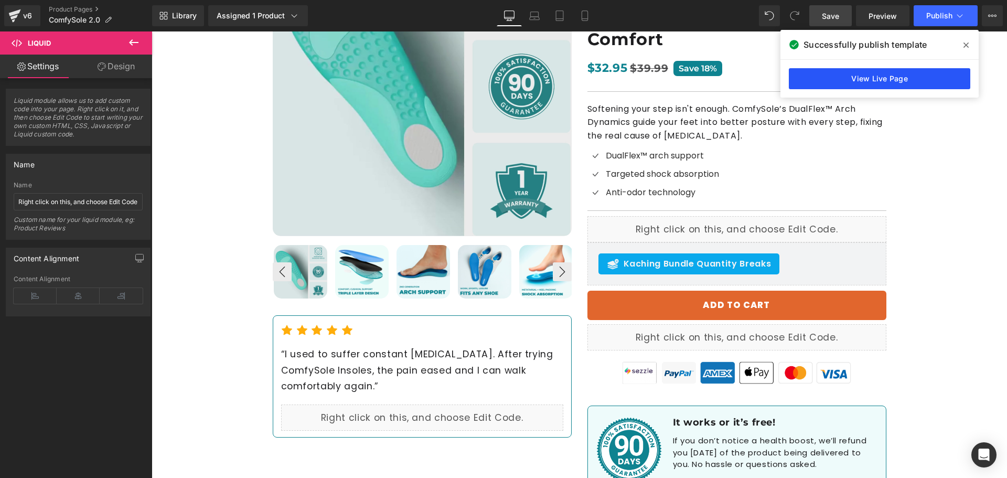
click at [849, 82] on link "View Live Page" at bounding box center [879, 78] width 181 height 21
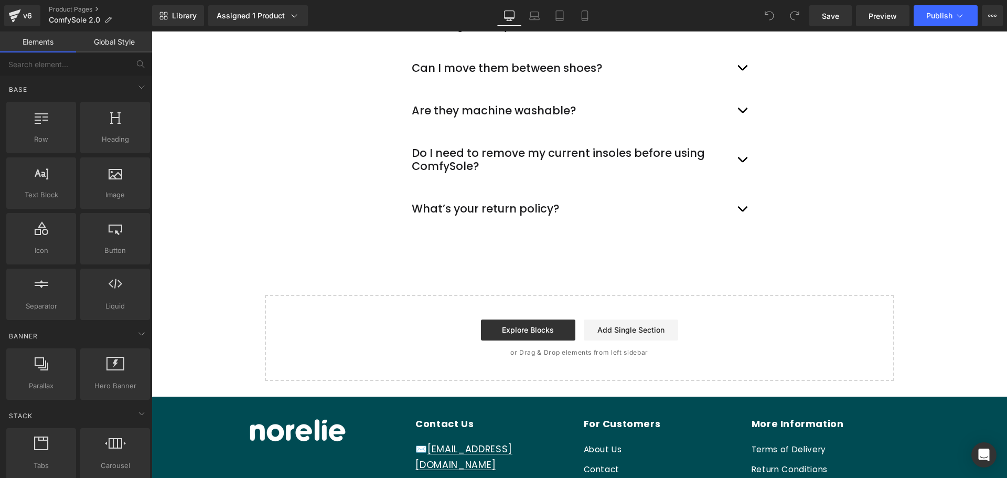
scroll to position [3881, 0]
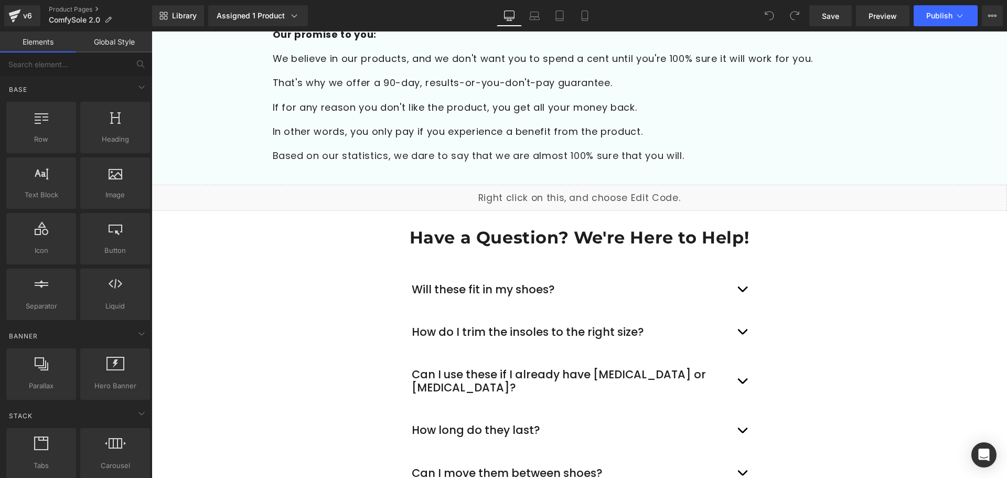
scroll to position [3462, 0]
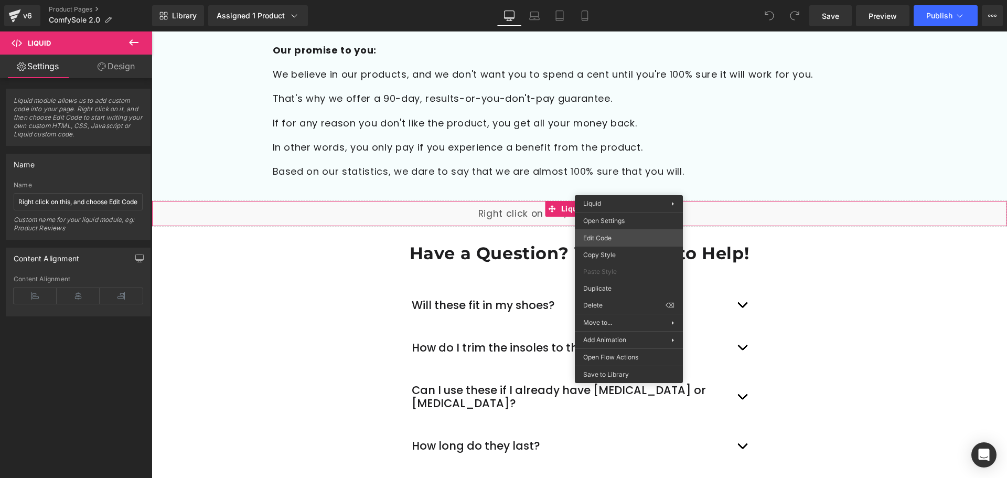
click at [610, 0] on div "You are previewing how the will restyle your page. You can not edit Elements in…" at bounding box center [503, 0] width 1007 height 0
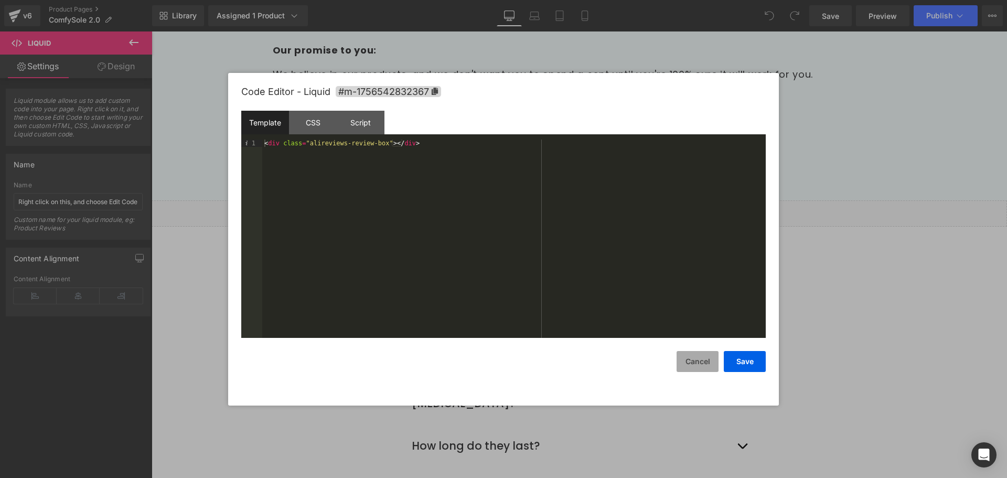
drag, startPoint x: 706, startPoint y: 364, endPoint x: 595, endPoint y: 298, distance: 128.9
click at [706, 364] on button "Cancel" at bounding box center [698, 361] width 42 height 21
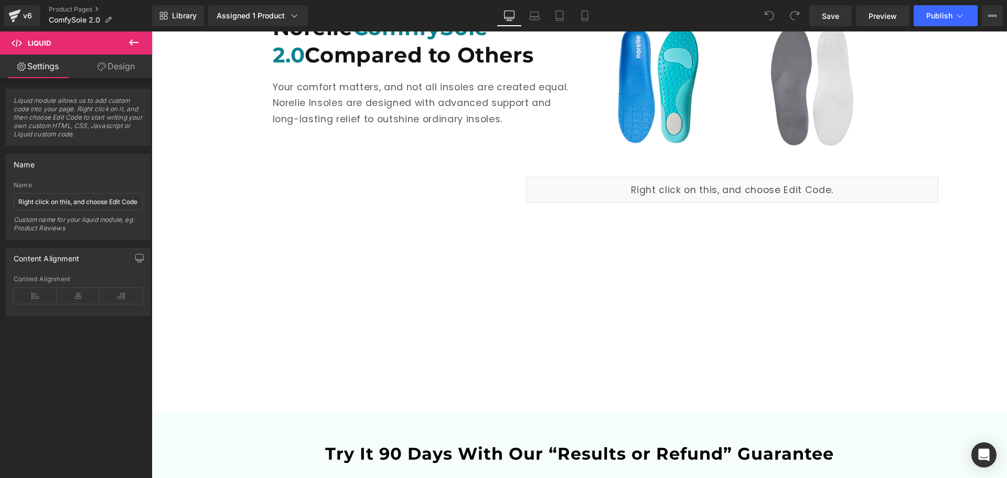
scroll to position [2780, 0]
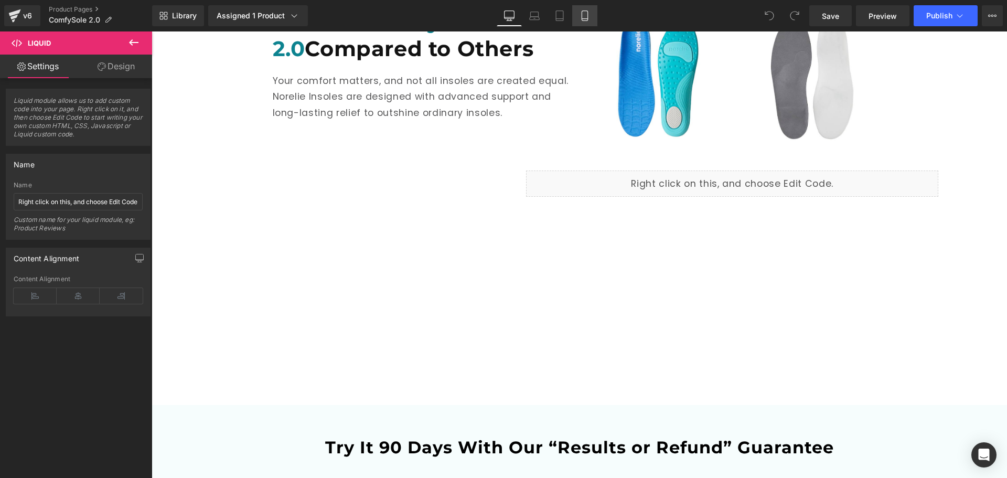
click at [586, 17] on icon at bounding box center [585, 15] width 10 height 10
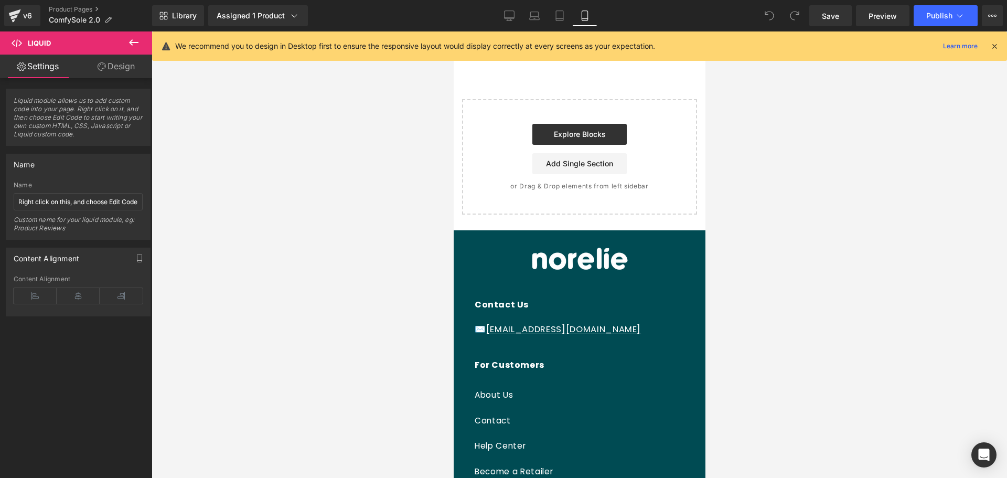
scroll to position [5087, 0]
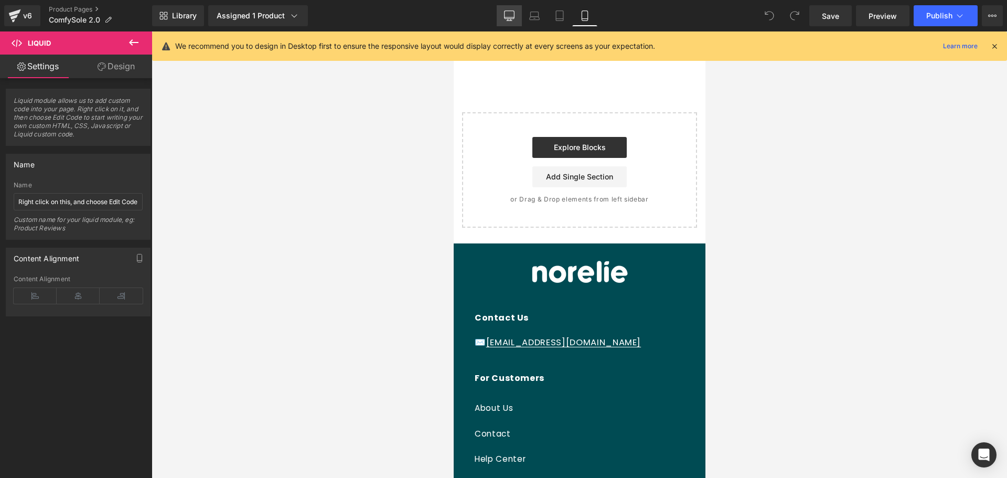
drag, startPoint x: 444, startPoint y: 129, endPoint x: 510, endPoint y: 13, distance: 133.6
click at [510, 13] on icon at bounding box center [509, 15] width 10 height 10
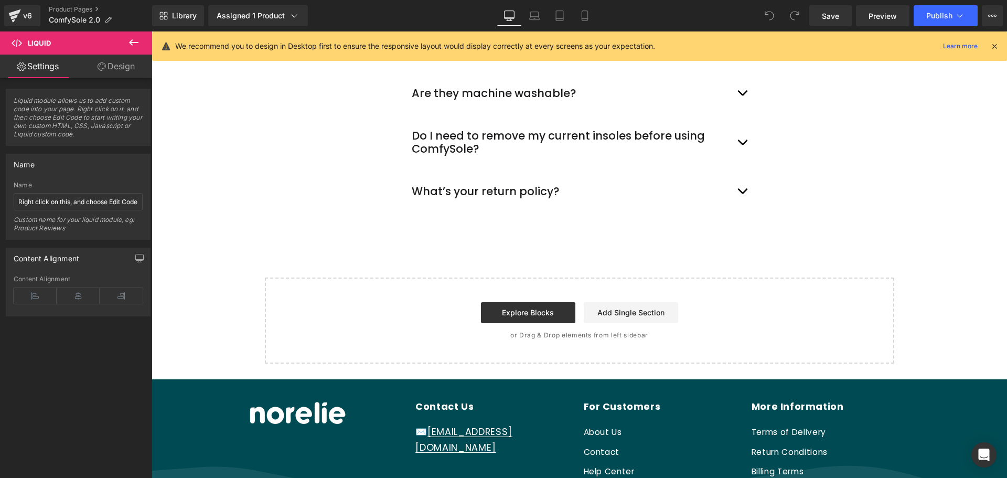
scroll to position [3910, 0]
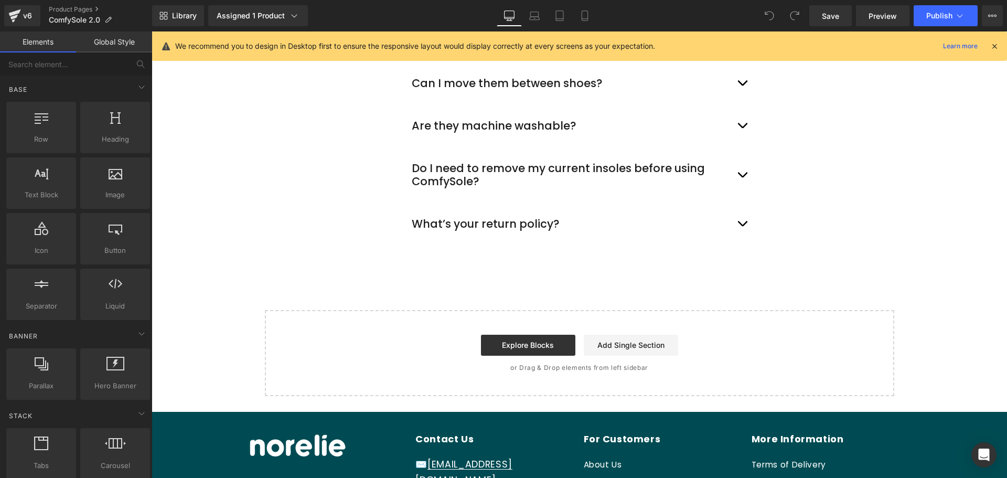
scroll to position [3753, 0]
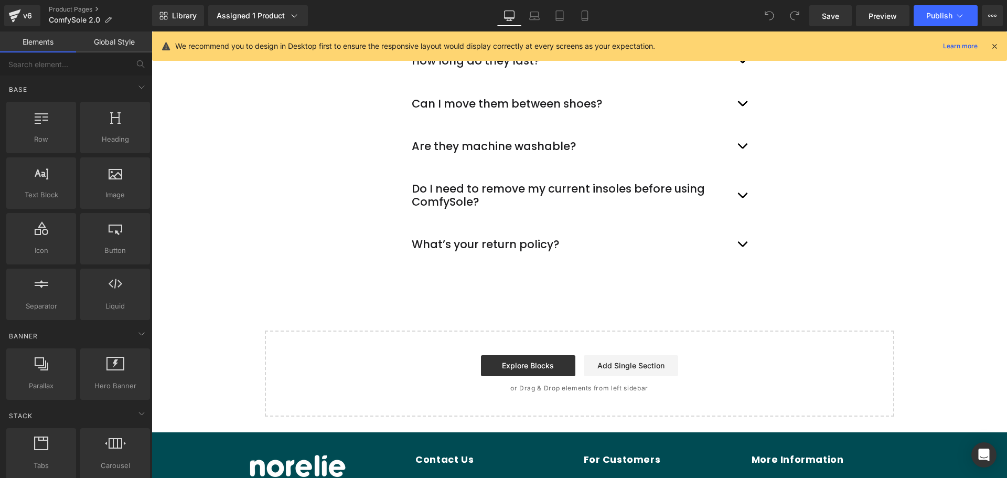
click at [231, 187] on div "Have a Question? We're Here to Help! Heading Row Will these fit in my shoes? Te…" at bounding box center [579, 67] width 855 height 421
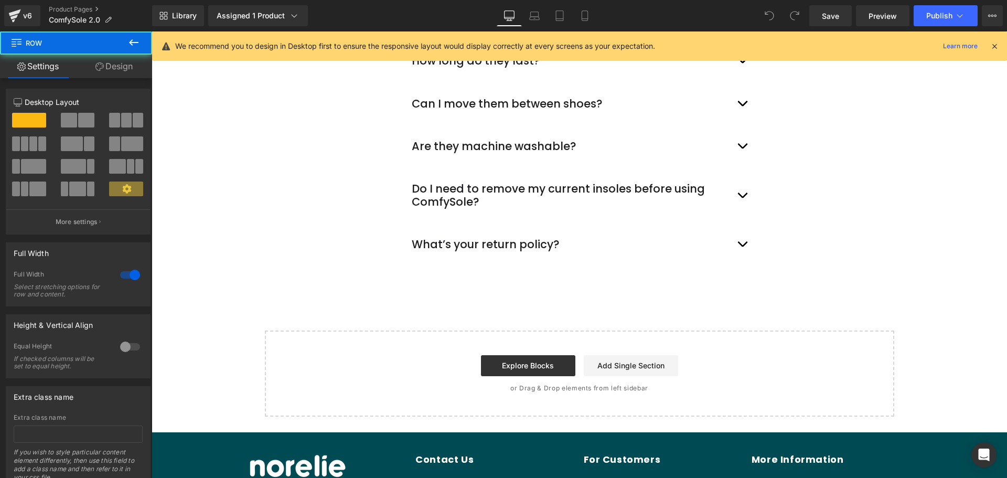
drag, startPoint x: 411, startPoint y: 242, endPoint x: 419, endPoint y: 241, distance: 8.5
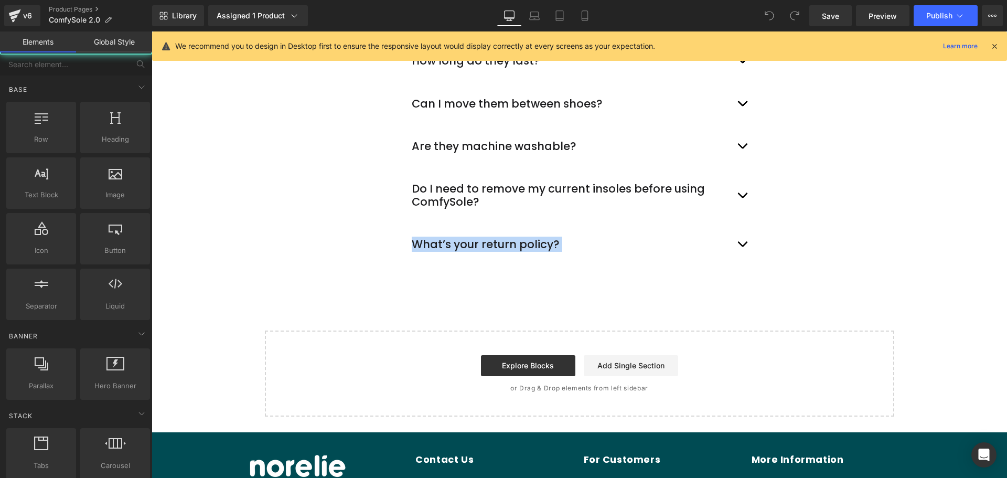
drag, startPoint x: 453, startPoint y: 247, endPoint x: 391, endPoint y: 275, distance: 67.8
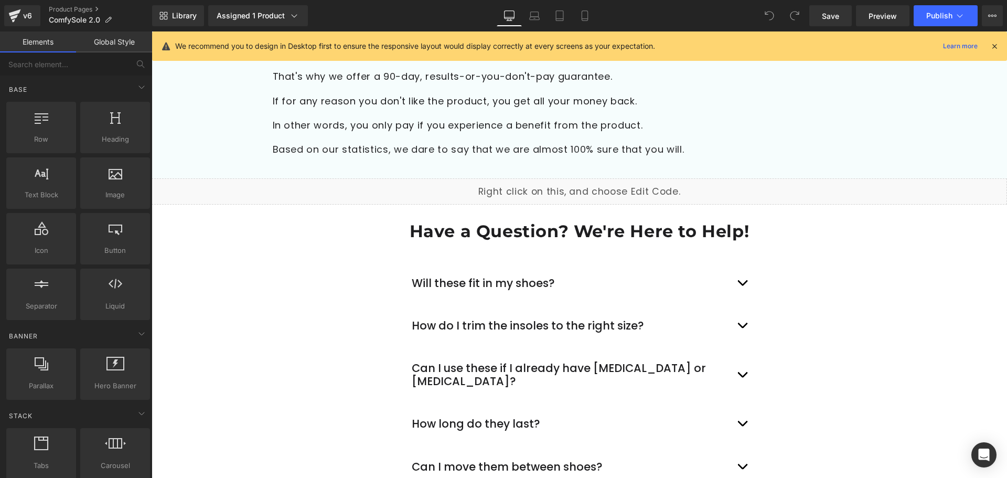
scroll to position [3386, 0]
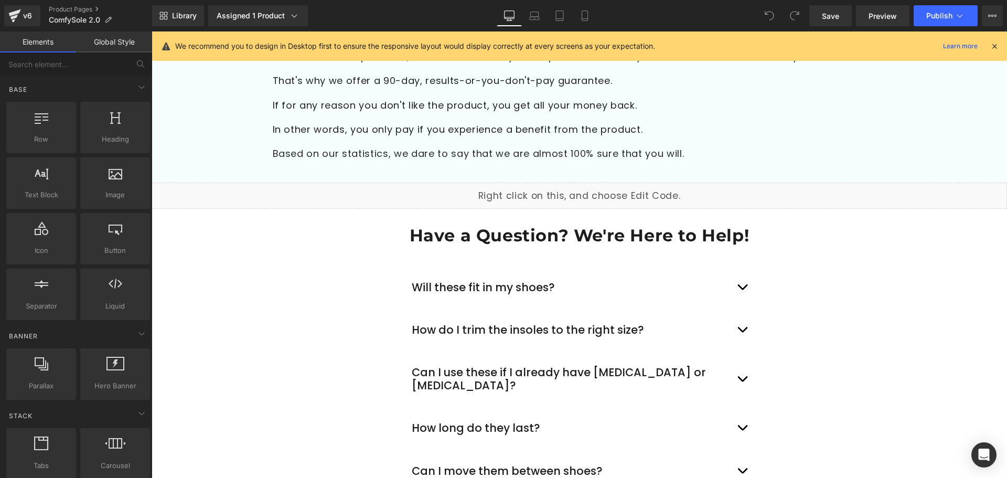
drag, startPoint x: 841, startPoint y: 15, endPoint x: 992, endPoint y: 46, distance: 154.8
click at [992, 46] on icon at bounding box center [994, 45] width 9 height 9
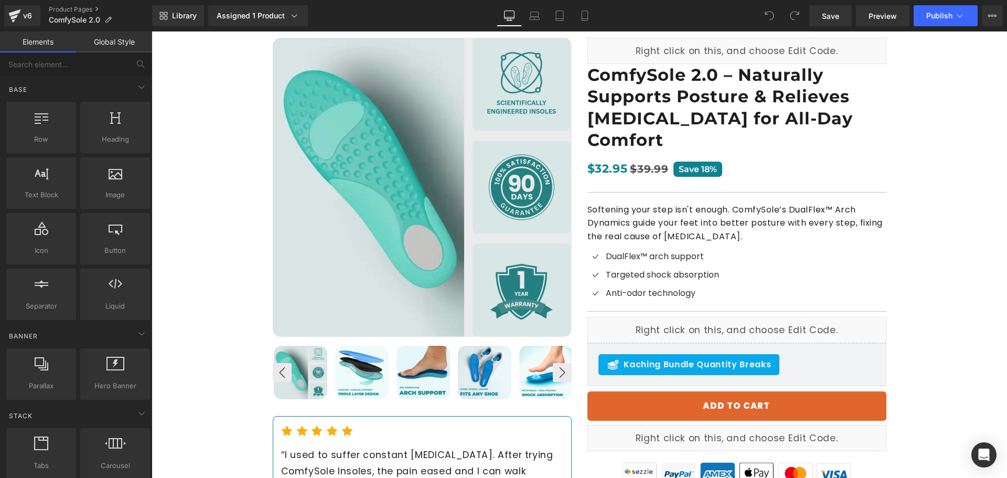
scroll to position [186, 0]
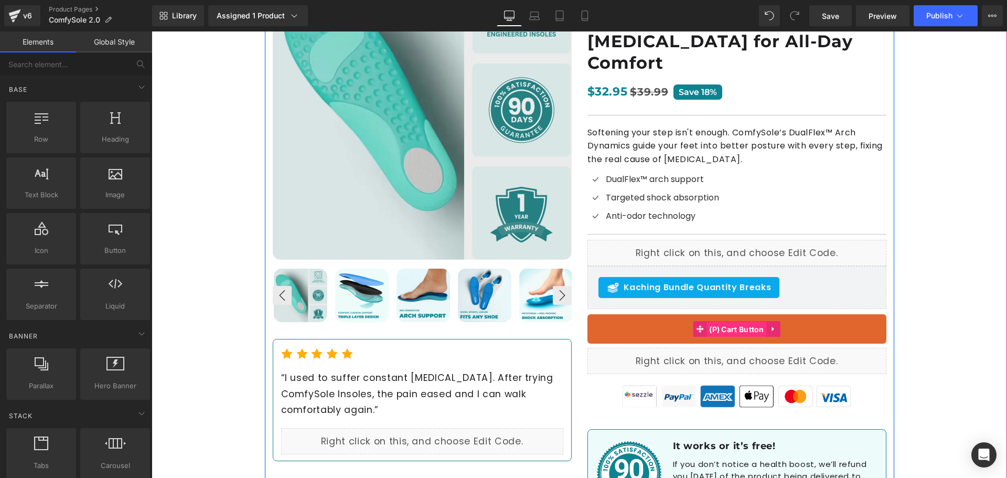
click at [729, 322] on span "(P) Cart Button" at bounding box center [737, 330] width 60 height 16
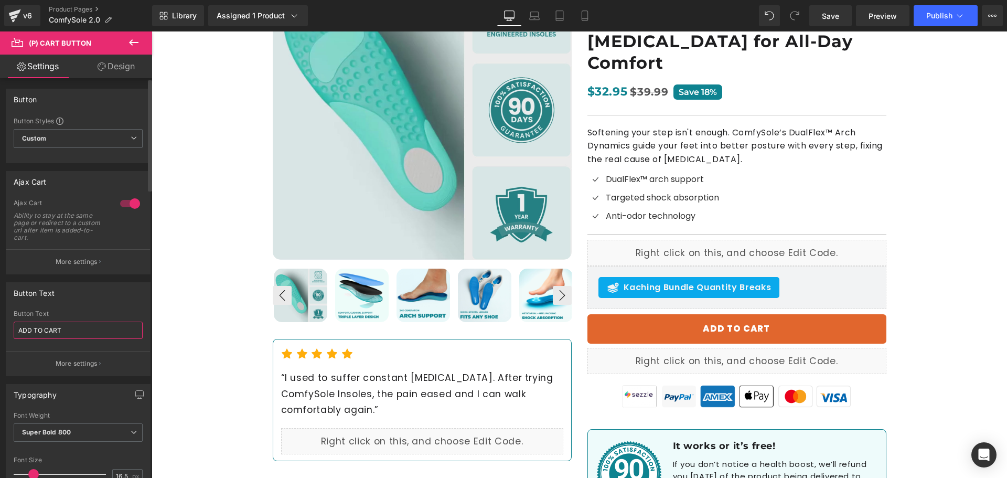
drag, startPoint x: 72, startPoint y: 329, endPoint x: 0, endPoint y: 313, distance: 73.6
click at [0, 313] on div "Button Text ADD TO CART Button Text ADD TO CART More settings" at bounding box center [78, 325] width 157 height 102
